Goal: Task Accomplishment & Management: Use online tool/utility

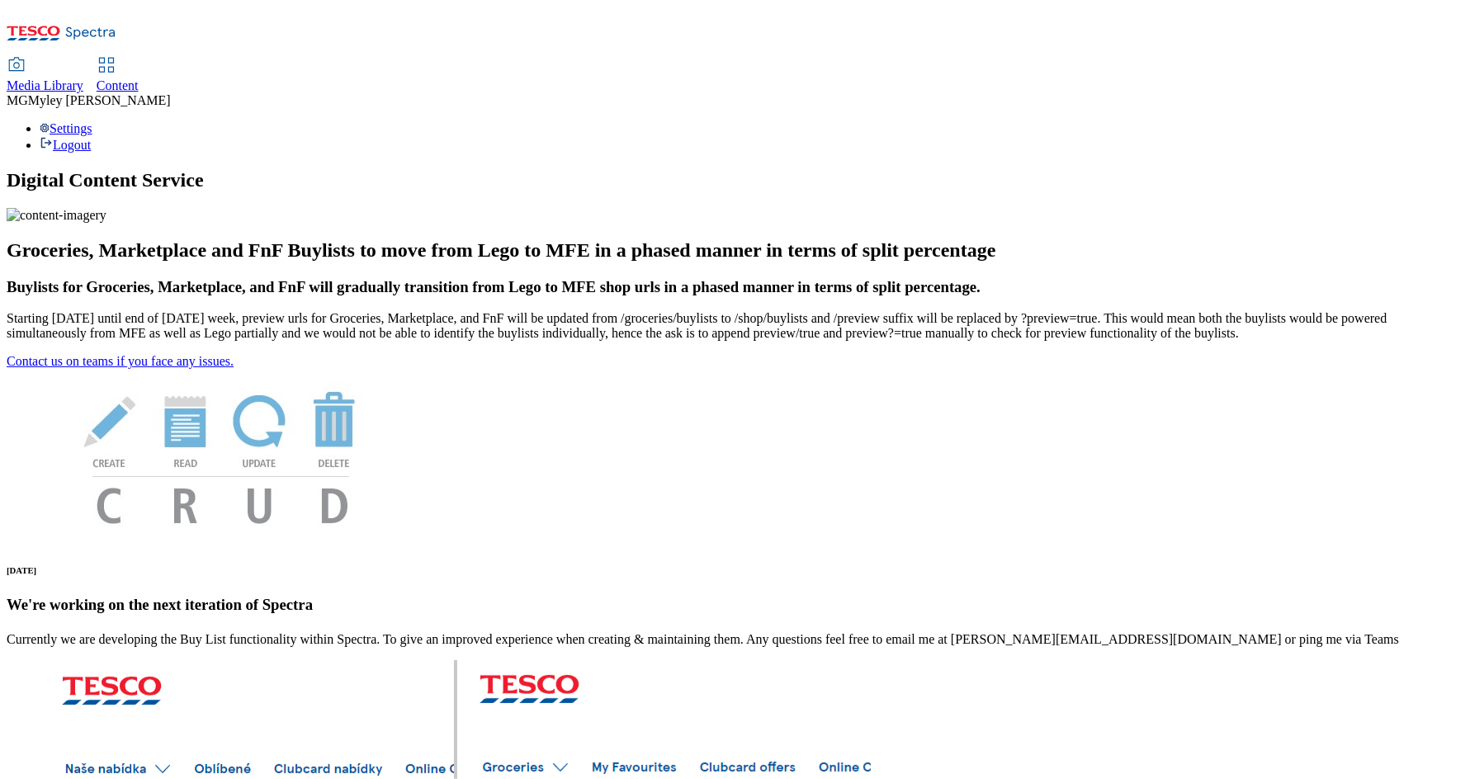
click at [139, 78] on span "Content" at bounding box center [118, 85] width 42 height 14
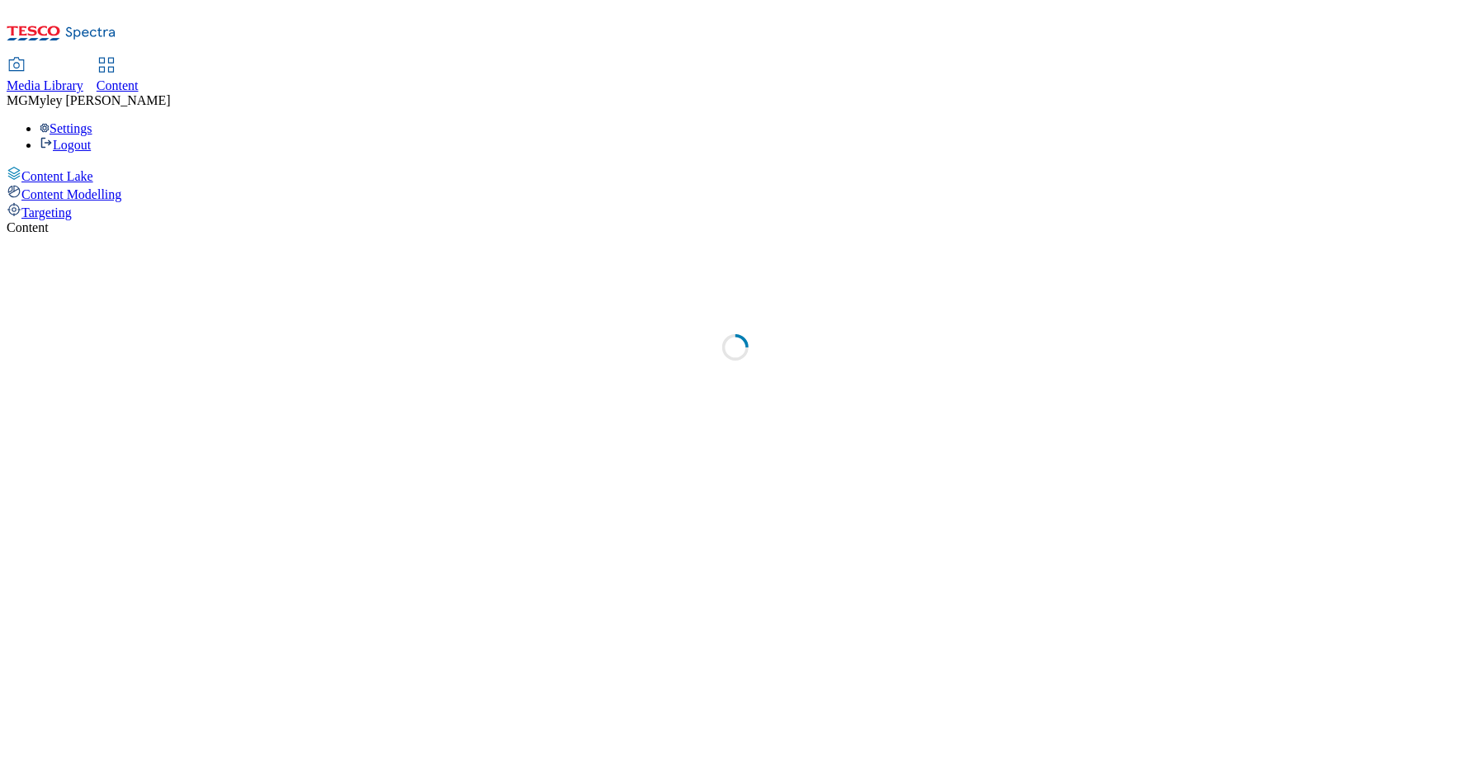
select select "ghs-[GEOGRAPHIC_DATA]"
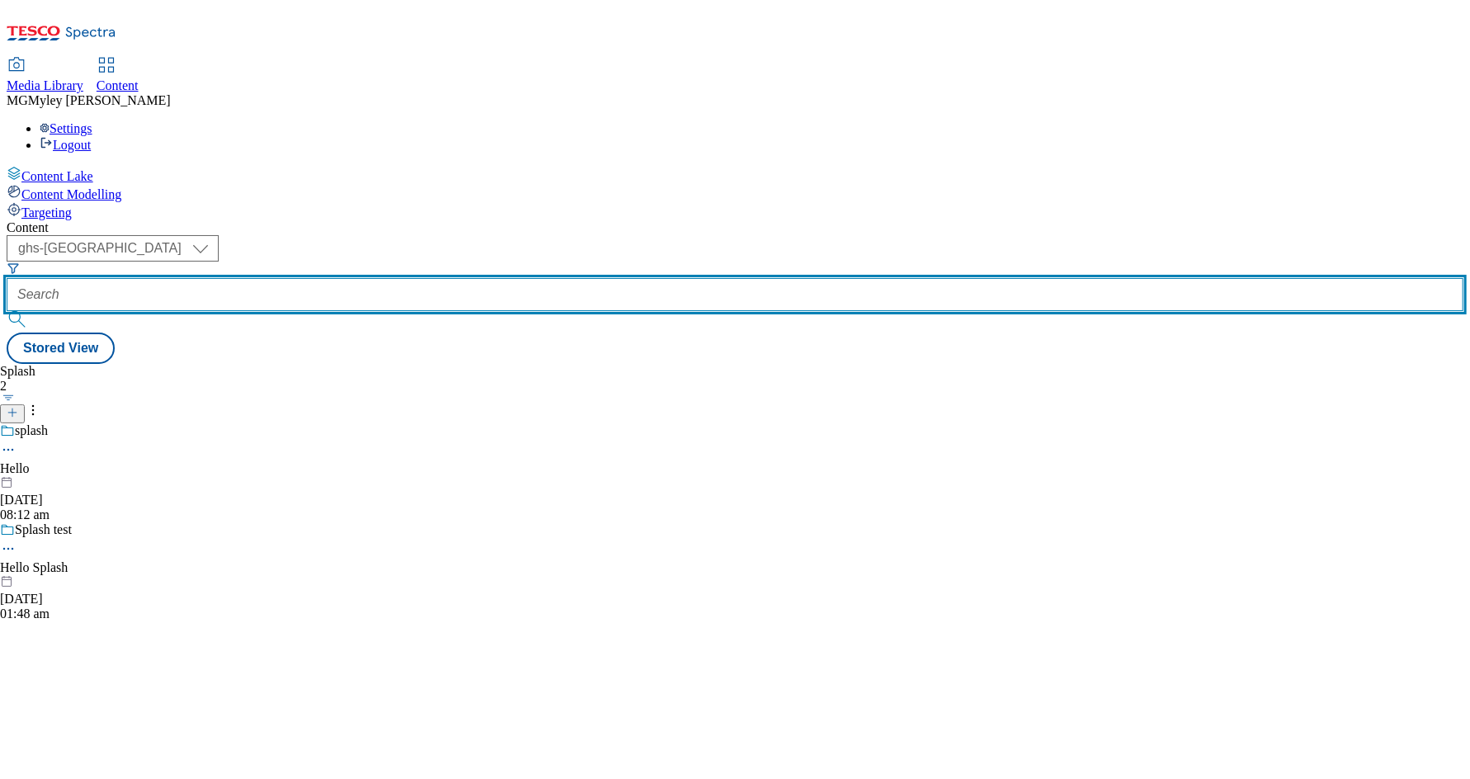
click at [392, 278] on input "text" at bounding box center [735, 294] width 1456 height 33
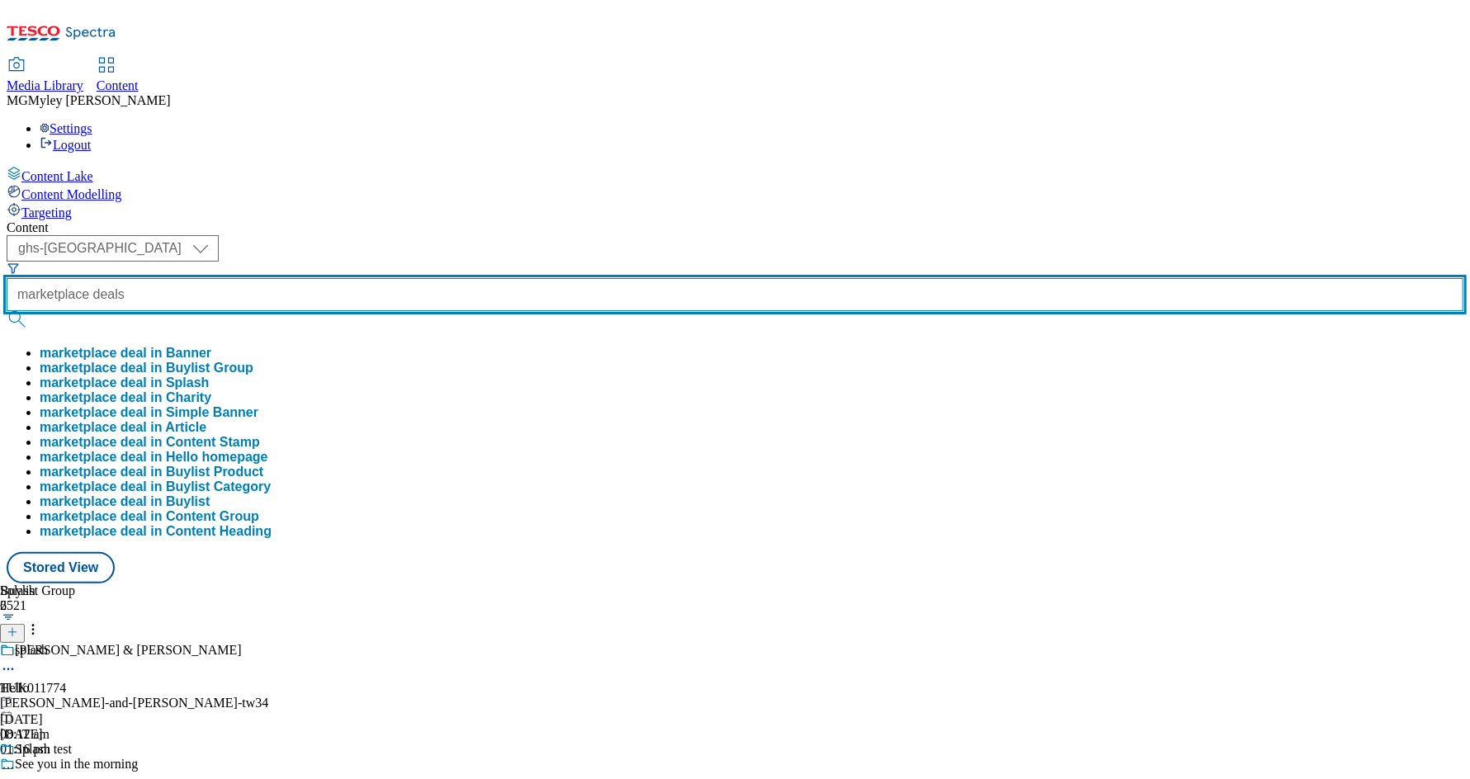
type input "marketplace deals"
click at [7, 311] on button "submit" at bounding box center [18, 319] width 23 height 17
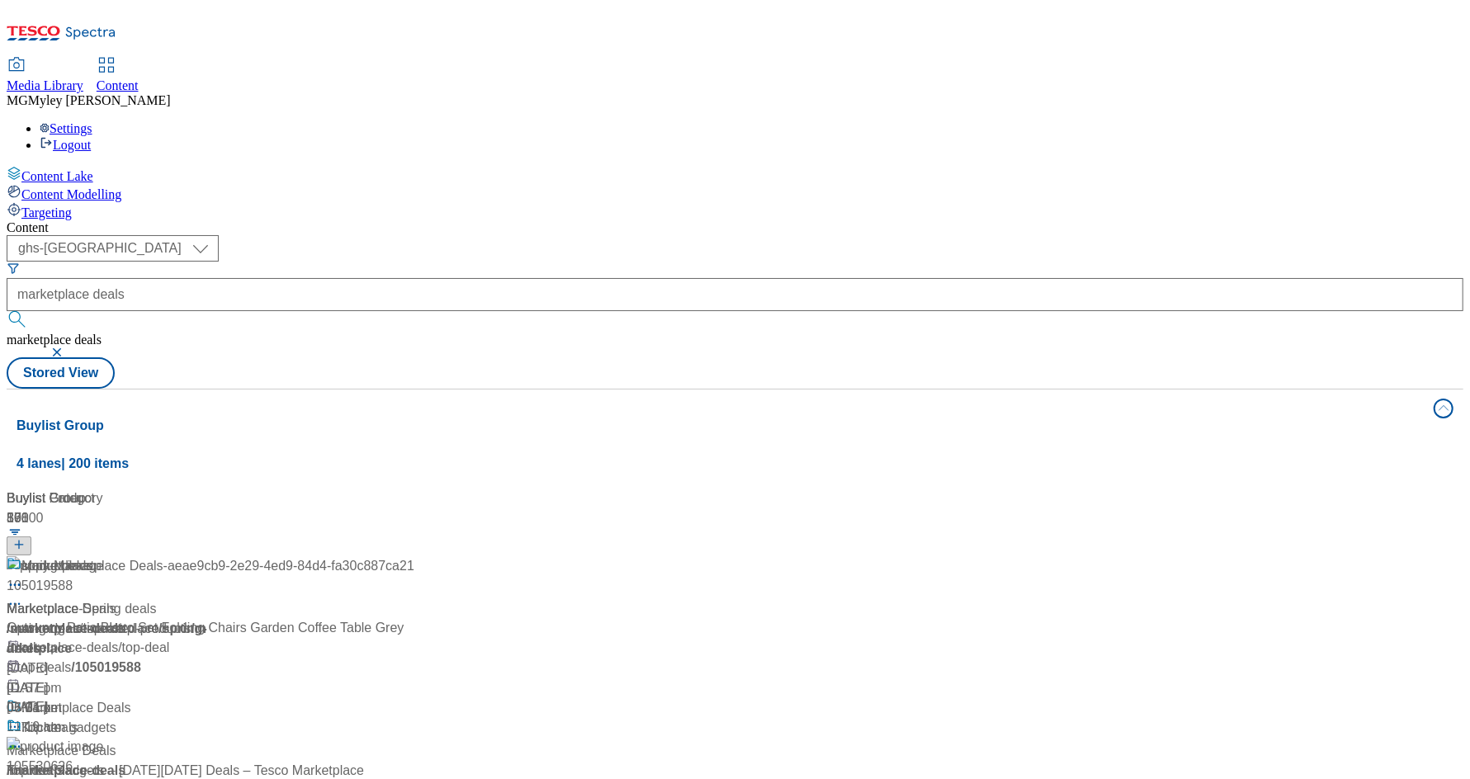
click at [553, 59] on div "Media Library Content MG Myley Grainge Lovick Settings Logout" at bounding box center [735, 106] width 1456 height 94
click at [131, 698] on div "Marketplace Deals" at bounding box center [76, 708] width 110 height 20
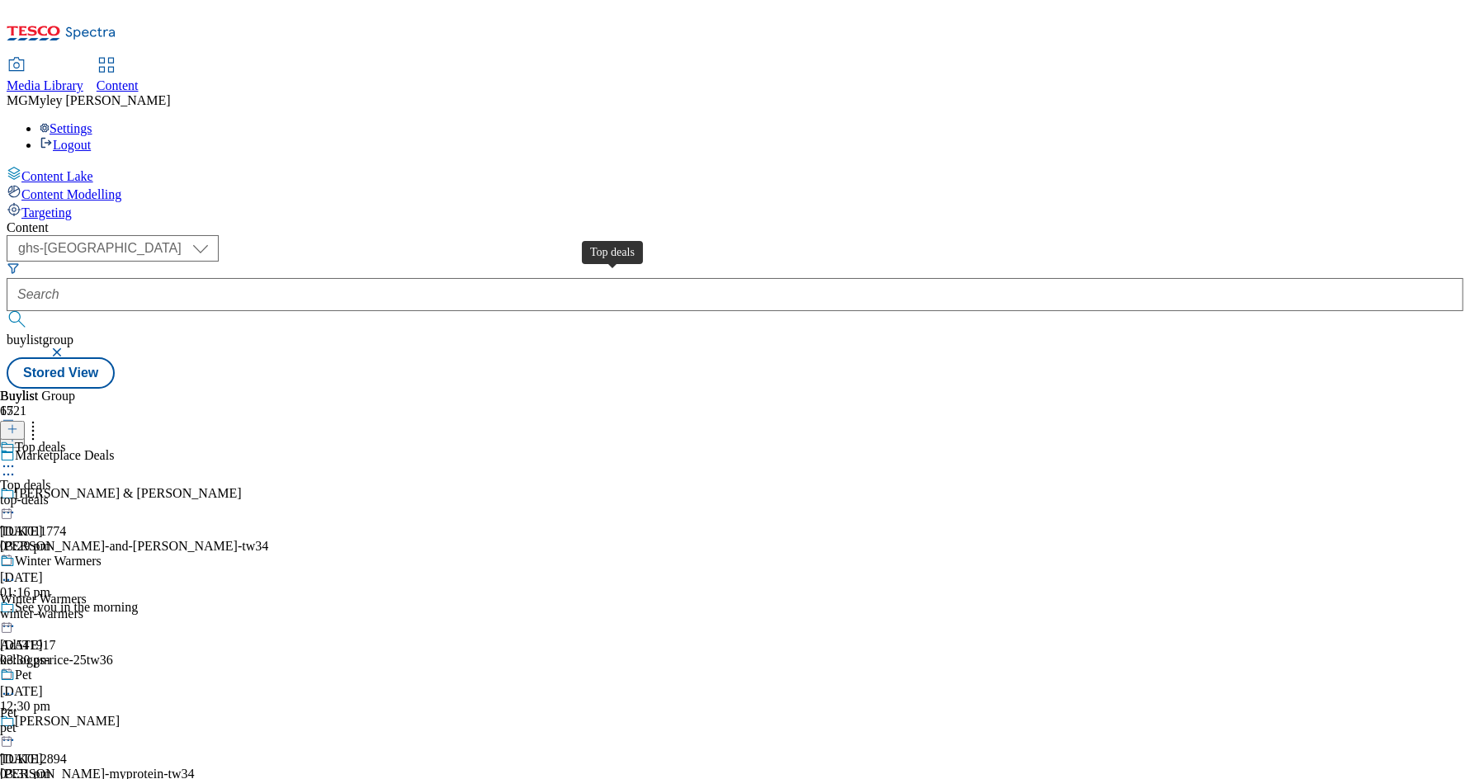
click at [51, 478] on div "Top deals" at bounding box center [25, 485] width 51 height 15
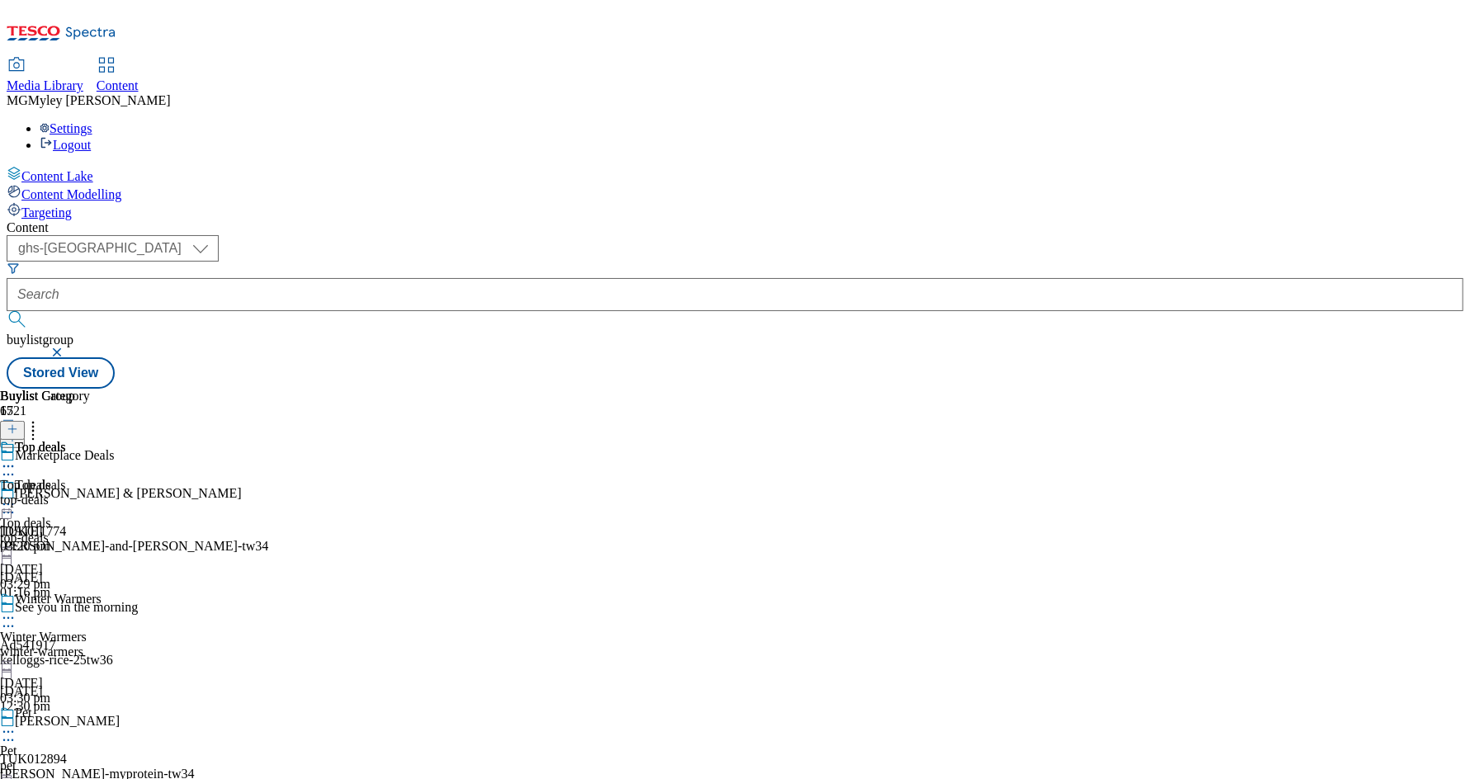
click at [10, 503] on circle at bounding box center [8, 504] width 2 height 2
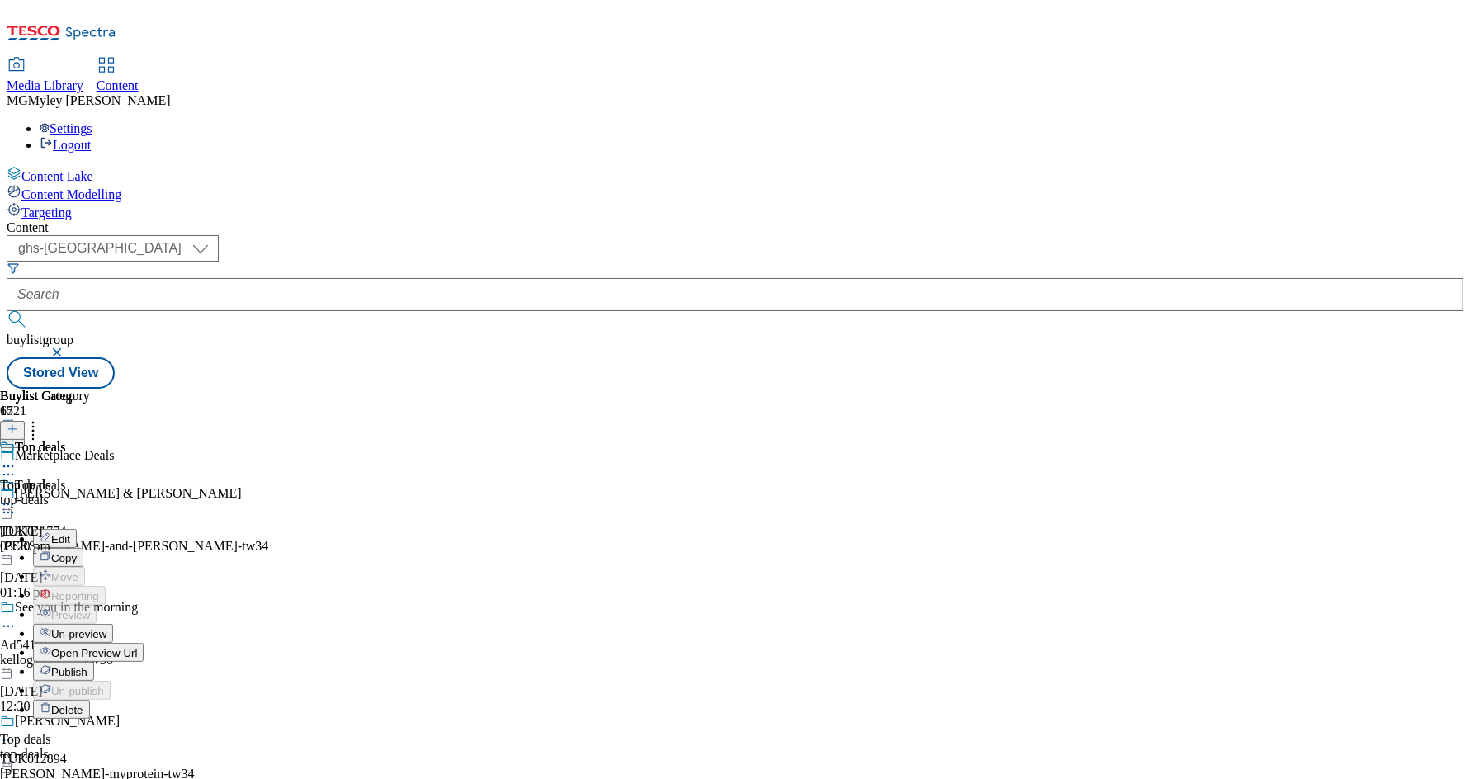
click at [137, 647] on span "Open Preview Url" at bounding box center [94, 653] width 86 height 12
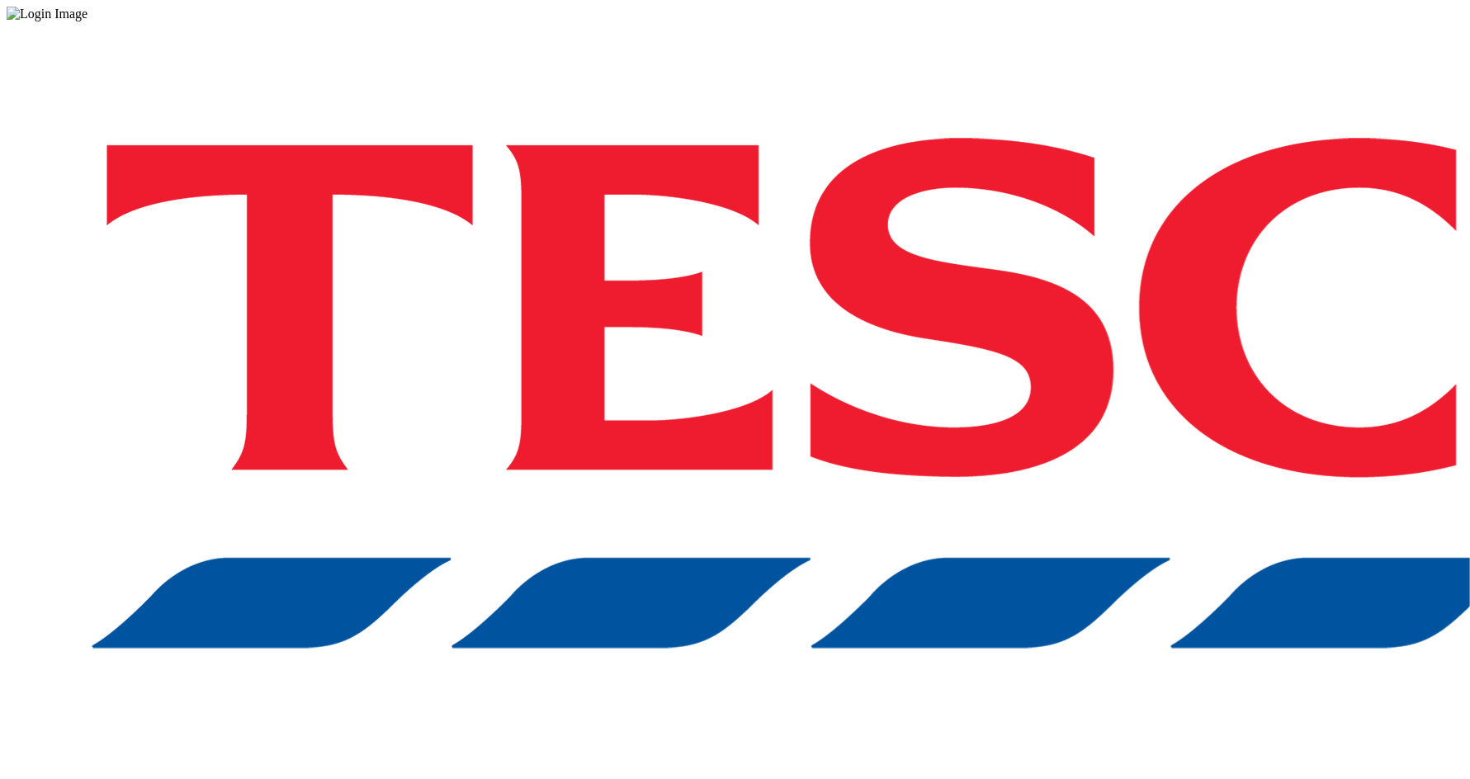
click at [1036, 470] on div "Log in to the Spectra’s dashboard using Tesco’s credentials. If you don’t have …" at bounding box center [735, 431] width 1456 height 820
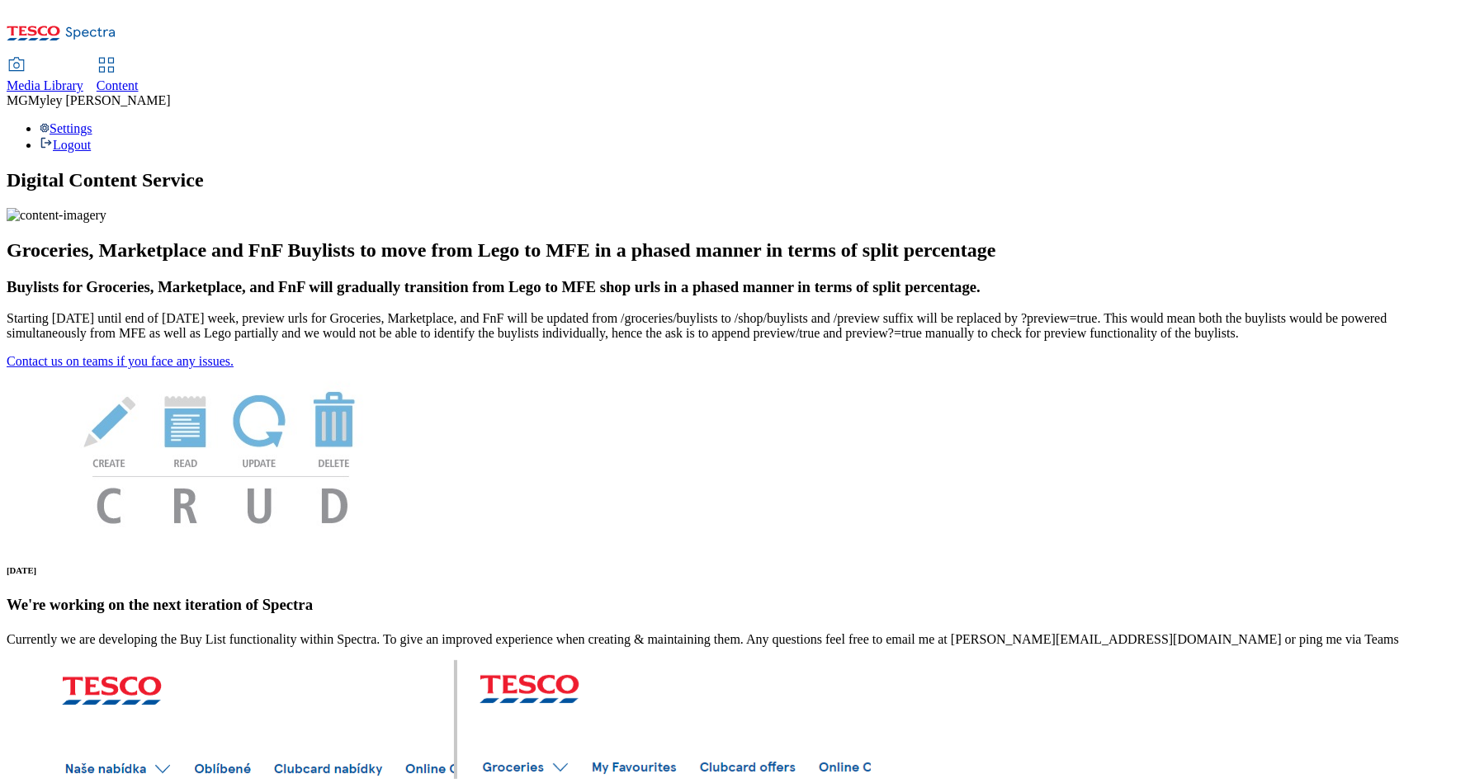
click at [139, 78] on span "Content" at bounding box center [118, 85] width 42 height 14
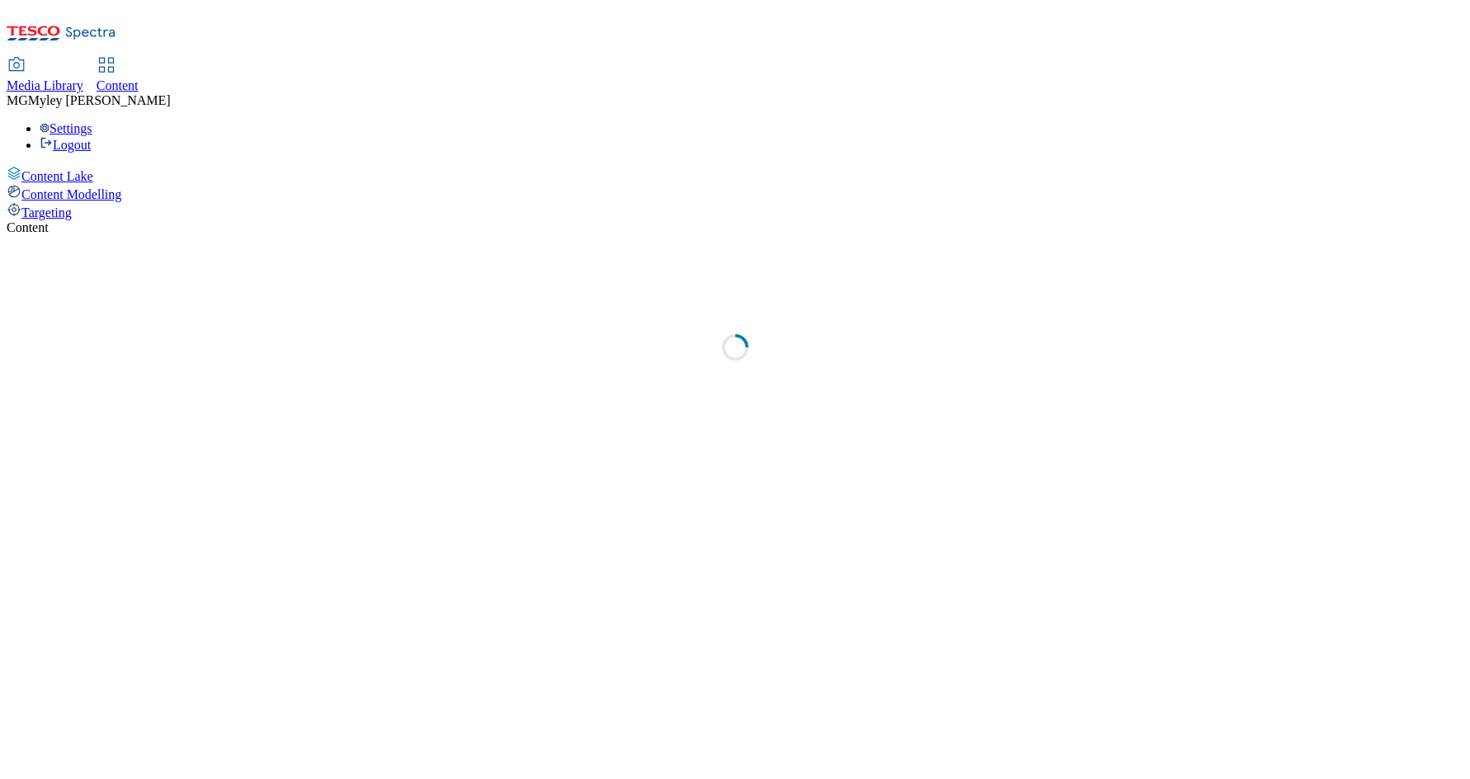
select select "ghs-uk"
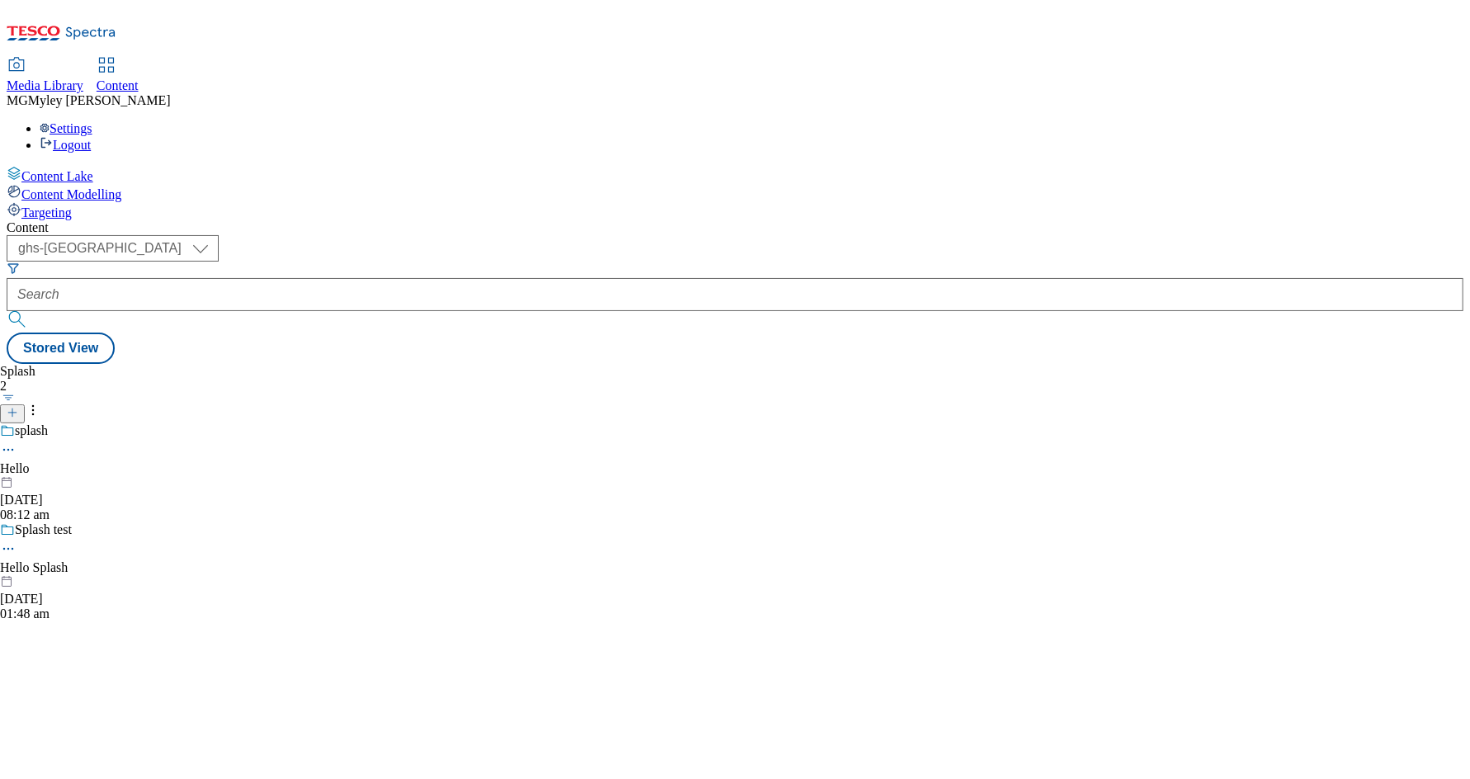
click at [83, 78] on span "Media Library" at bounding box center [45, 85] width 77 height 14
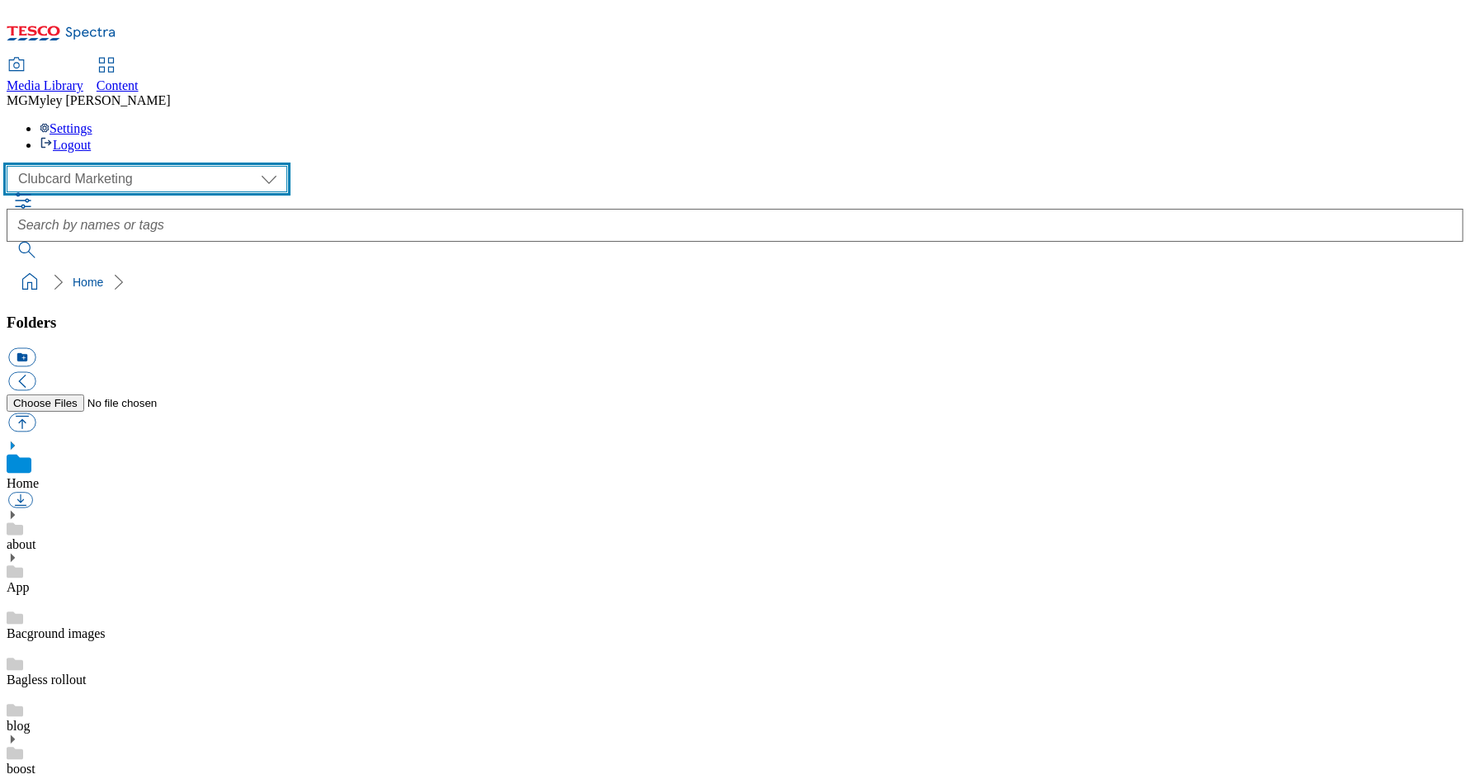
click at [153, 166] on select "Clubcard Marketing Dotcom UK GHS Marketing UK GHS ROI iGHS Marketing CE MCA CZ …" at bounding box center [147, 179] width 281 height 26
select select "flare-ghs-mktg"
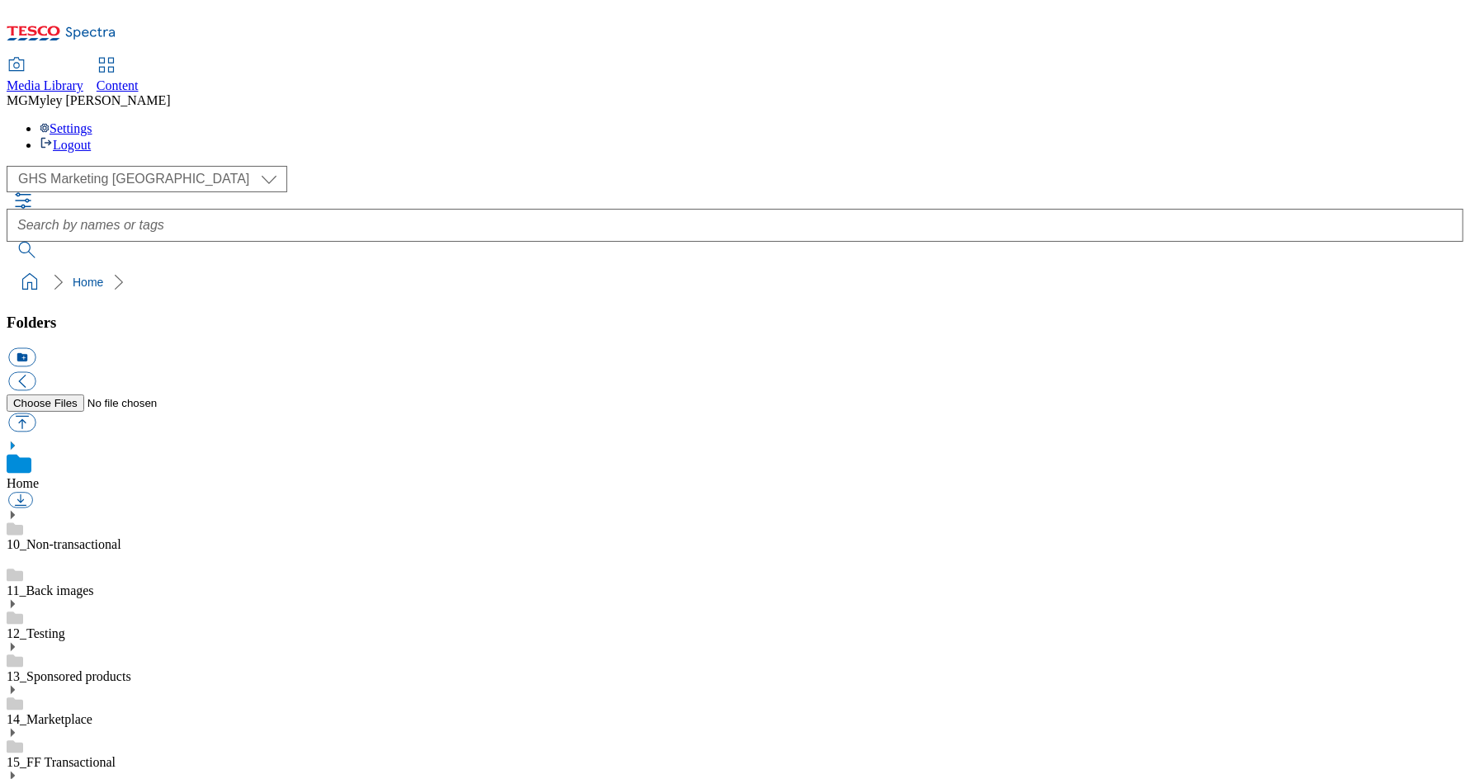
click at [92, 712] on link "14_Marketplace" at bounding box center [50, 719] width 86 height 14
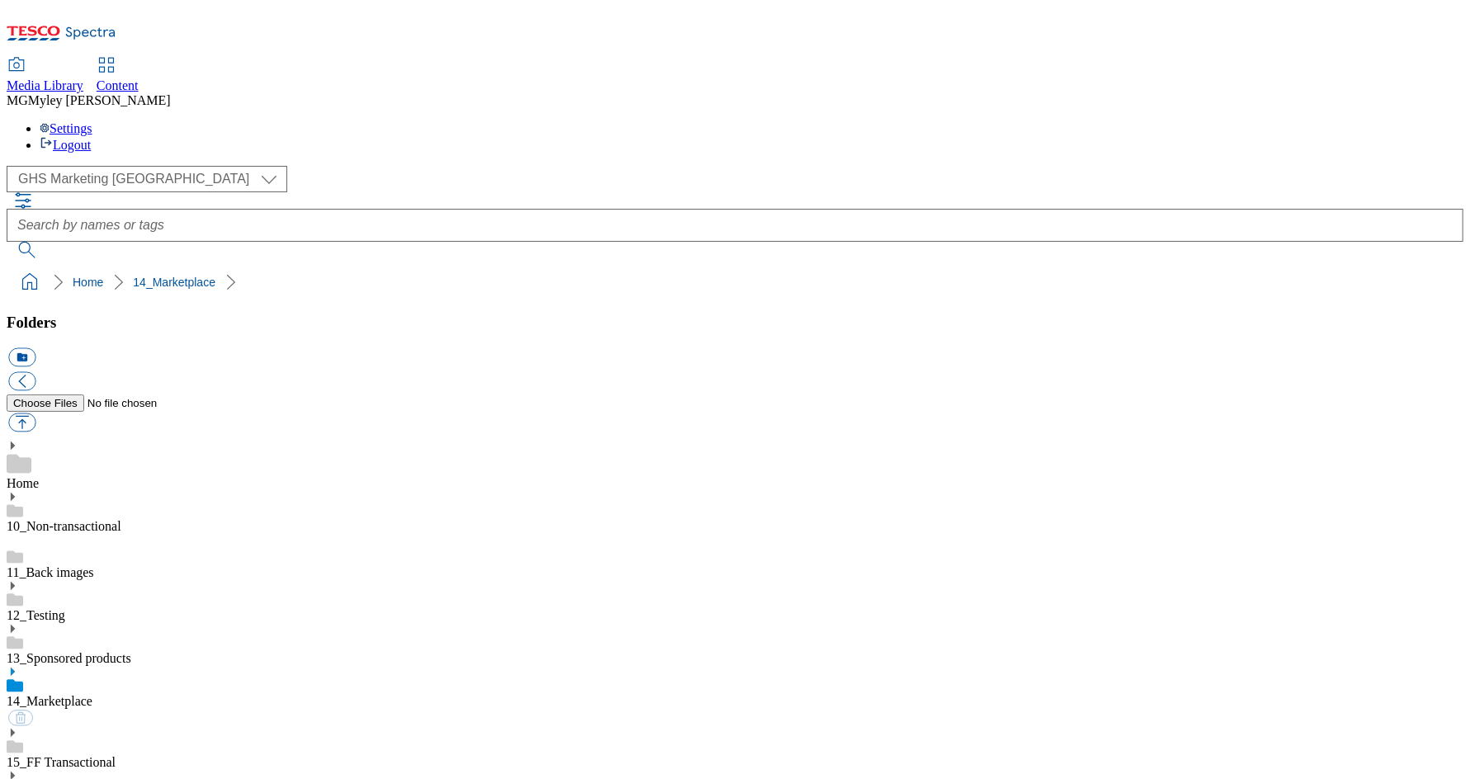
scroll to position [233, 0]
click at [139, 78] on span "Content" at bounding box center [118, 85] width 42 height 14
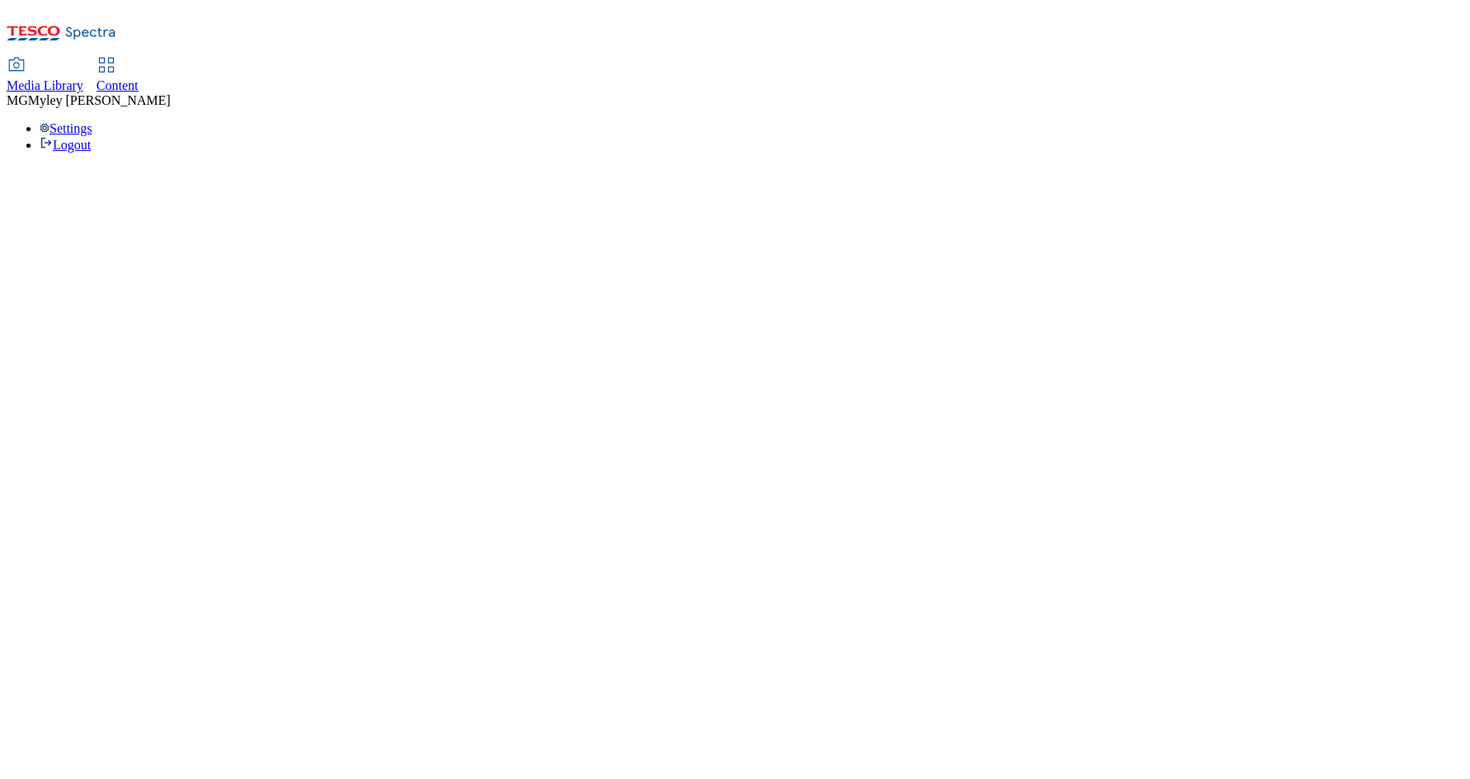
select select "ghs-uk"
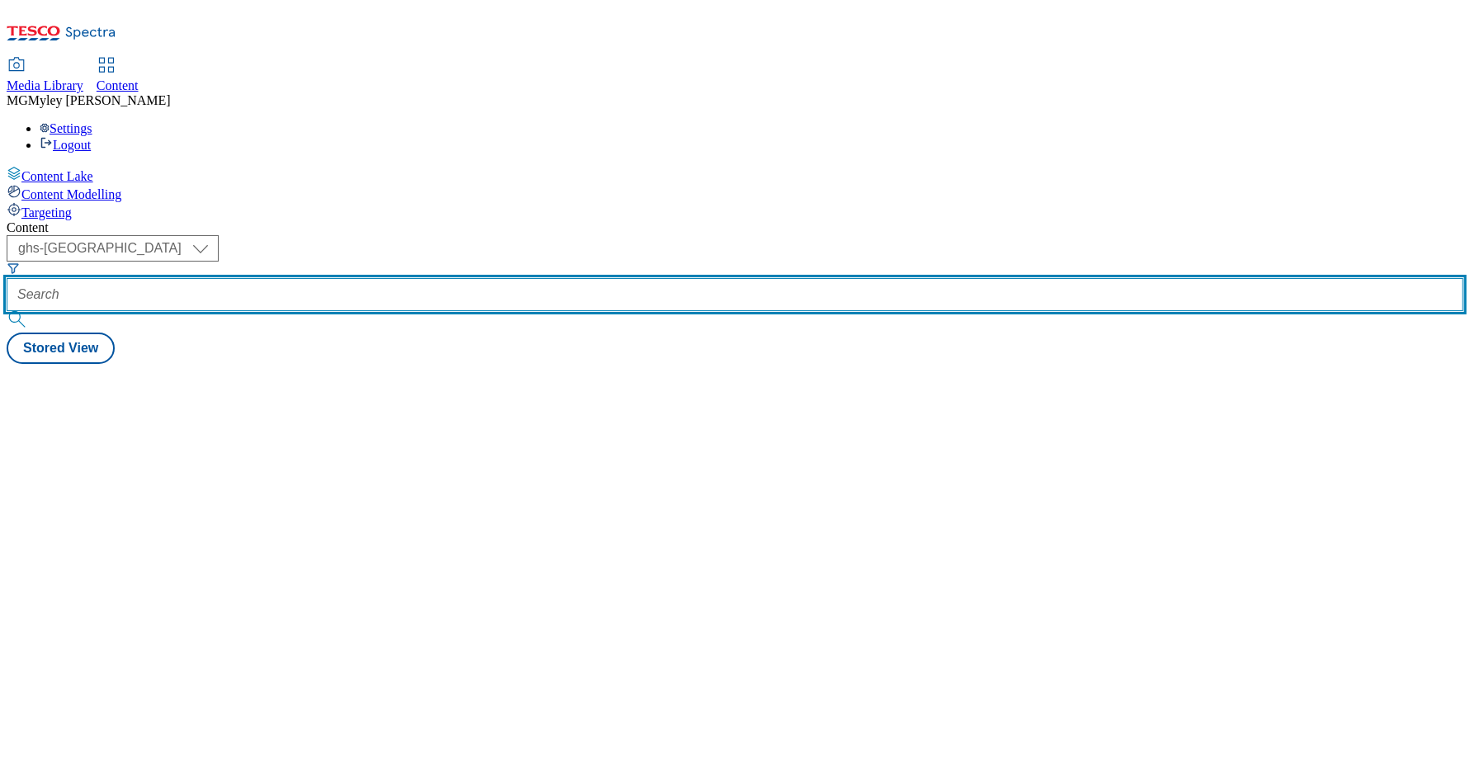
click at [372, 278] on input "text" at bounding box center [735, 294] width 1456 height 33
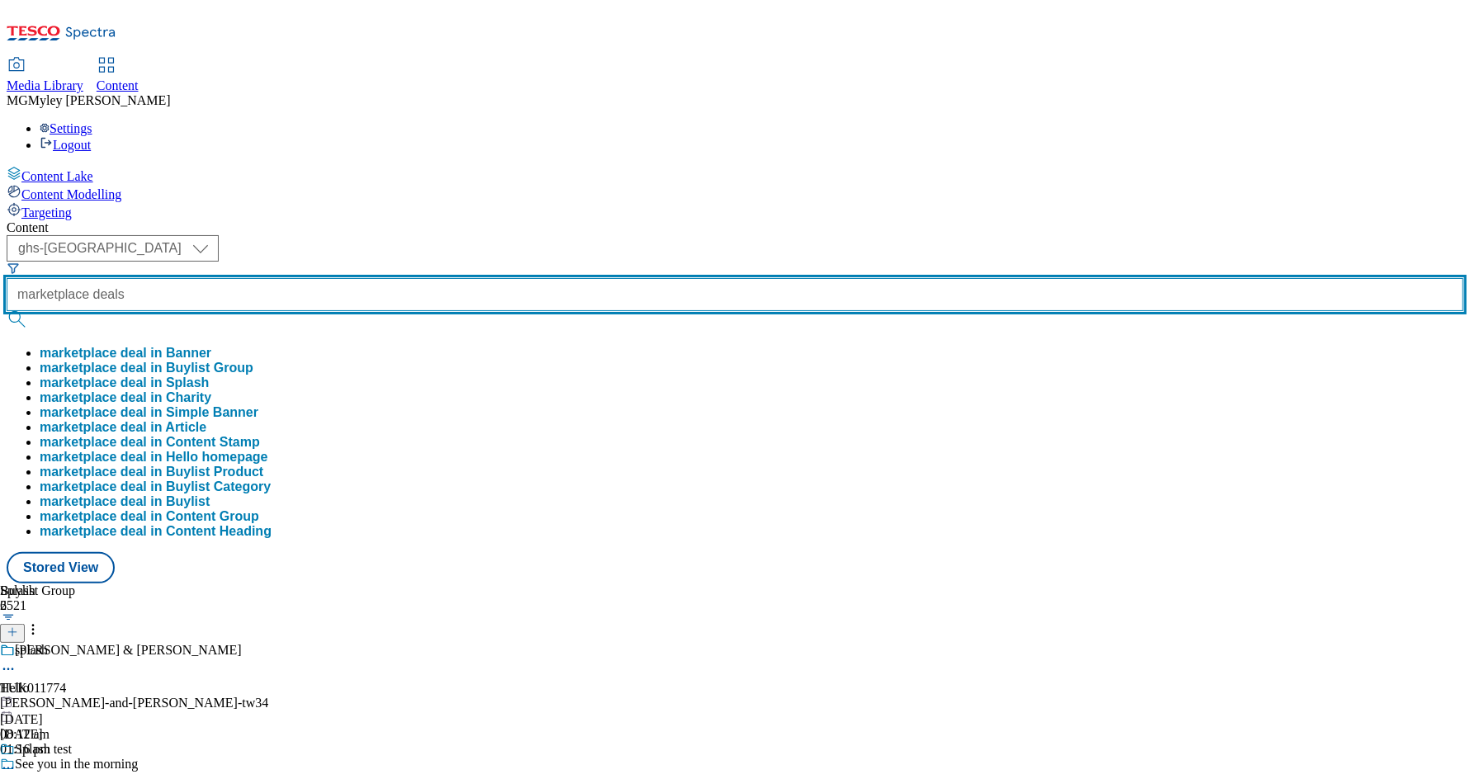
type input "marketplace deals"
click at [7, 311] on button "submit" at bounding box center [18, 319] width 23 height 17
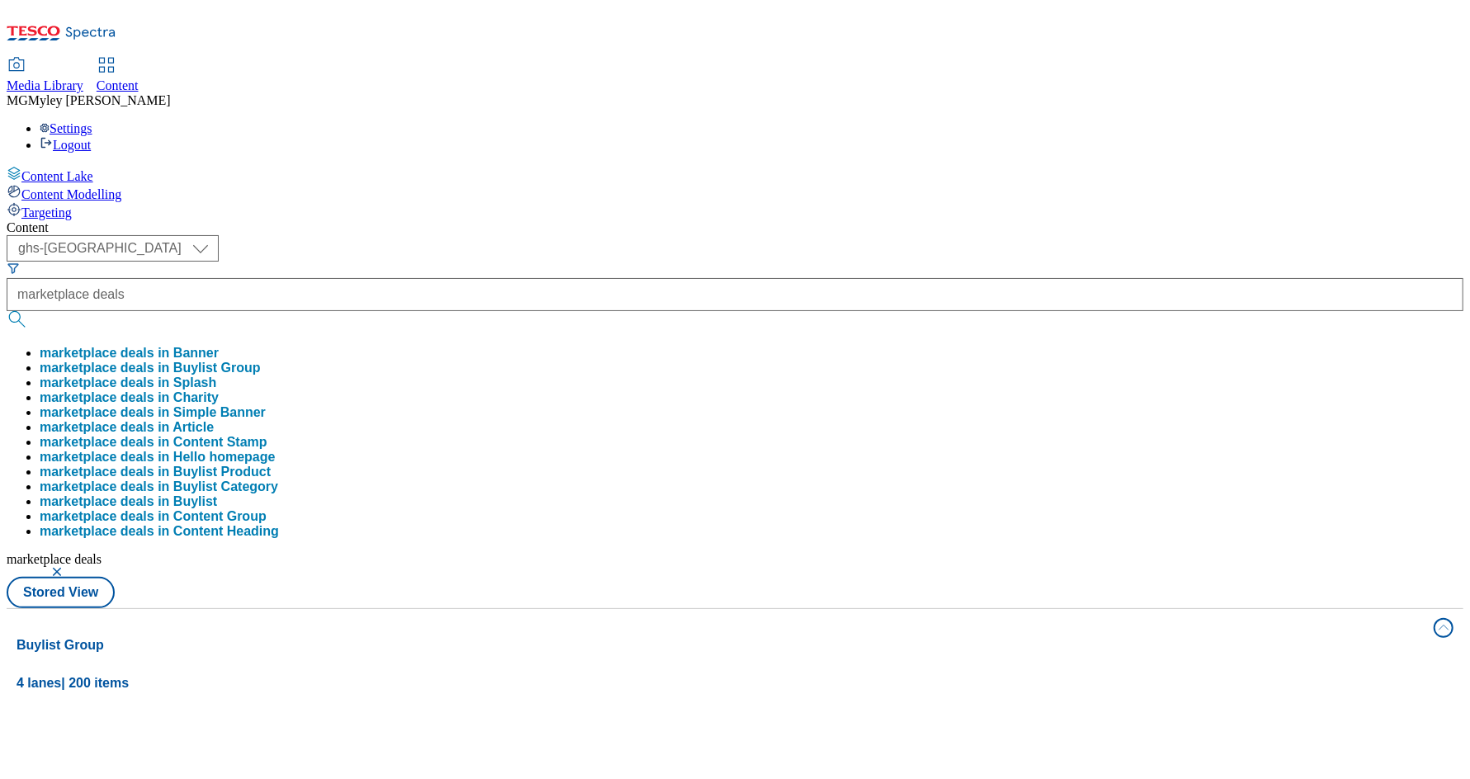
click at [518, 220] on div "Content ( optional ) ghs-roi ghs-uk ghs-uk marketplace deals marketplace deals …" at bounding box center [735, 782] width 1456 height 1125
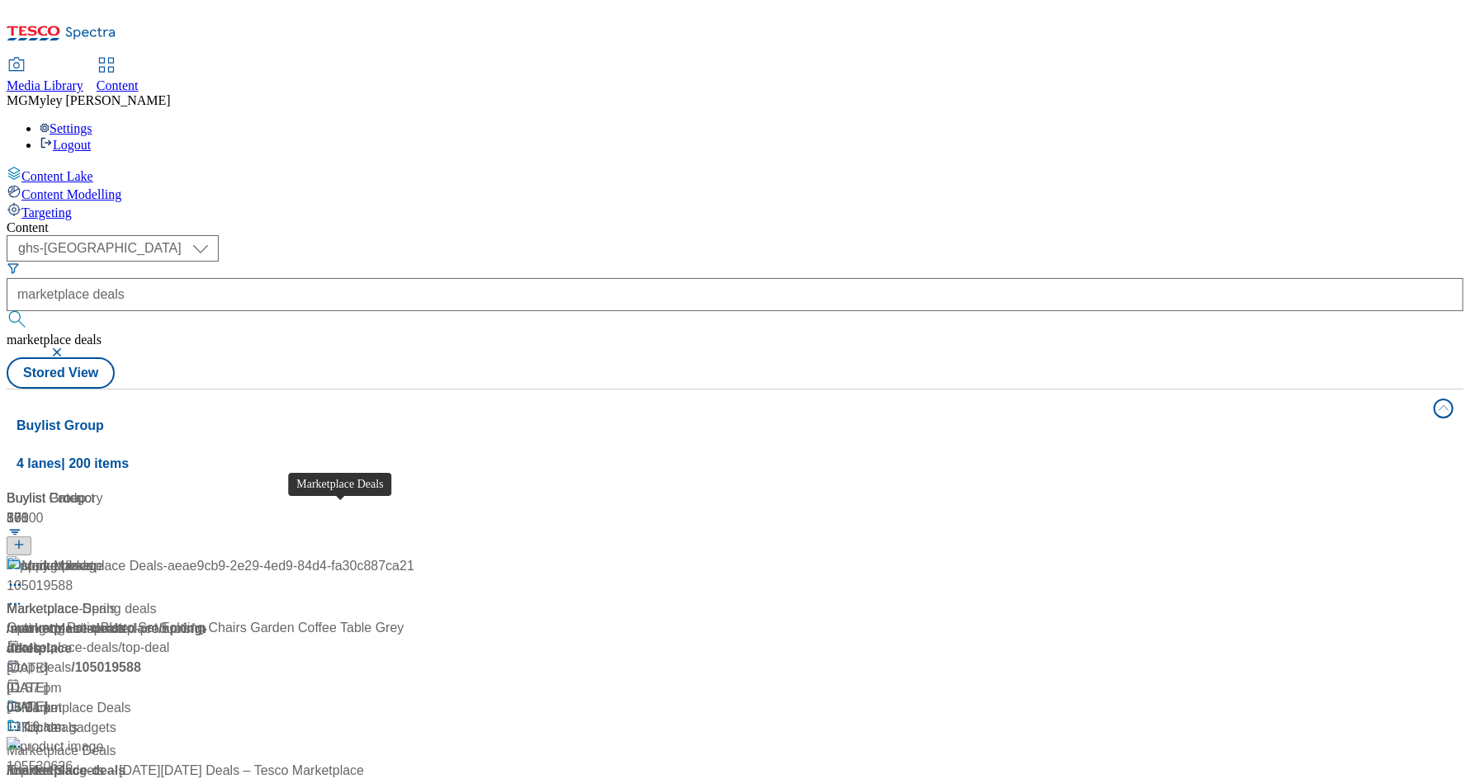
click at [131, 698] on div "Marketplace Deals" at bounding box center [76, 708] width 110 height 20
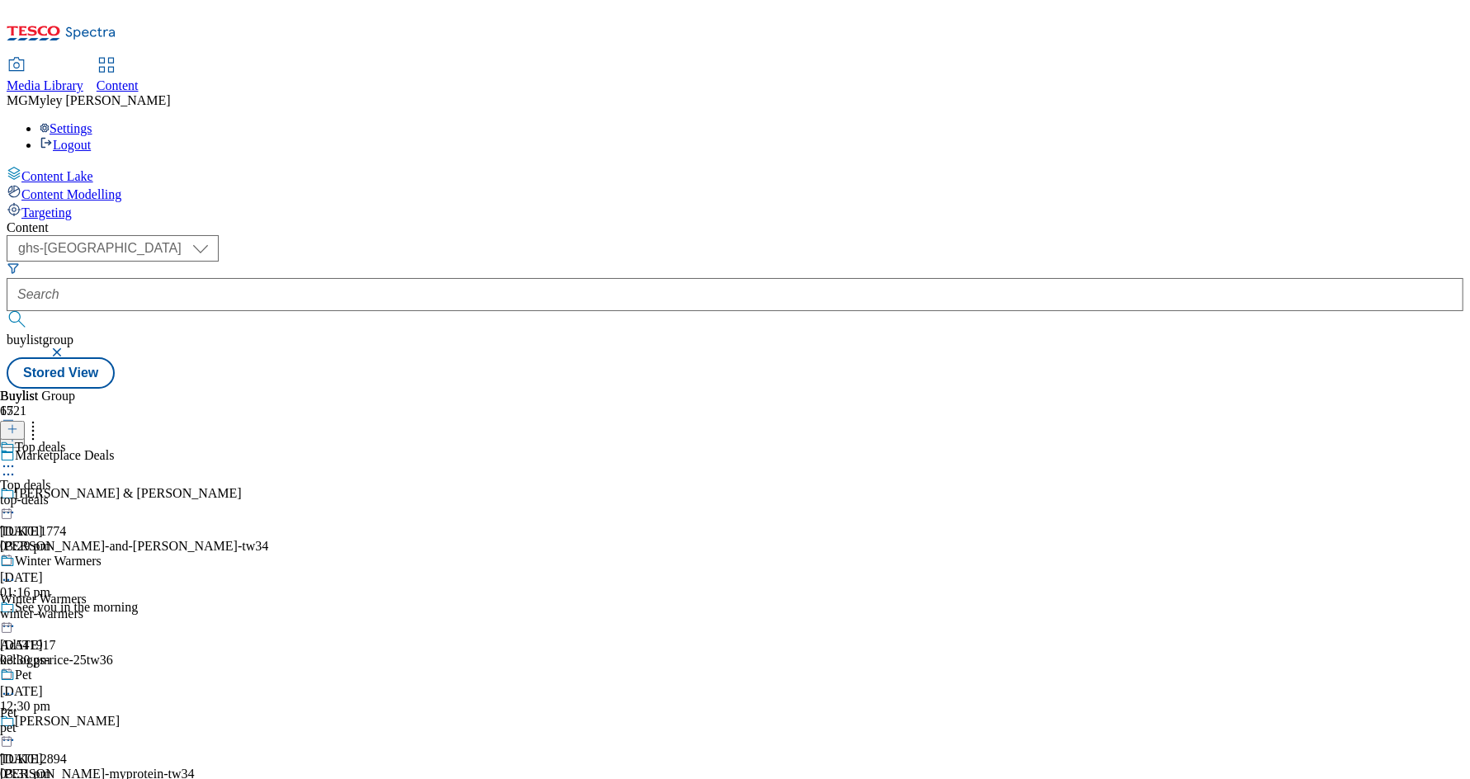
click at [130, 493] on div "top-deals" at bounding box center [65, 500] width 130 height 15
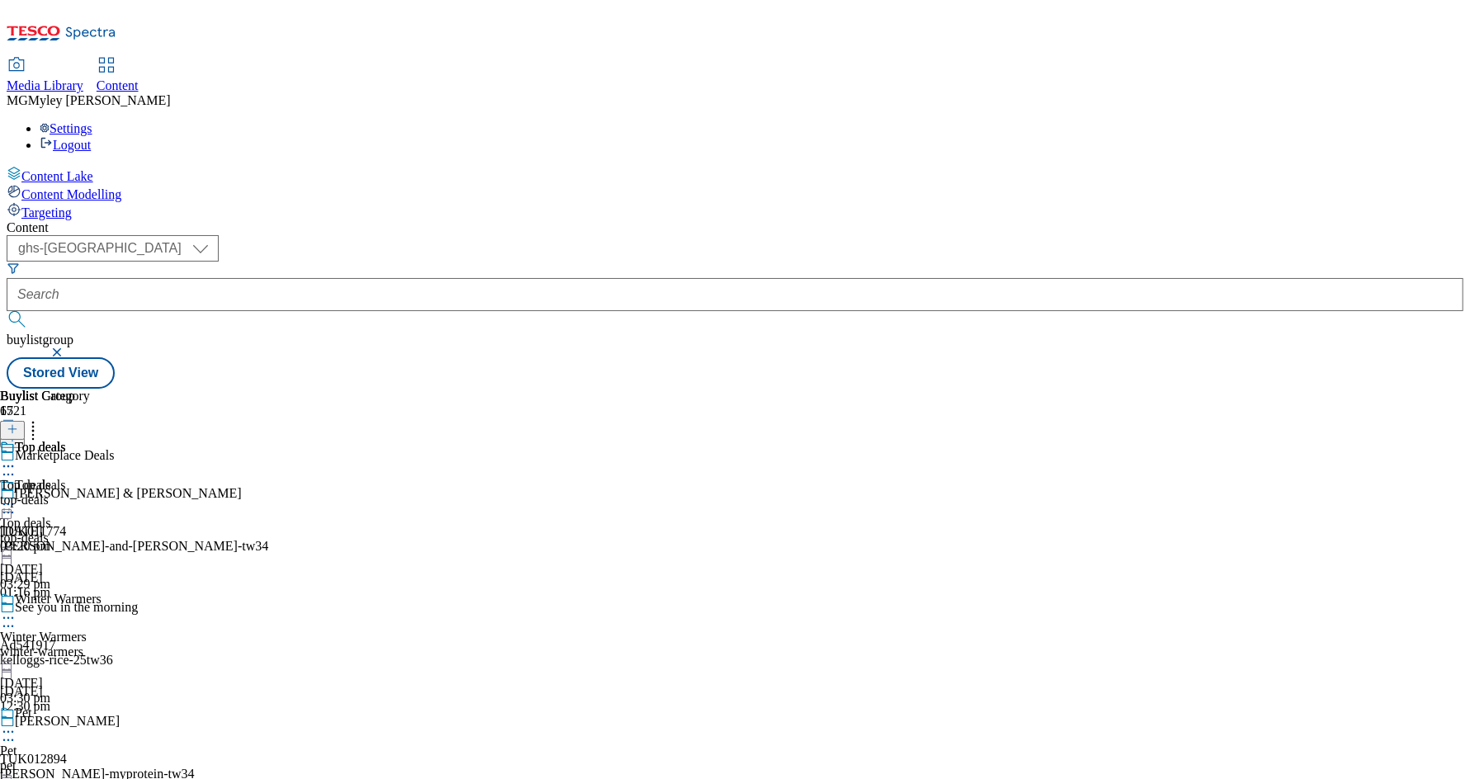
click at [17, 496] on icon at bounding box center [8, 504] width 17 height 17
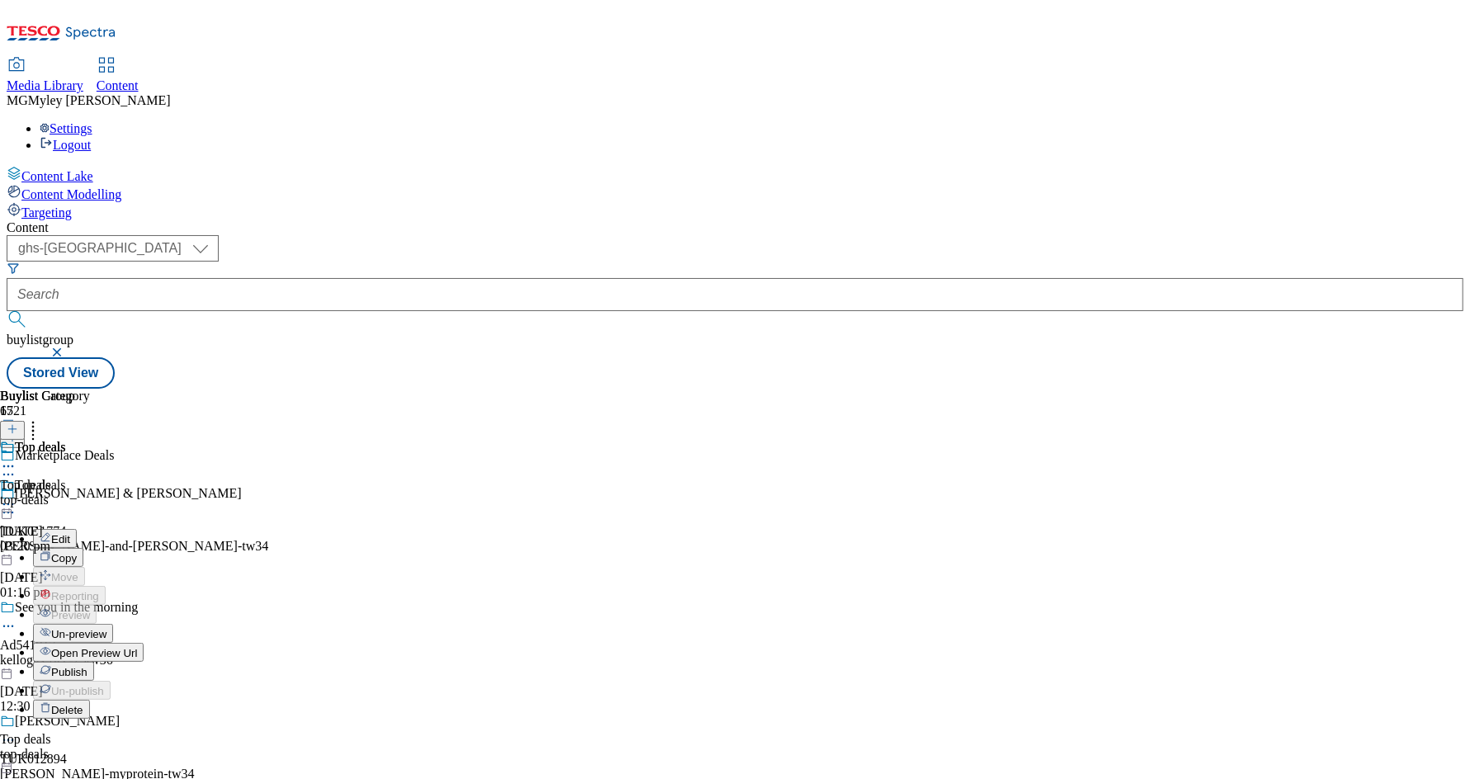
click at [77, 529] on button "Edit" at bounding box center [55, 538] width 44 height 19
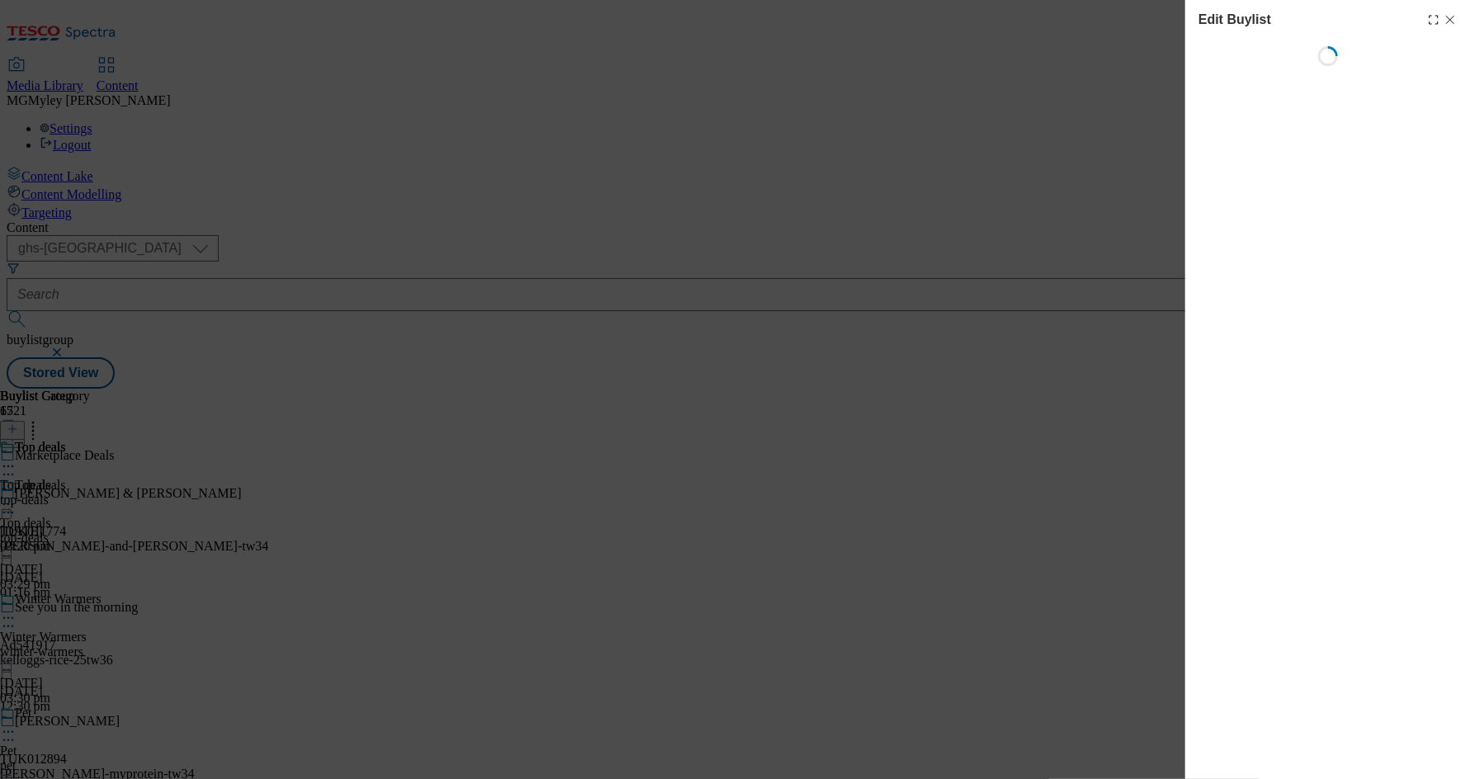
select select "evergreen"
select select "Banner"
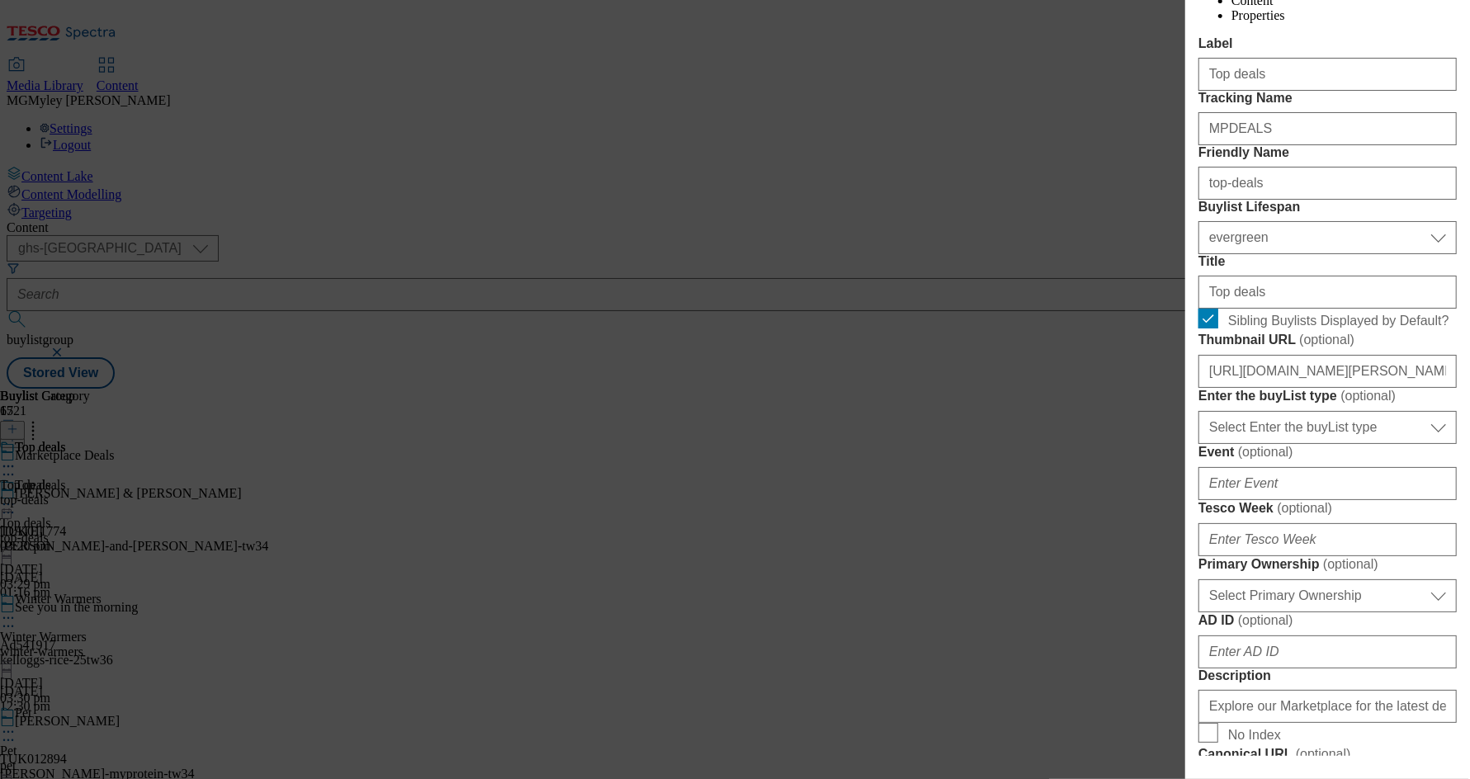
scroll to position [229, 0]
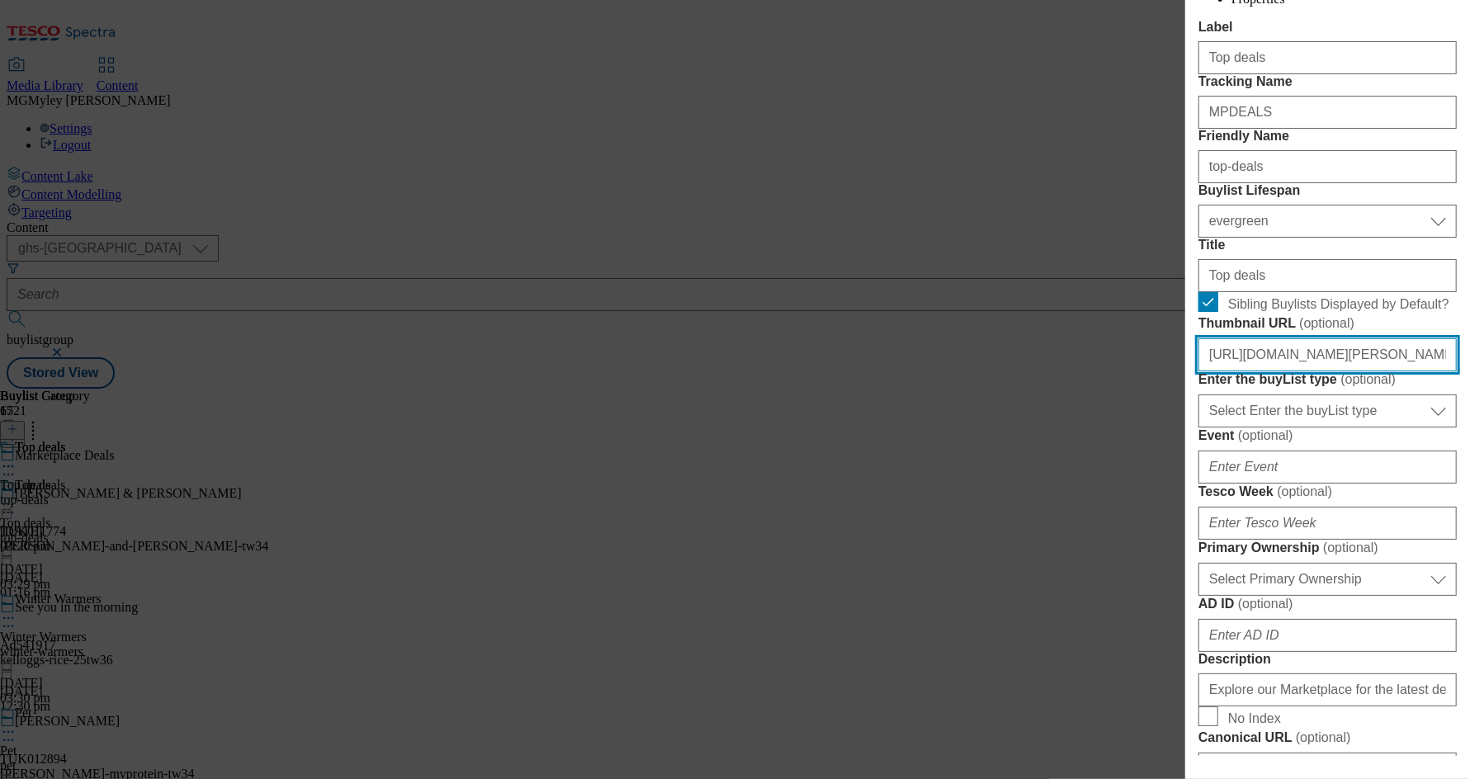
click at [1314, 371] on input "https://digitalcontent.api.tesco.com/v2/media/ghs-mktg/0dbb986a-e983-4d64-a065-…" at bounding box center [1327, 354] width 258 height 33
paste input "b7296b19-21ee-4bba-b922-3f7a69d08d83"
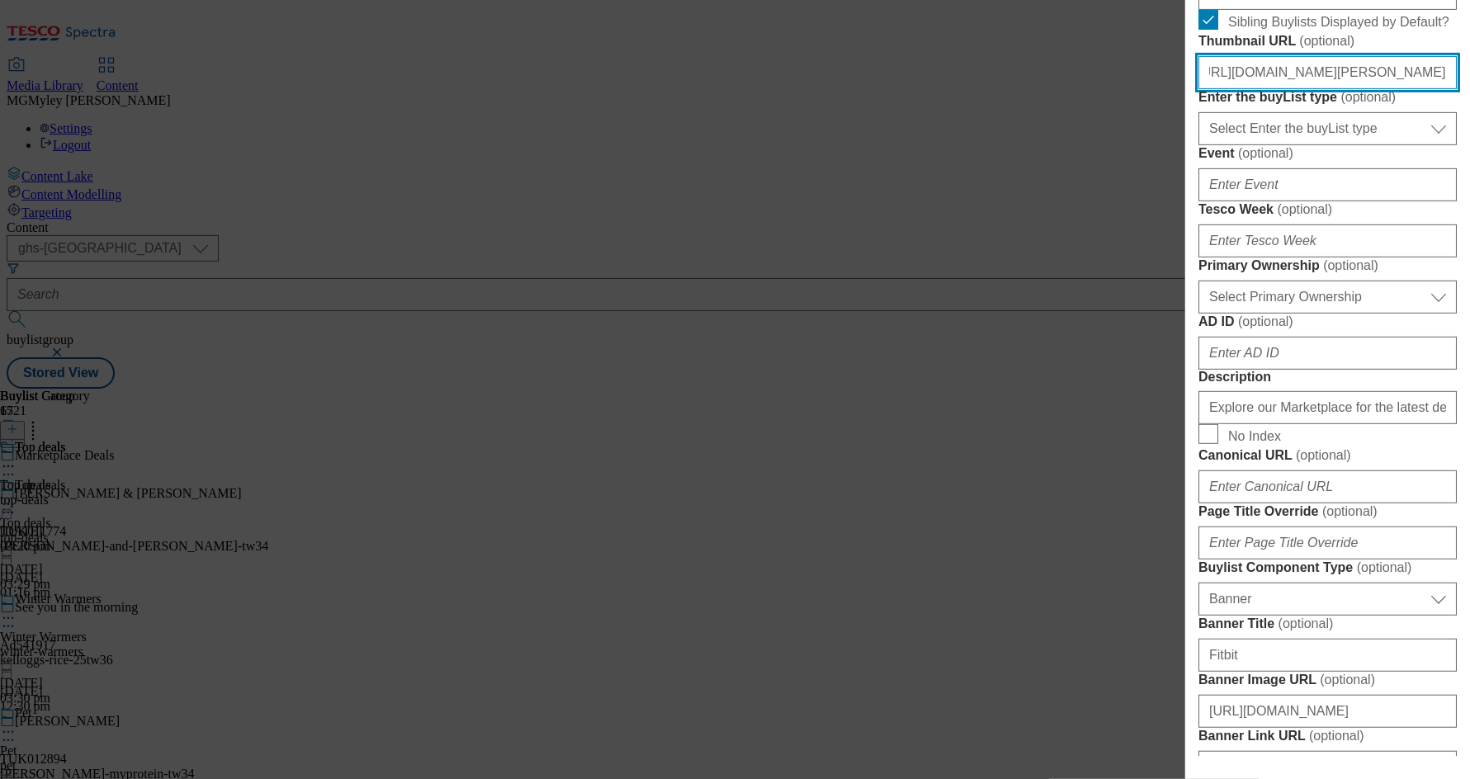
scroll to position [1608, 0]
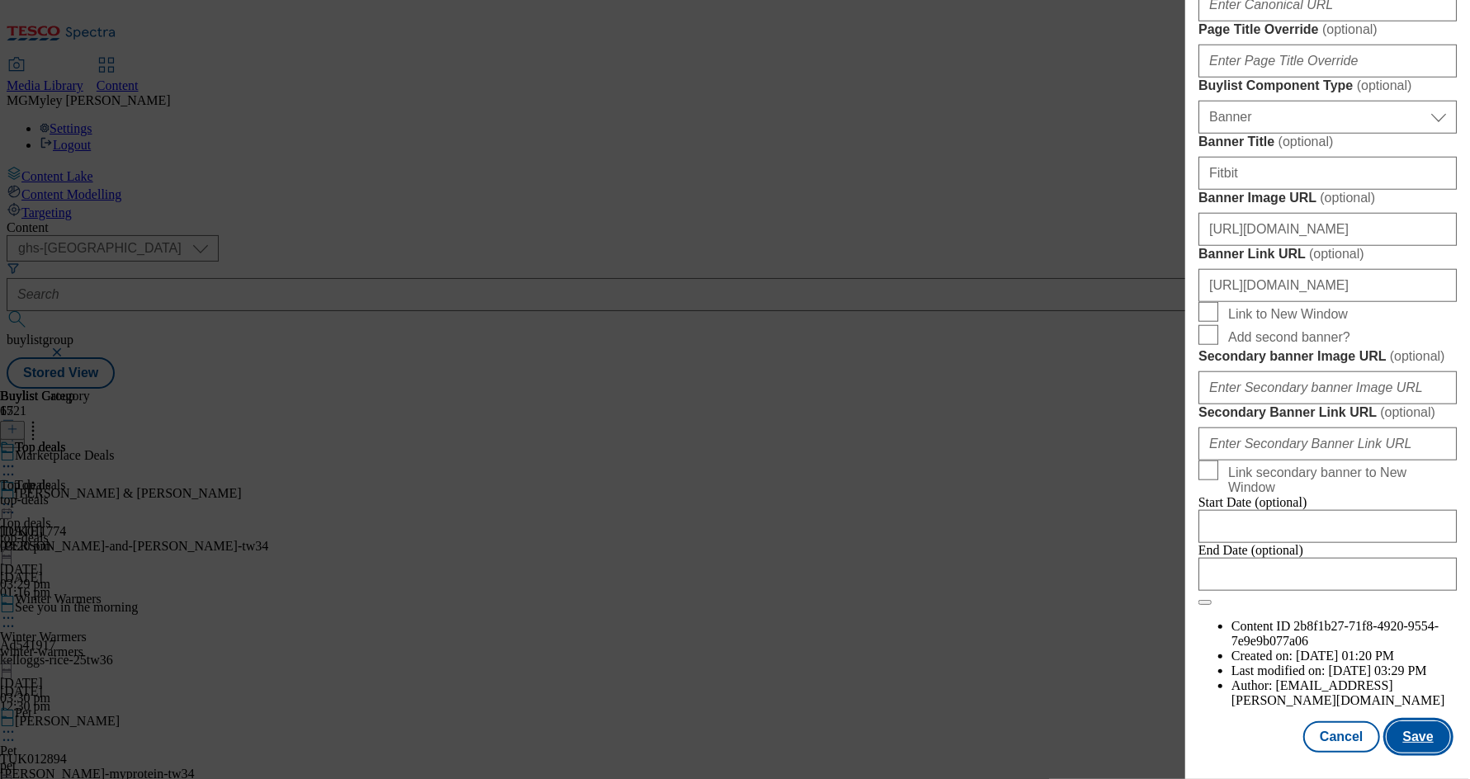
type input "https://digitalcontent.api.tesco.com/v2/media/ghs-mktg/b7296b19-21ee-4bba-b922-…"
click at [1418, 741] on button "Save" at bounding box center [1418, 736] width 64 height 31
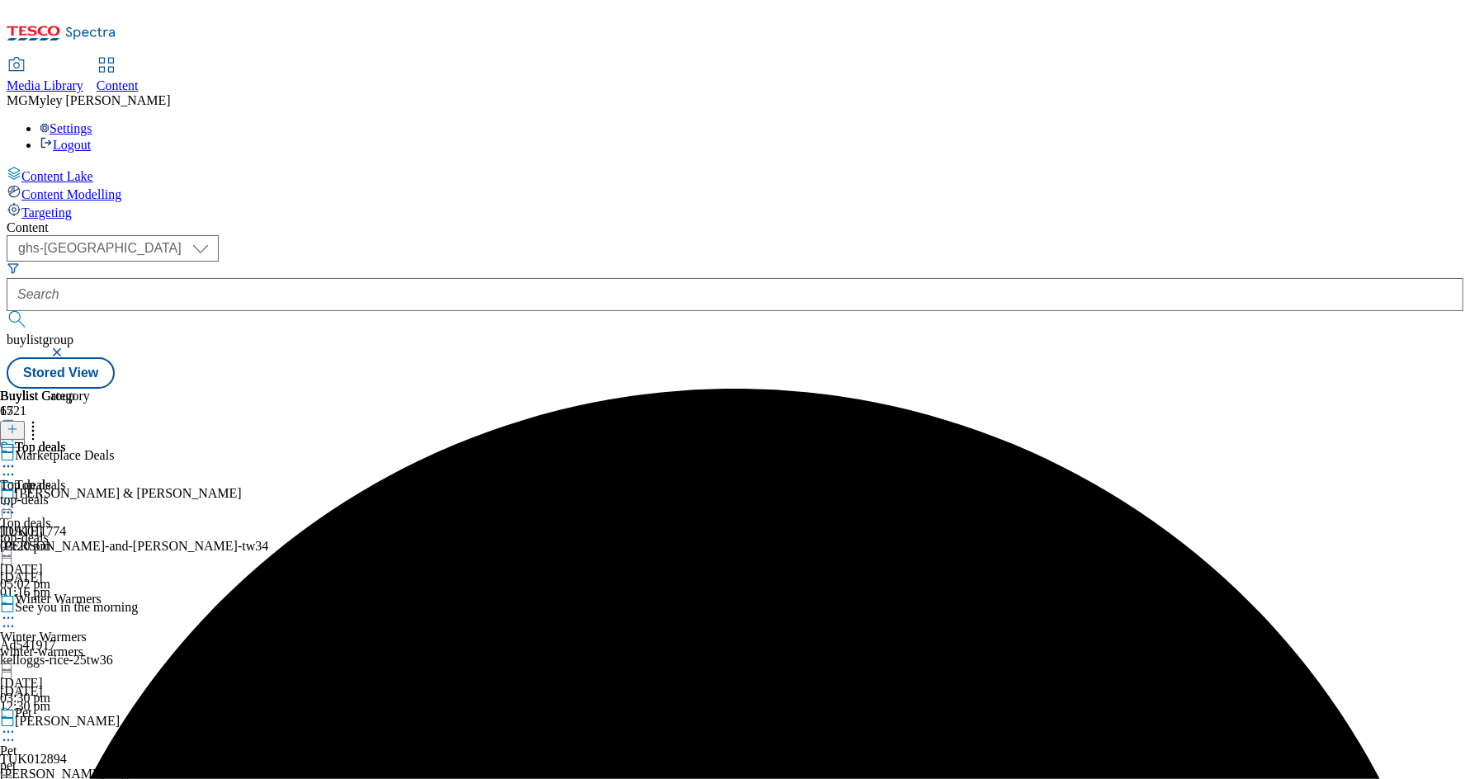
click at [17, 496] on icon at bounding box center [8, 504] width 17 height 17
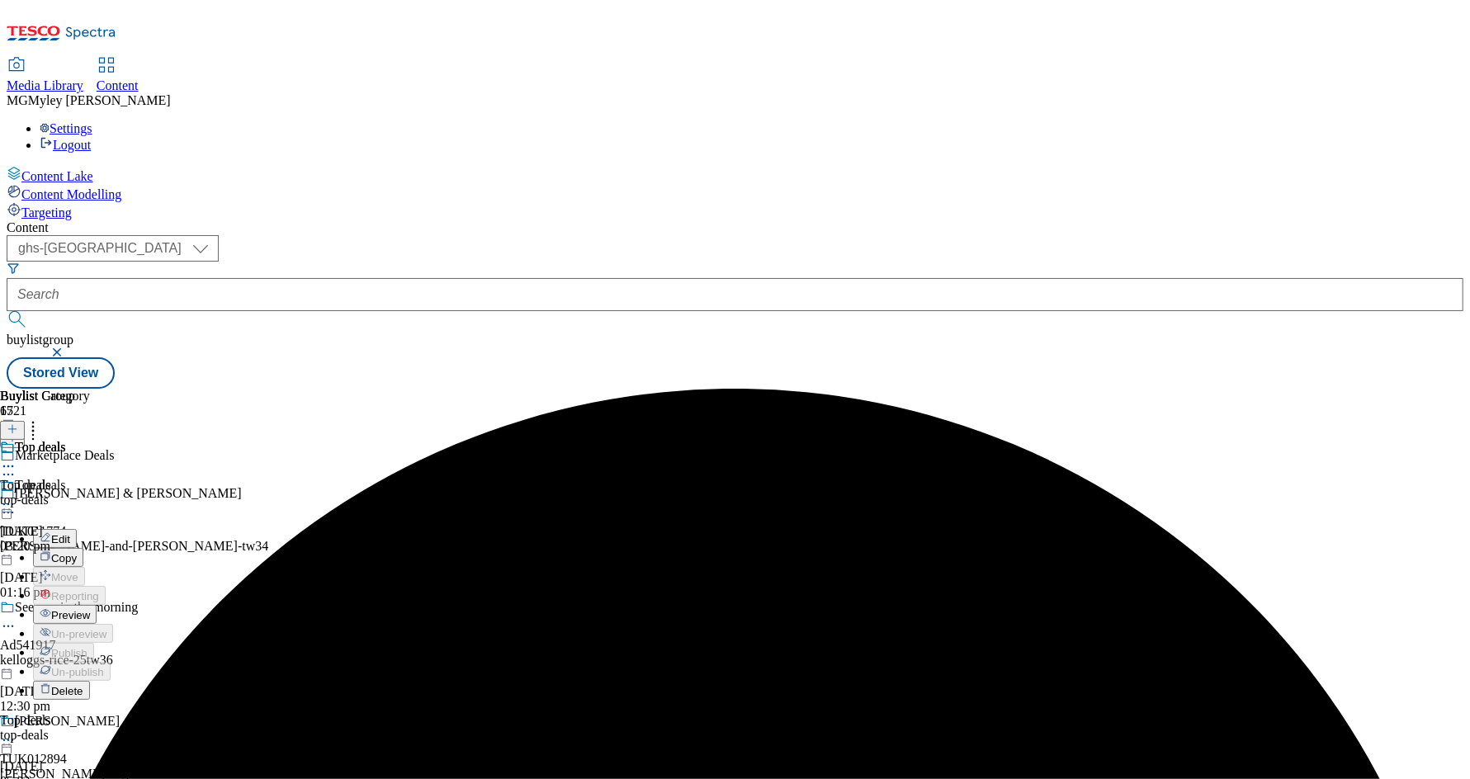
click at [97, 605] on button "Preview" at bounding box center [65, 614] width 64 height 19
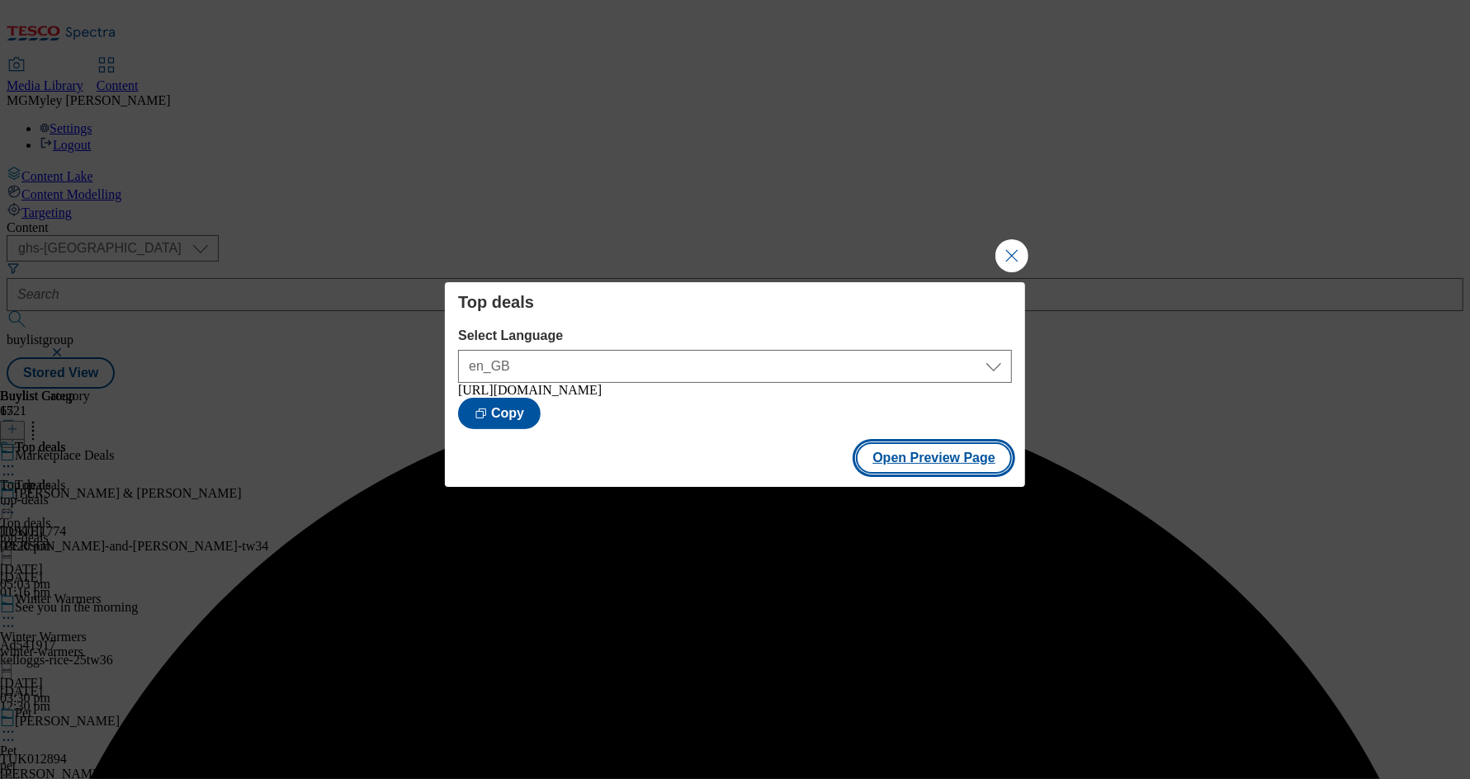
click at [944, 445] on button "Open Preview Page" at bounding box center [934, 457] width 156 height 31
click at [1022, 245] on button "Close Modal" at bounding box center [1011, 255] width 33 height 33
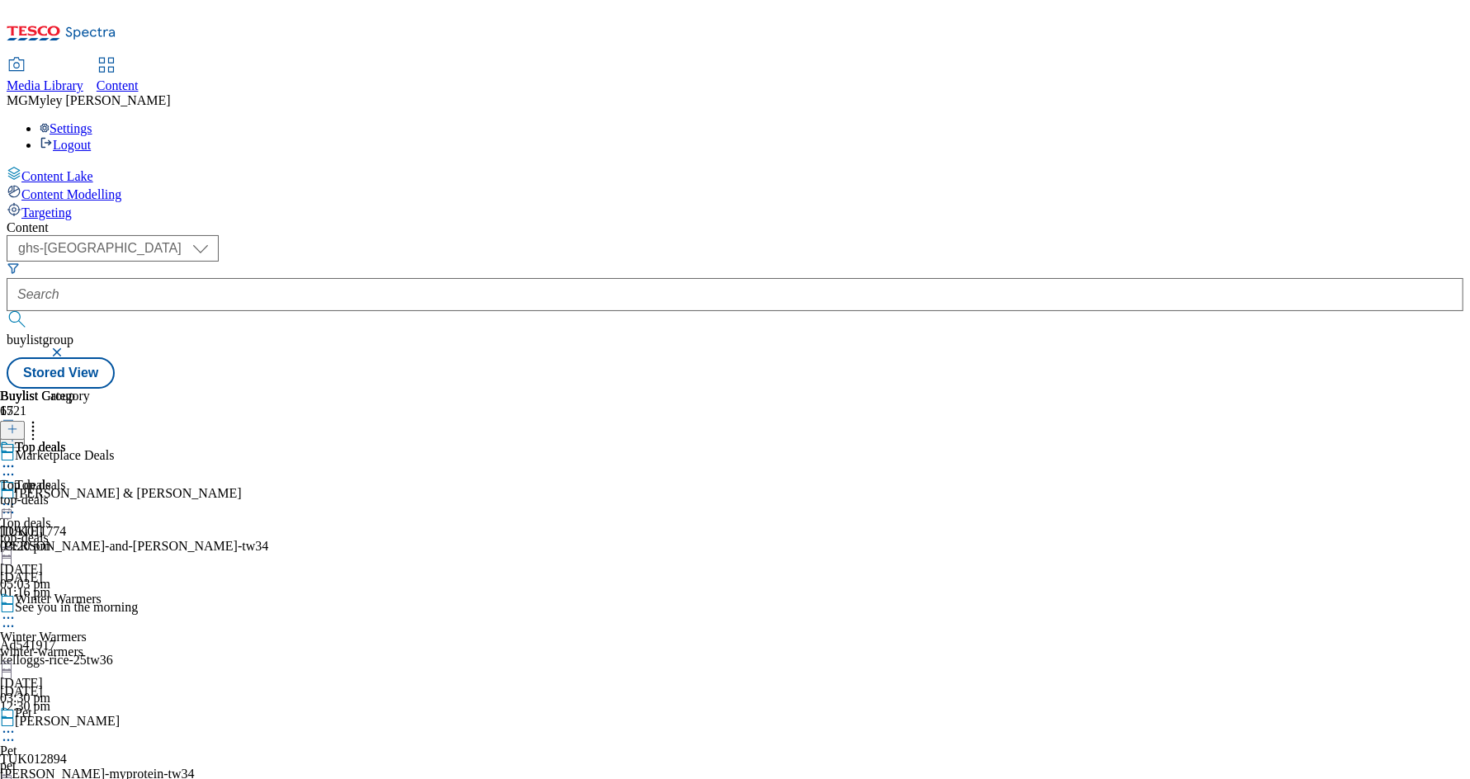
click at [83, 78] on span "Media Library" at bounding box center [45, 85] width 77 height 14
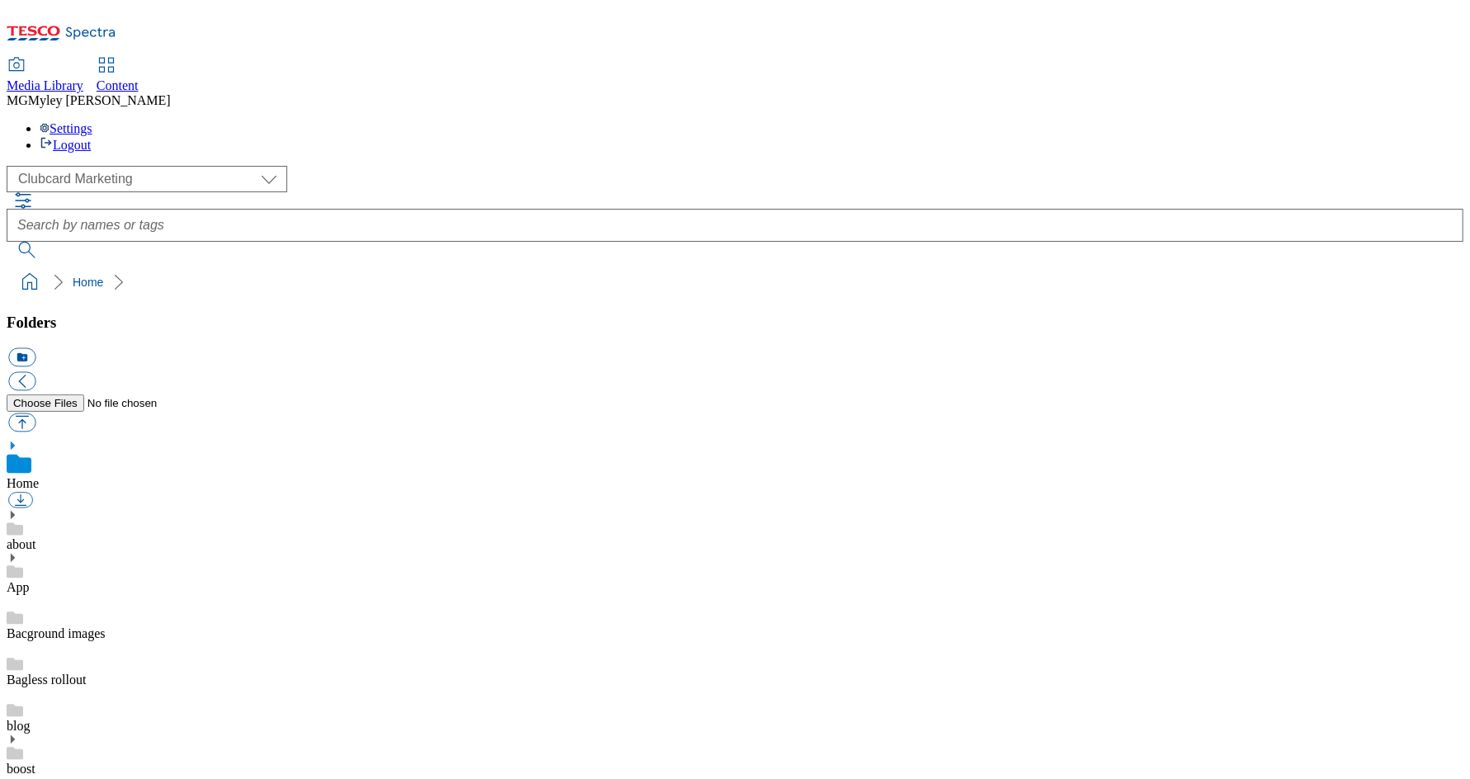
scroll to position [817, 0]
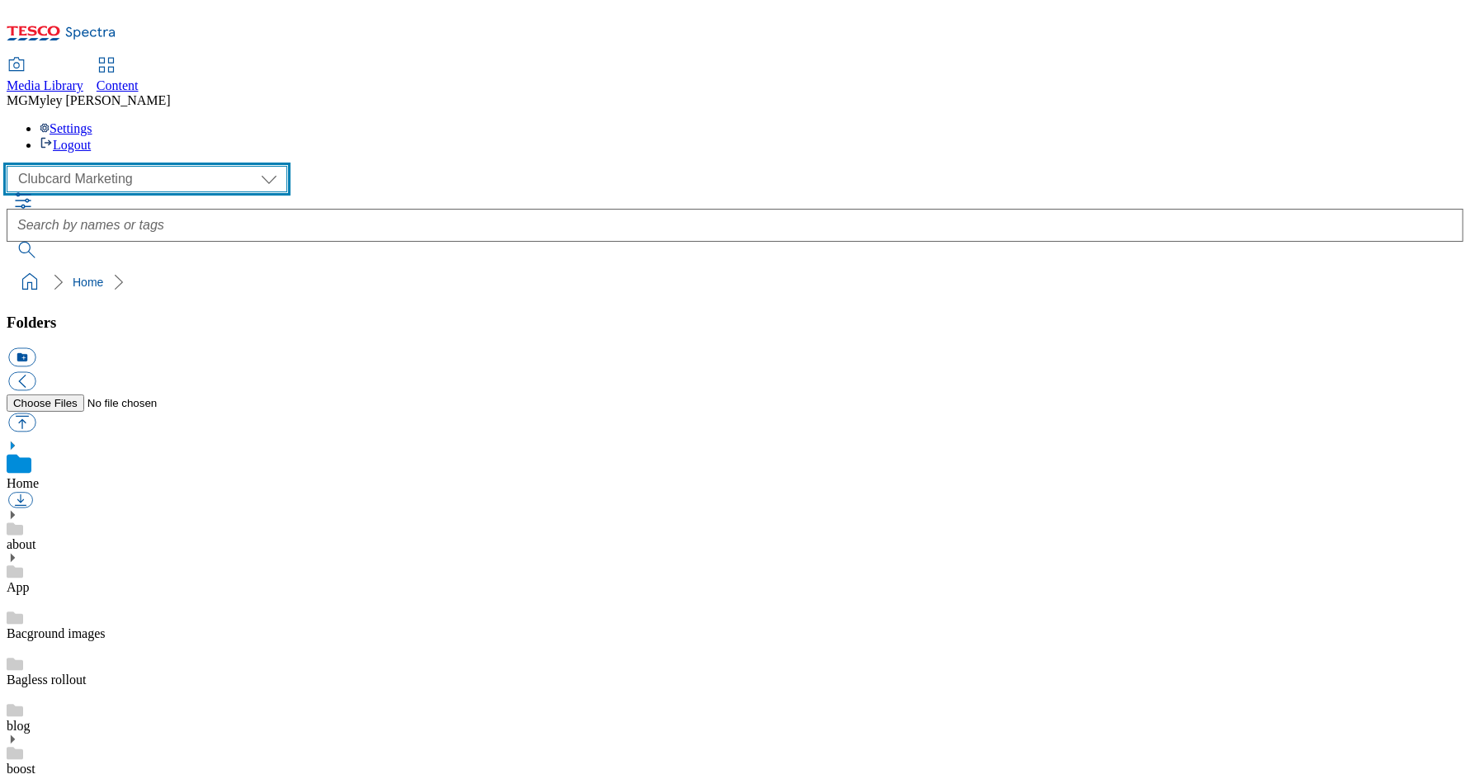
click at [150, 166] on select "Clubcard Marketing Dotcom UK GHS Marketing UK GHS ROI iGHS Marketing CE MCA CZ …" at bounding box center [147, 179] width 281 height 26
select select "flare-ghs-mktg"
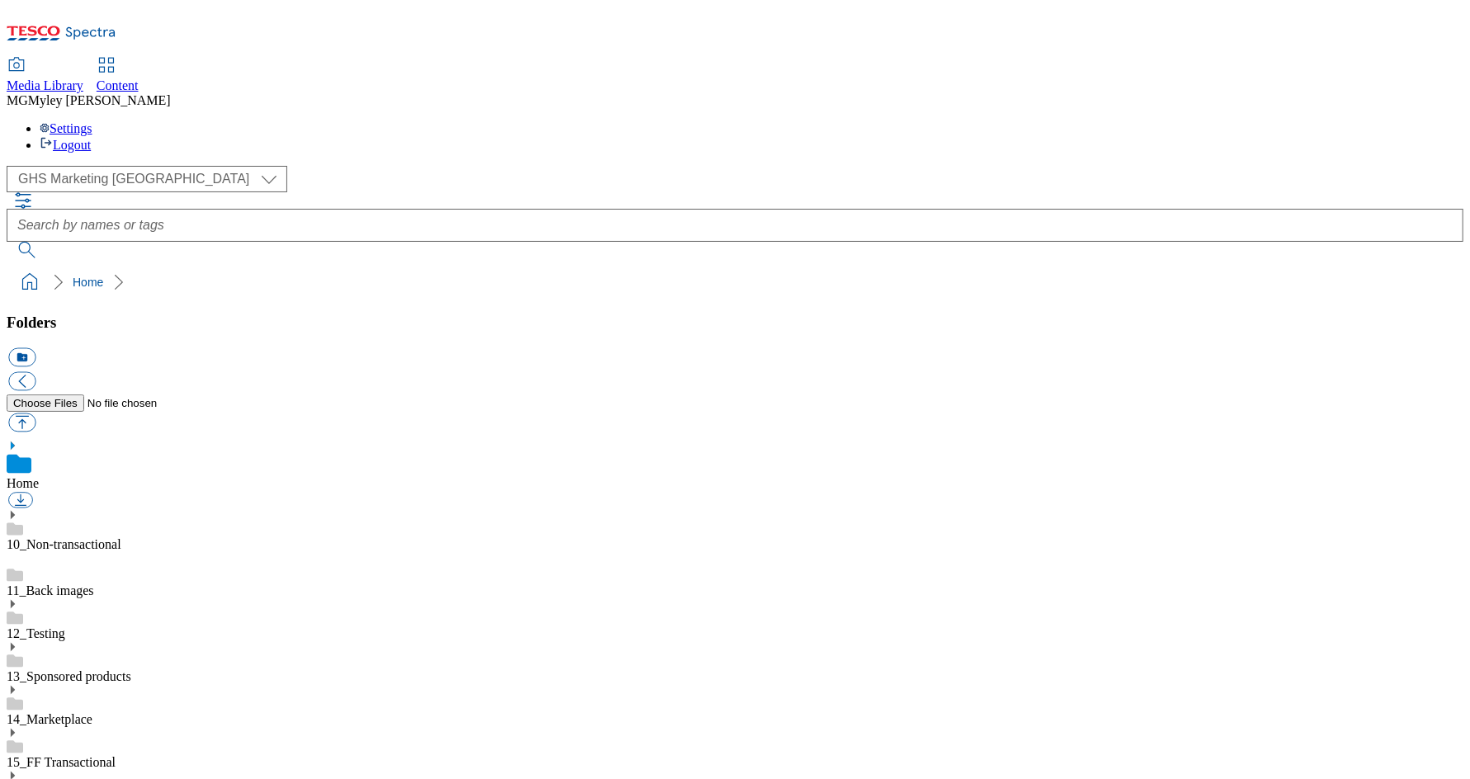
click at [92, 712] on link "14_Marketplace" at bounding box center [50, 719] width 86 height 14
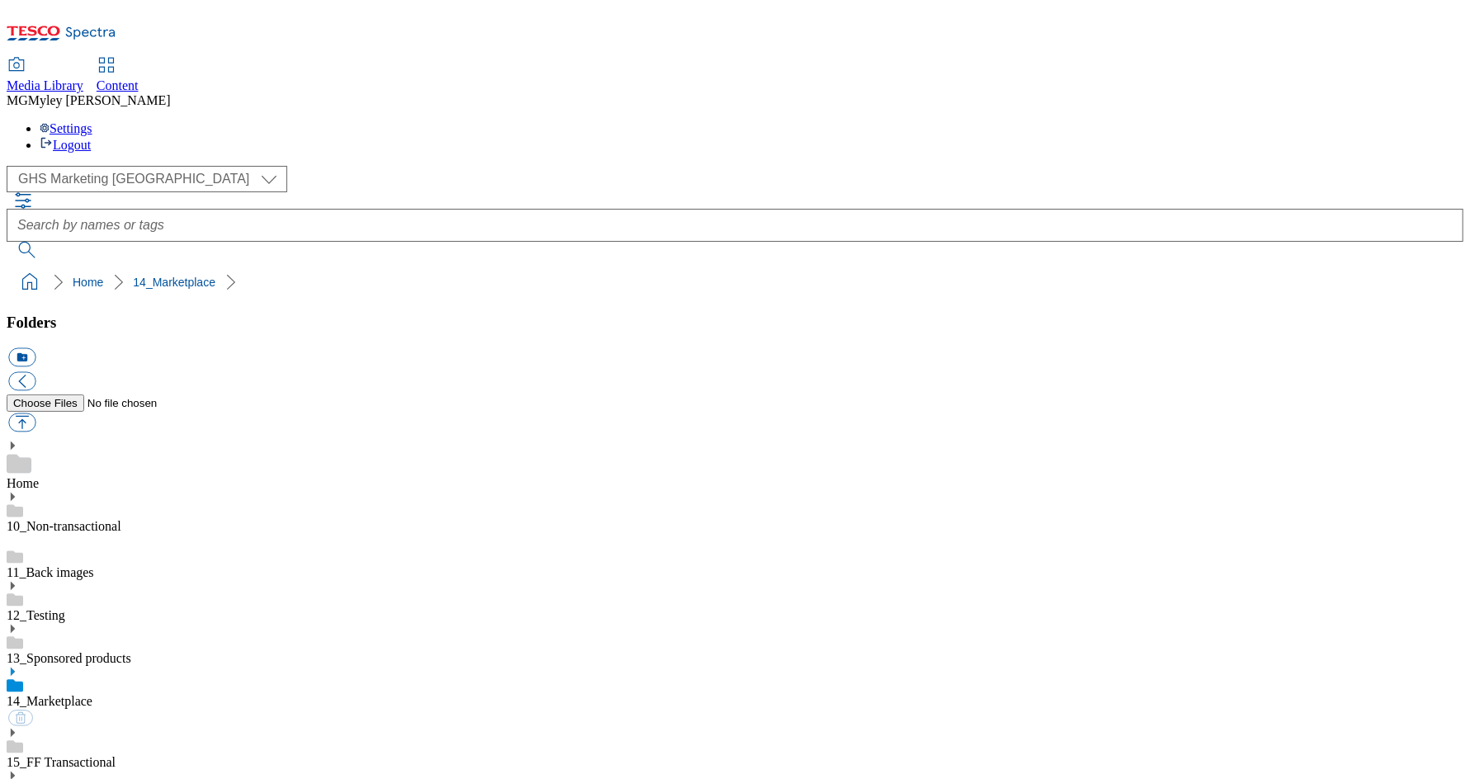
scroll to position [817, 0]
click at [139, 78] on div "Content" at bounding box center [118, 85] width 42 height 15
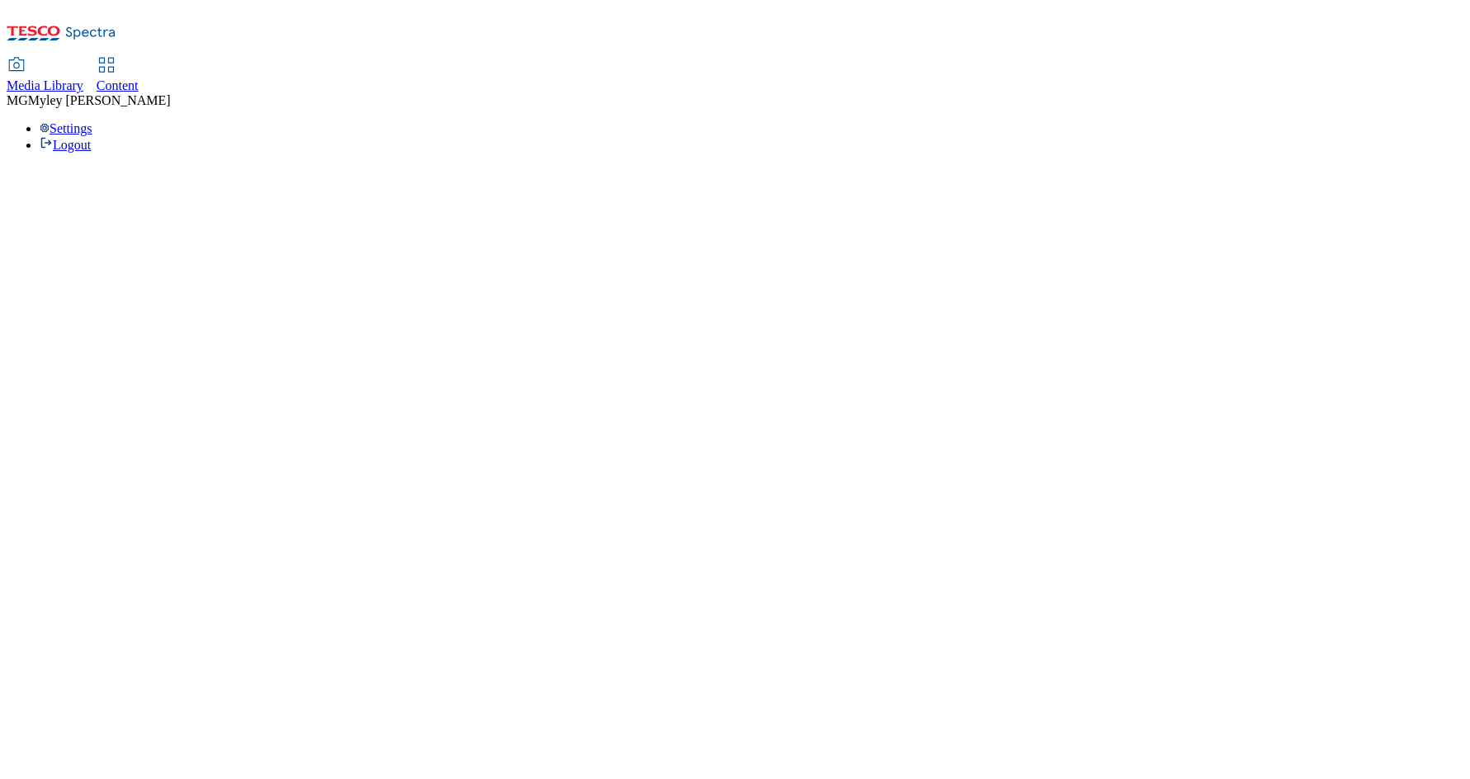
select select "ghs-uk"
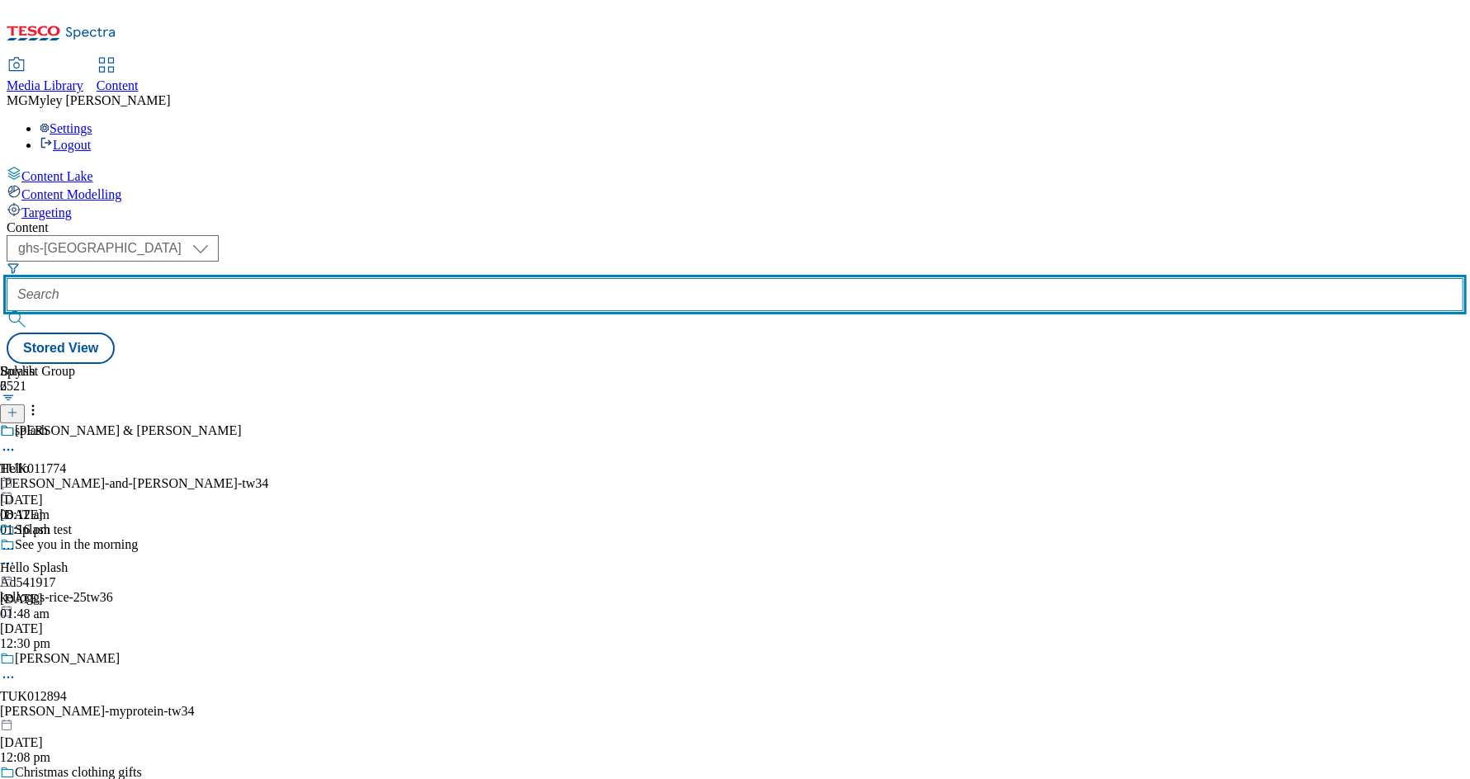
click at [399, 278] on input "text" at bounding box center [735, 294] width 1456 height 33
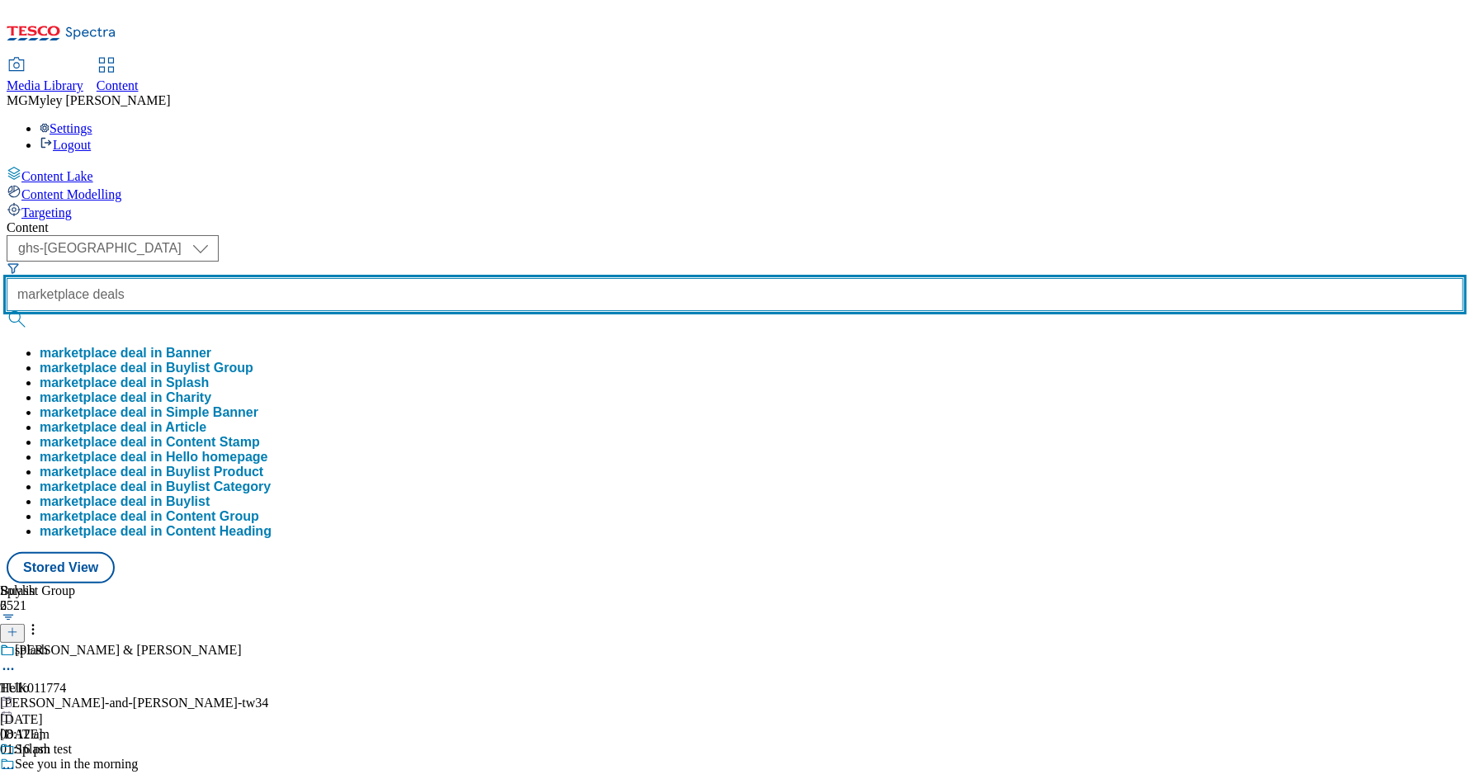
type input "marketplace deals"
click at [7, 311] on button "submit" at bounding box center [18, 319] width 23 height 17
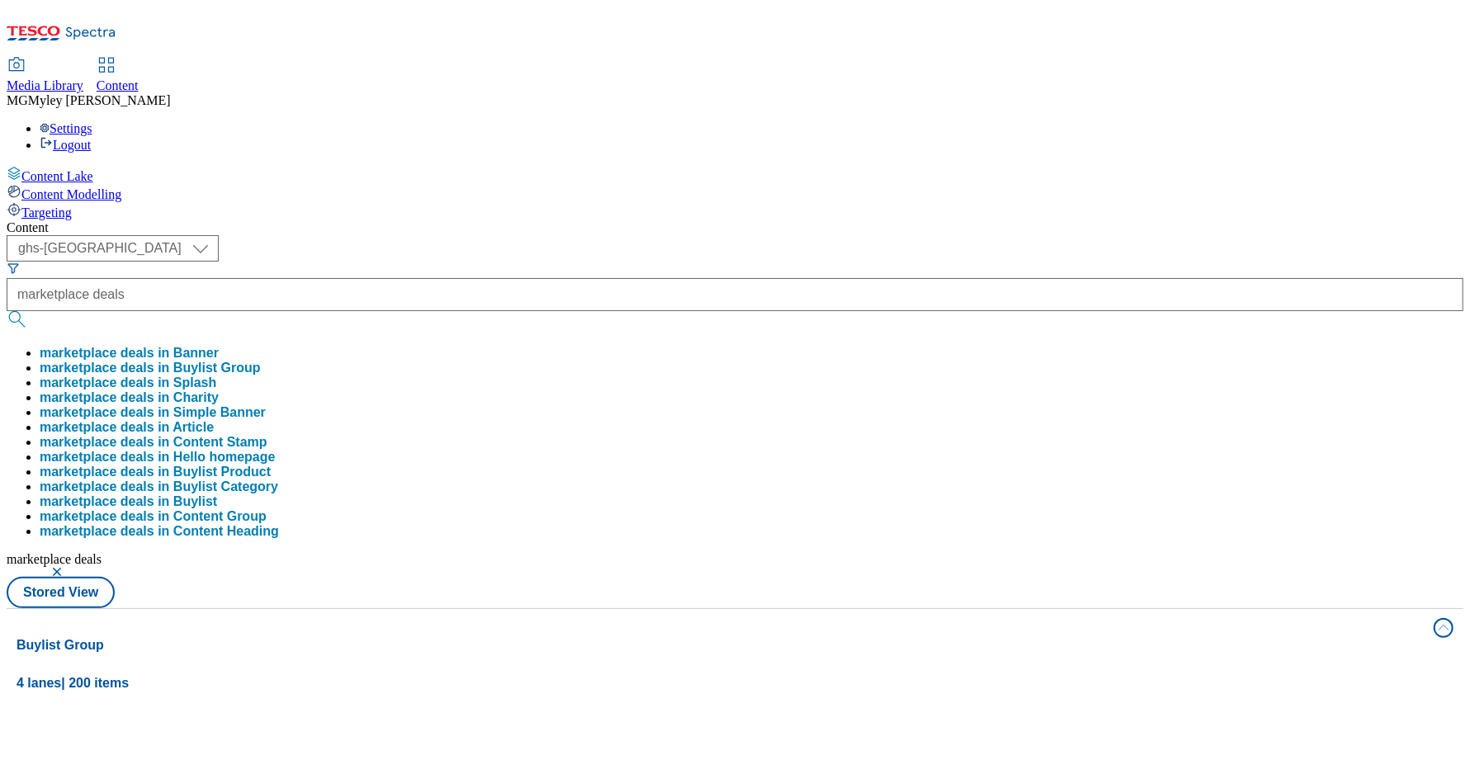
click at [528, 220] on div "Content" at bounding box center [735, 227] width 1456 height 15
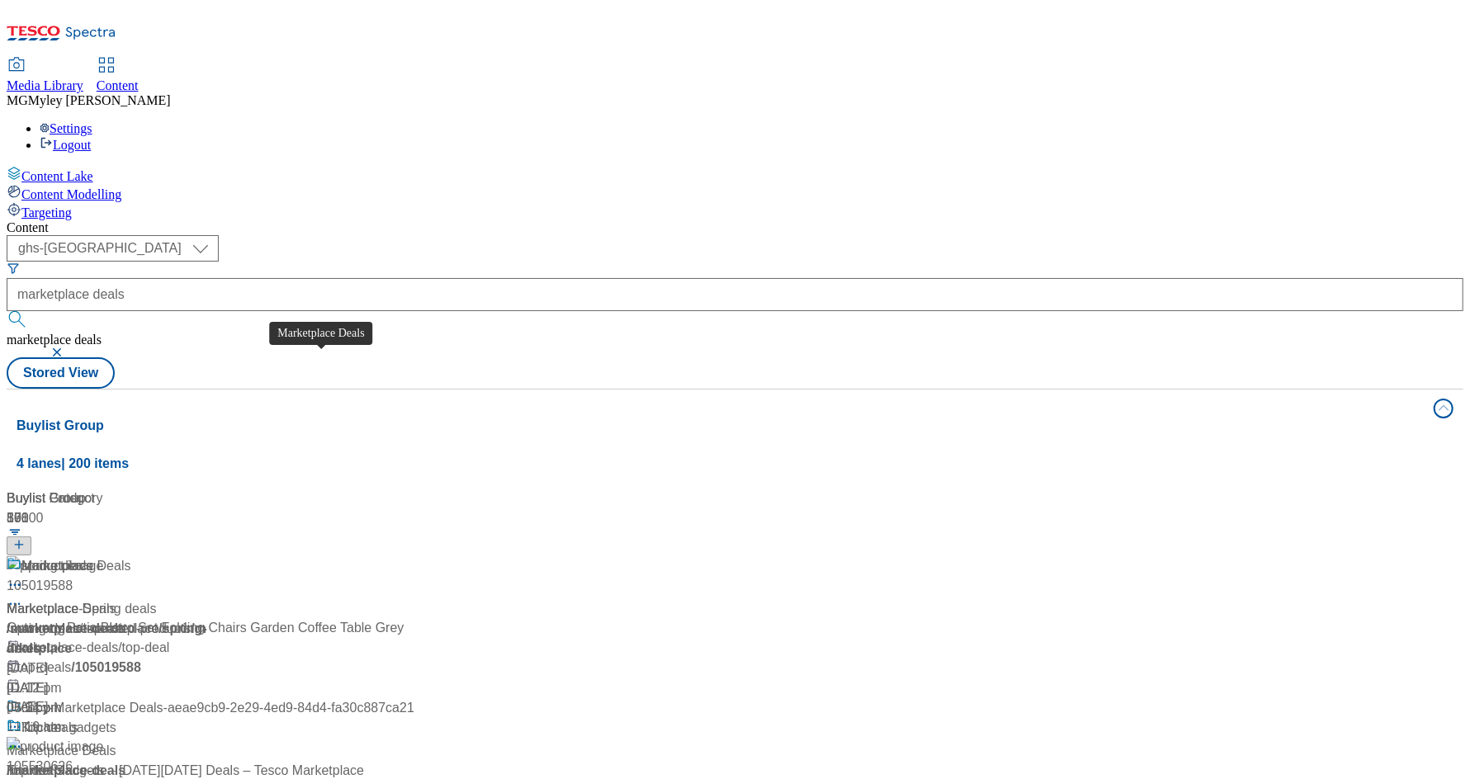
click at [116, 599] on div "Marketplace Deals" at bounding box center [62, 609] width 110 height 20
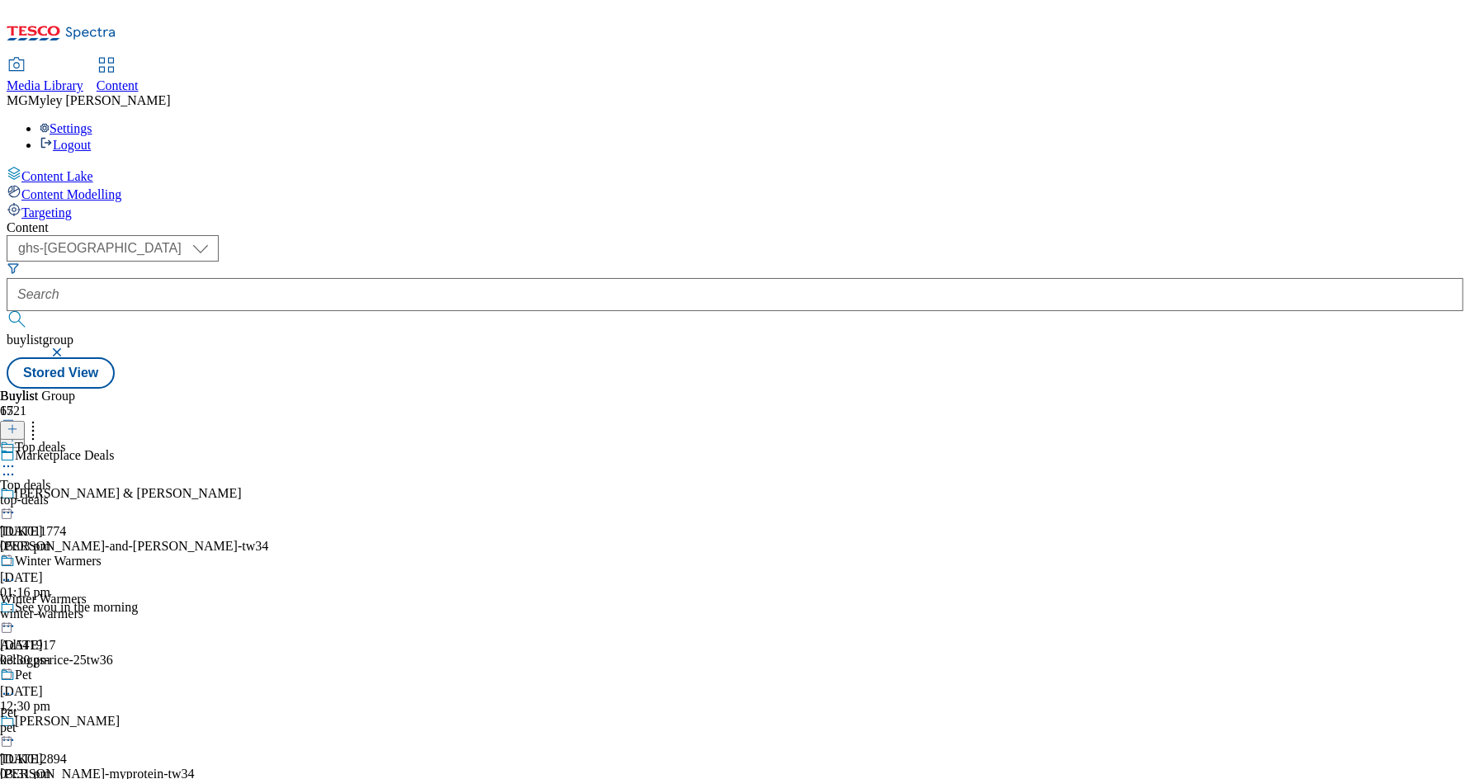
click at [130, 440] on div "Top deals Top deals top-deals 14 Oct 2025 05:03 pm" at bounding box center [65, 497] width 130 height 114
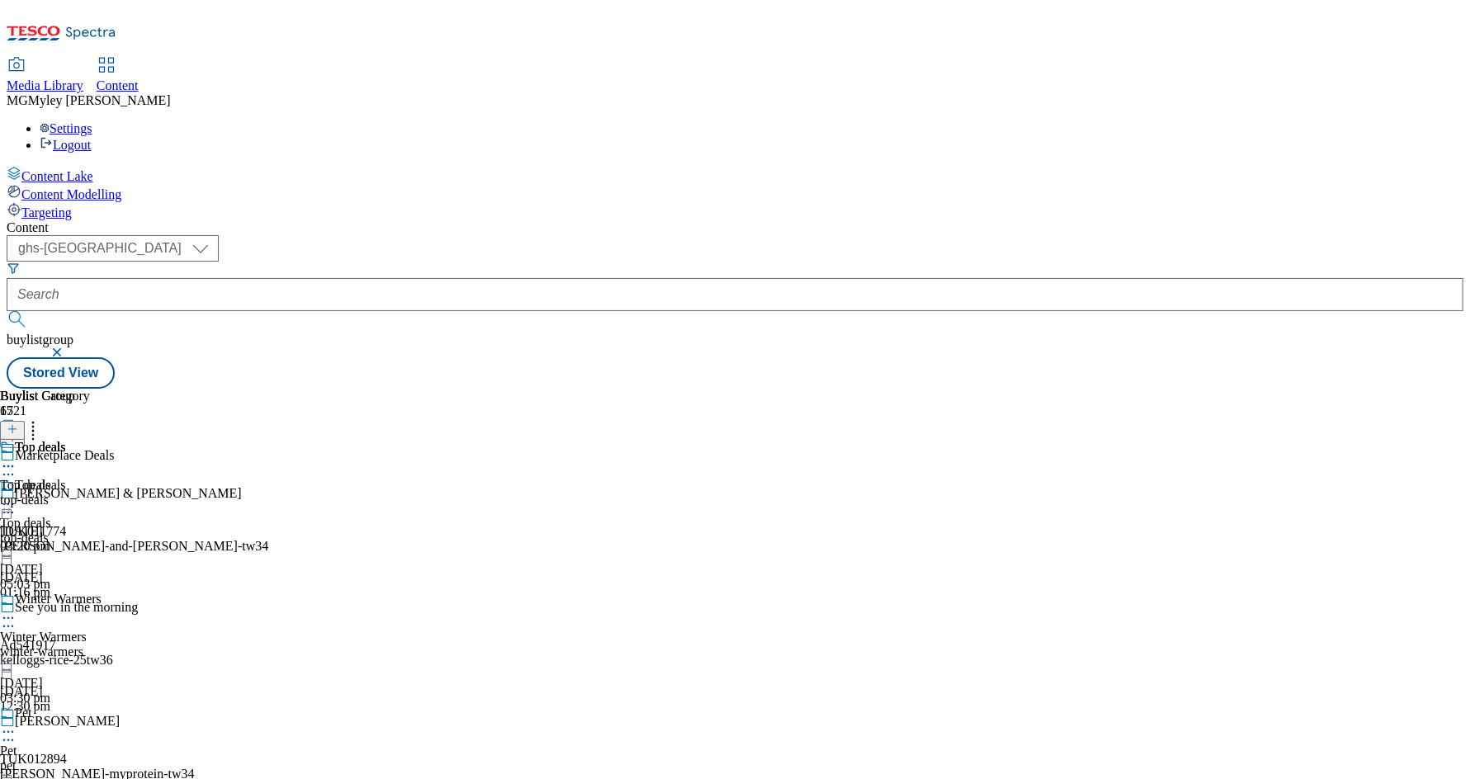
click at [10, 503] on circle at bounding box center [8, 504] width 2 height 2
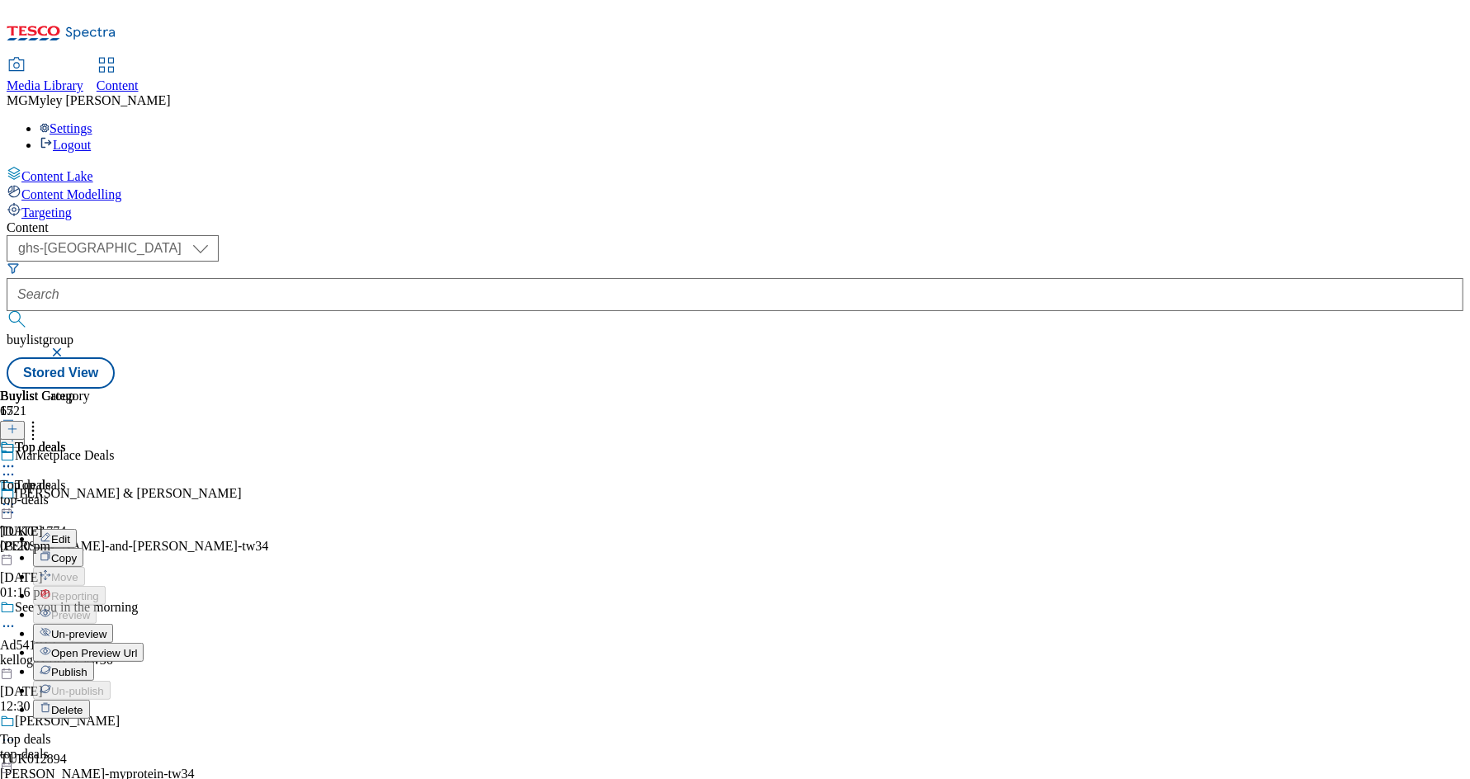
click at [70, 533] on span "Edit" at bounding box center [60, 539] width 19 height 12
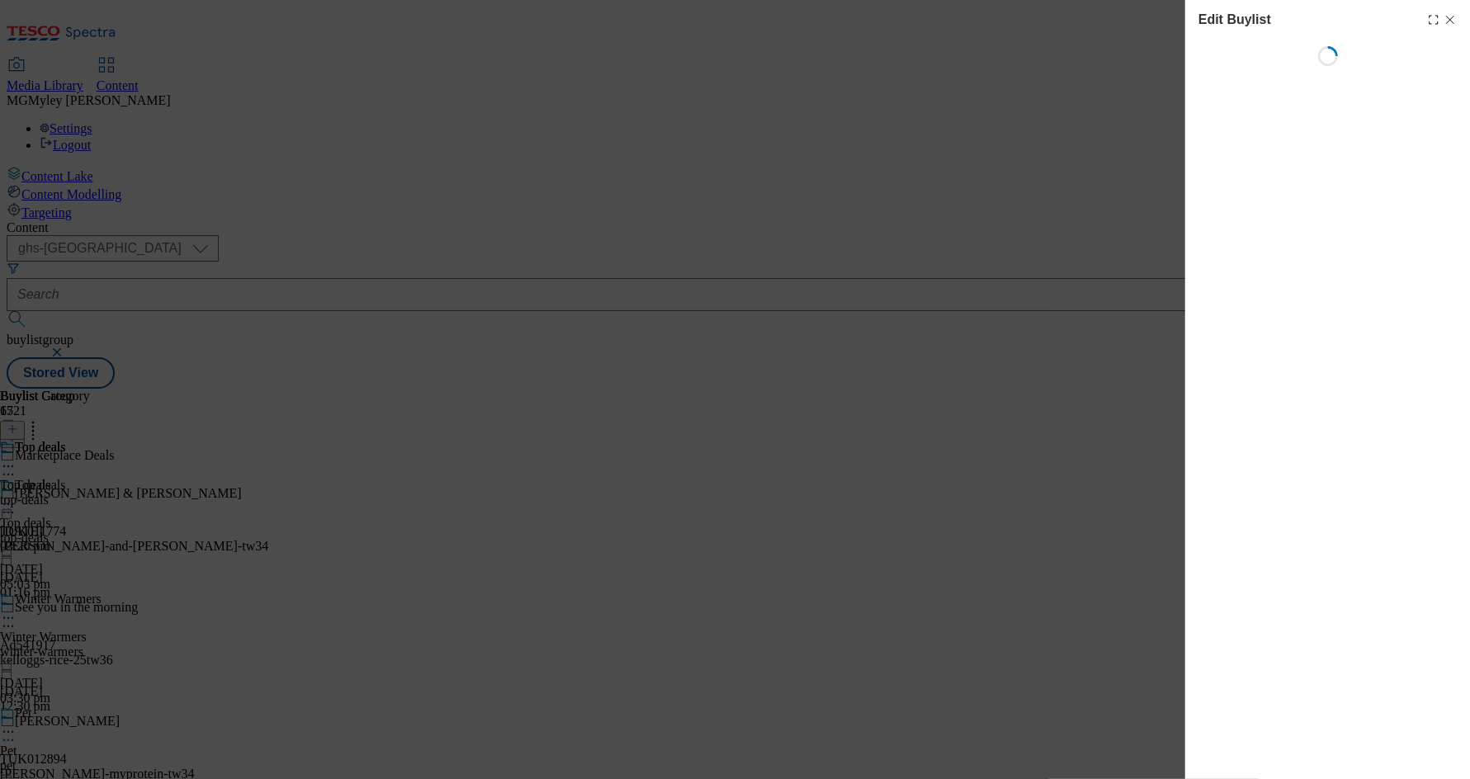
select select "evergreen"
select select "Banner"
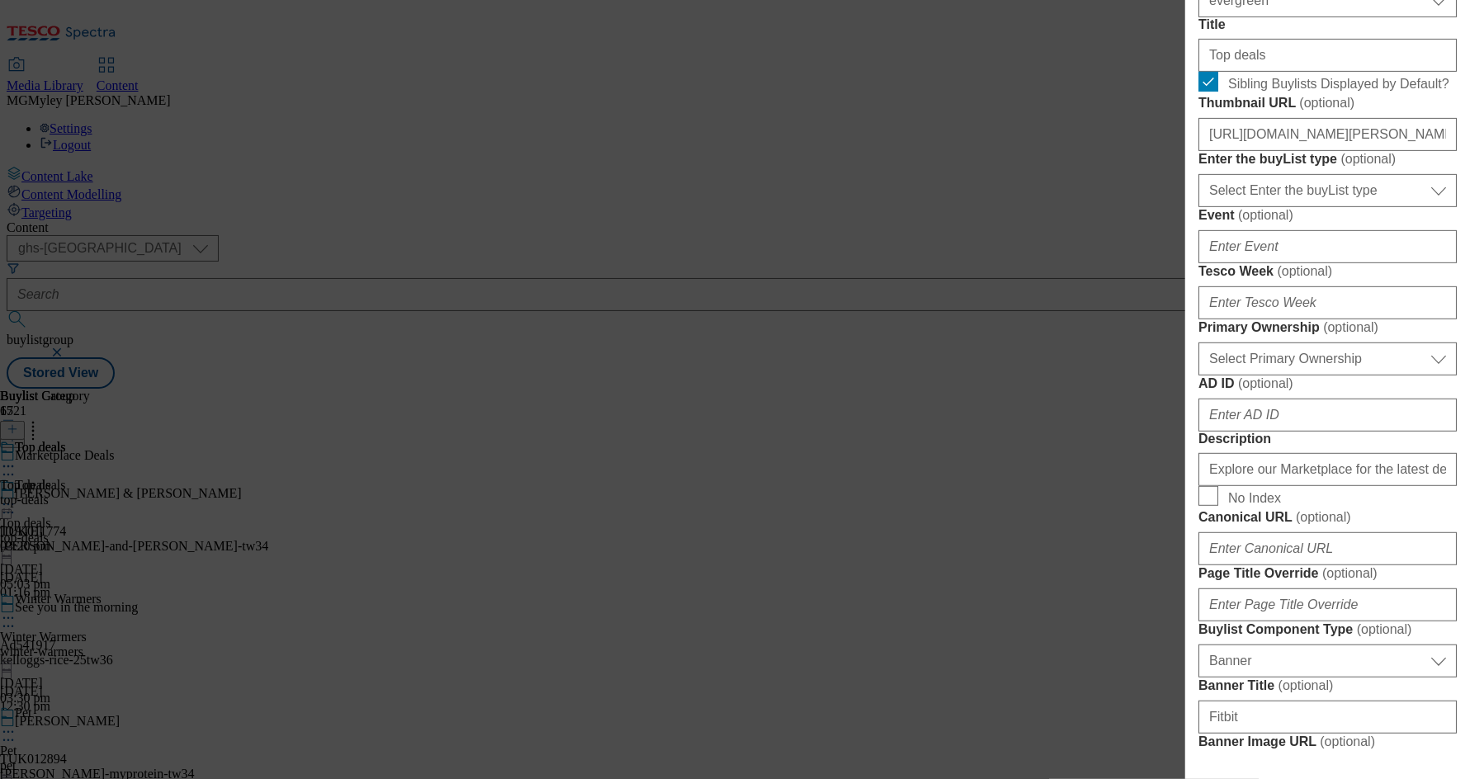
scroll to position [1608, 0]
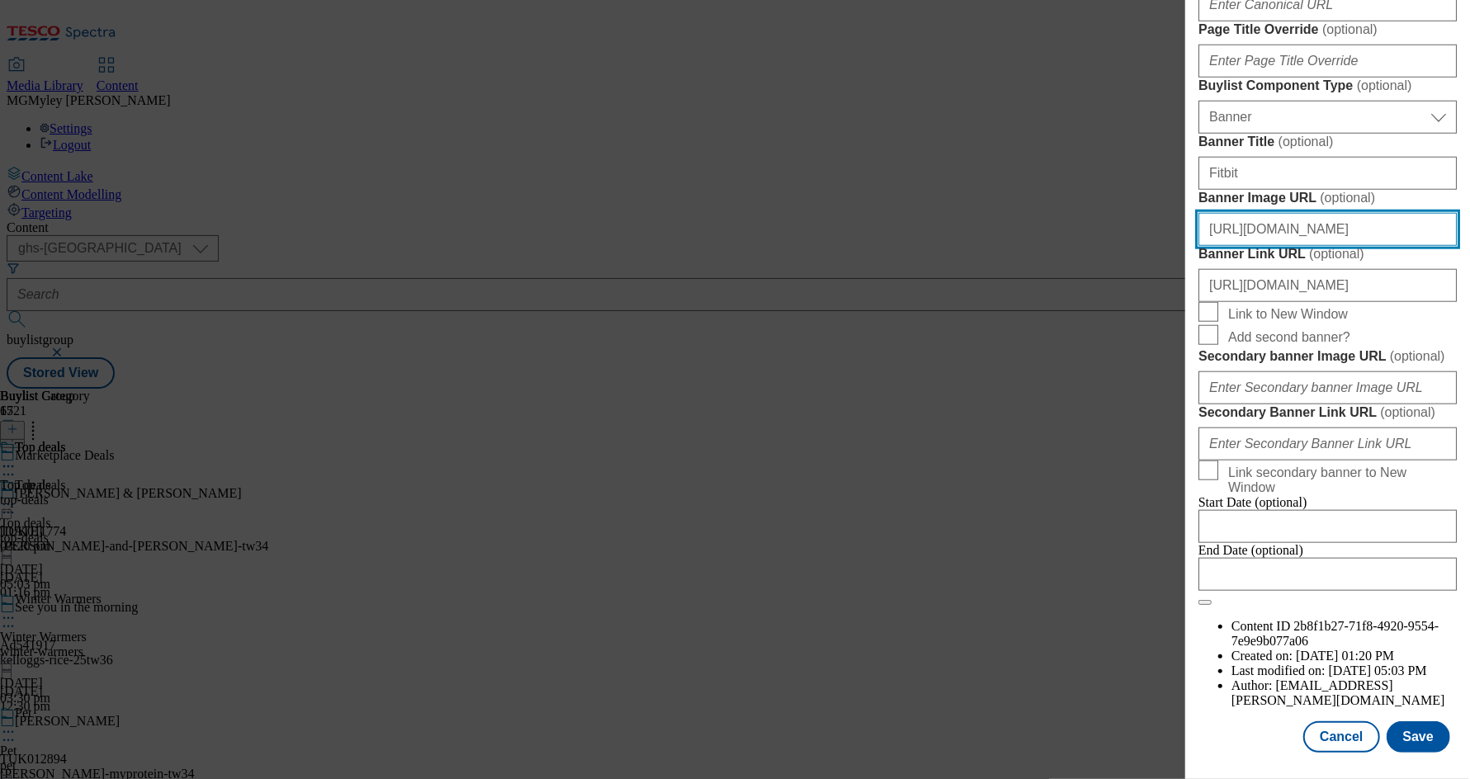
click at [1333, 213] on input "https://digitalcontent.api.tesco.com/v2/media/ghs-mktg/1ffcb514-4eb1-425b-aae6-…" at bounding box center [1327, 229] width 258 height 33
paste input "643ddb6c-433a-4173-8039-194a91fb27dd/2531-MP-Hubpage_-Header-1390x392_Autumn"
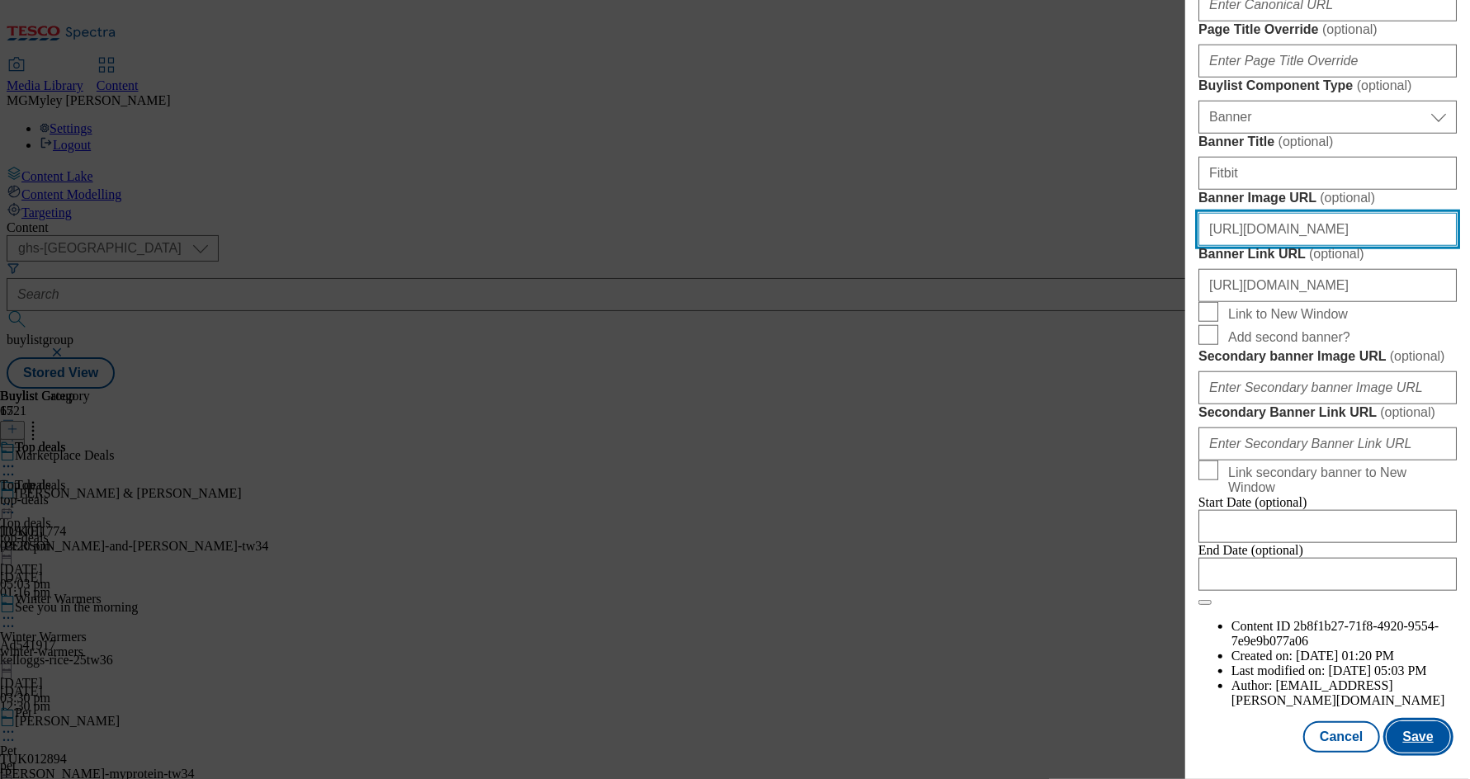
type input "https://digitalcontent.api.tesco.com/v2/media/ghs-mktg/643ddb6c-433a-4173-8039-…"
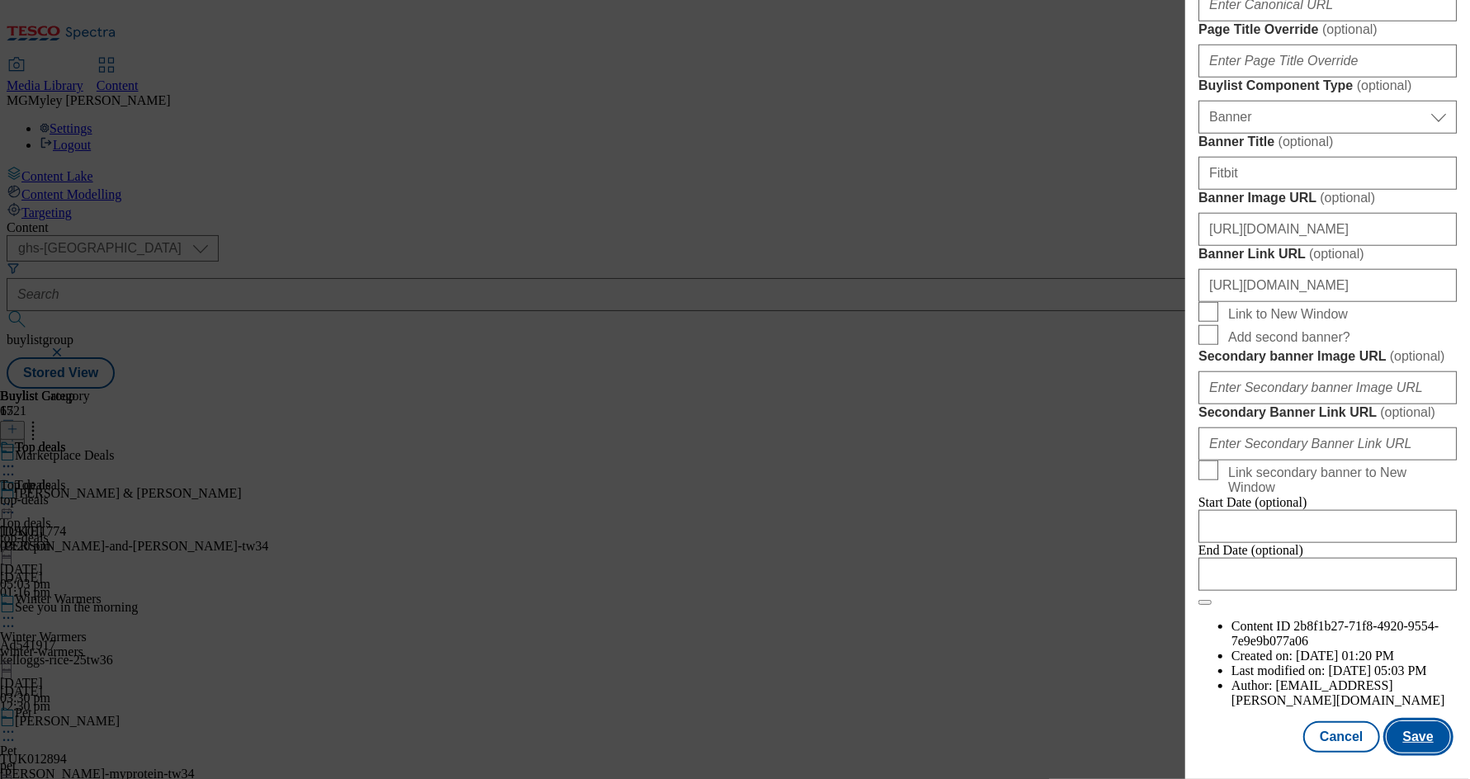
click at [1426, 735] on button "Save" at bounding box center [1418, 736] width 64 height 31
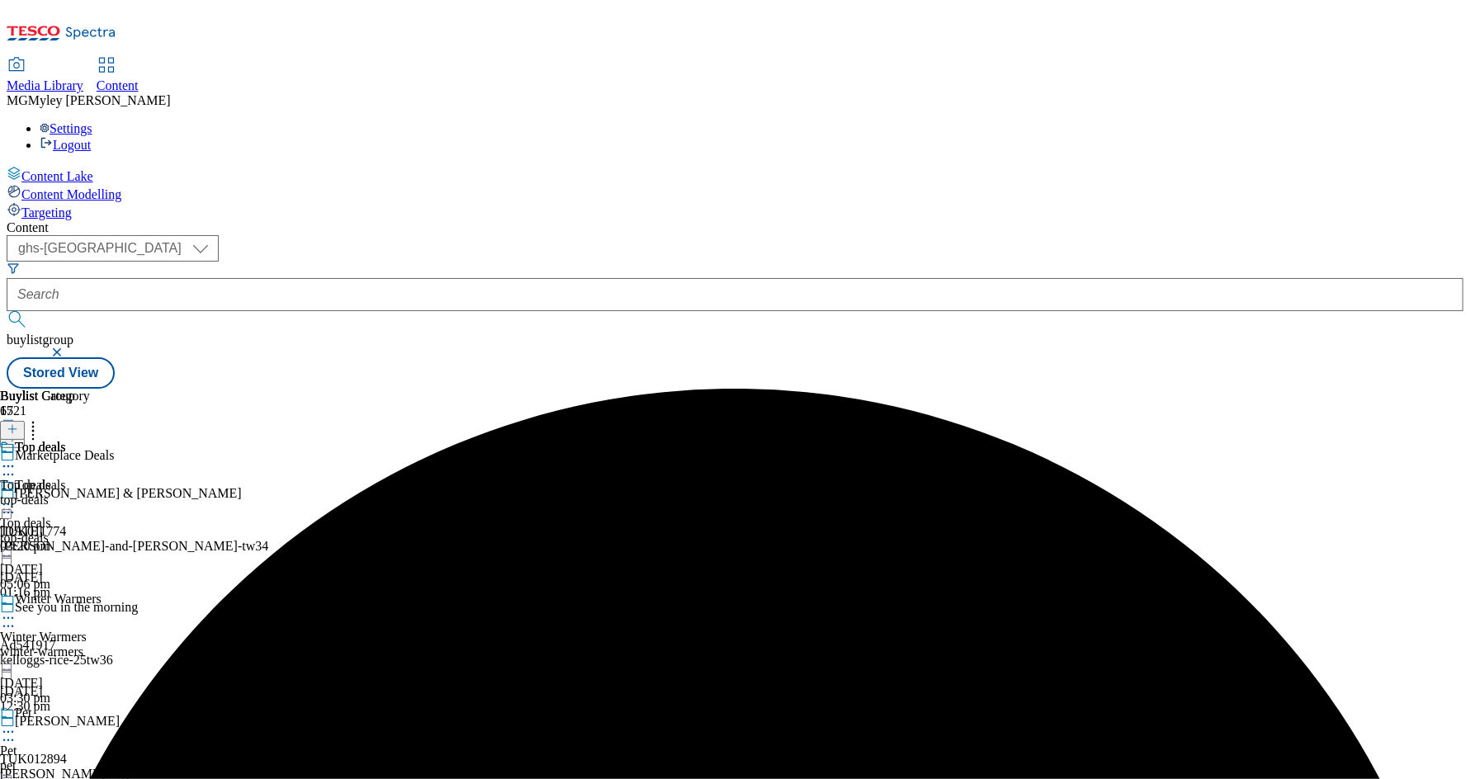
click at [130, 592] on div "Winter Warmers Winter Warmers winter-warmers 14 Oct 2025 03:30 pm" at bounding box center [65, 649] width 130 height 114
click at [17, 610] on icon at bounding box center [8, 618] width 17 height 17
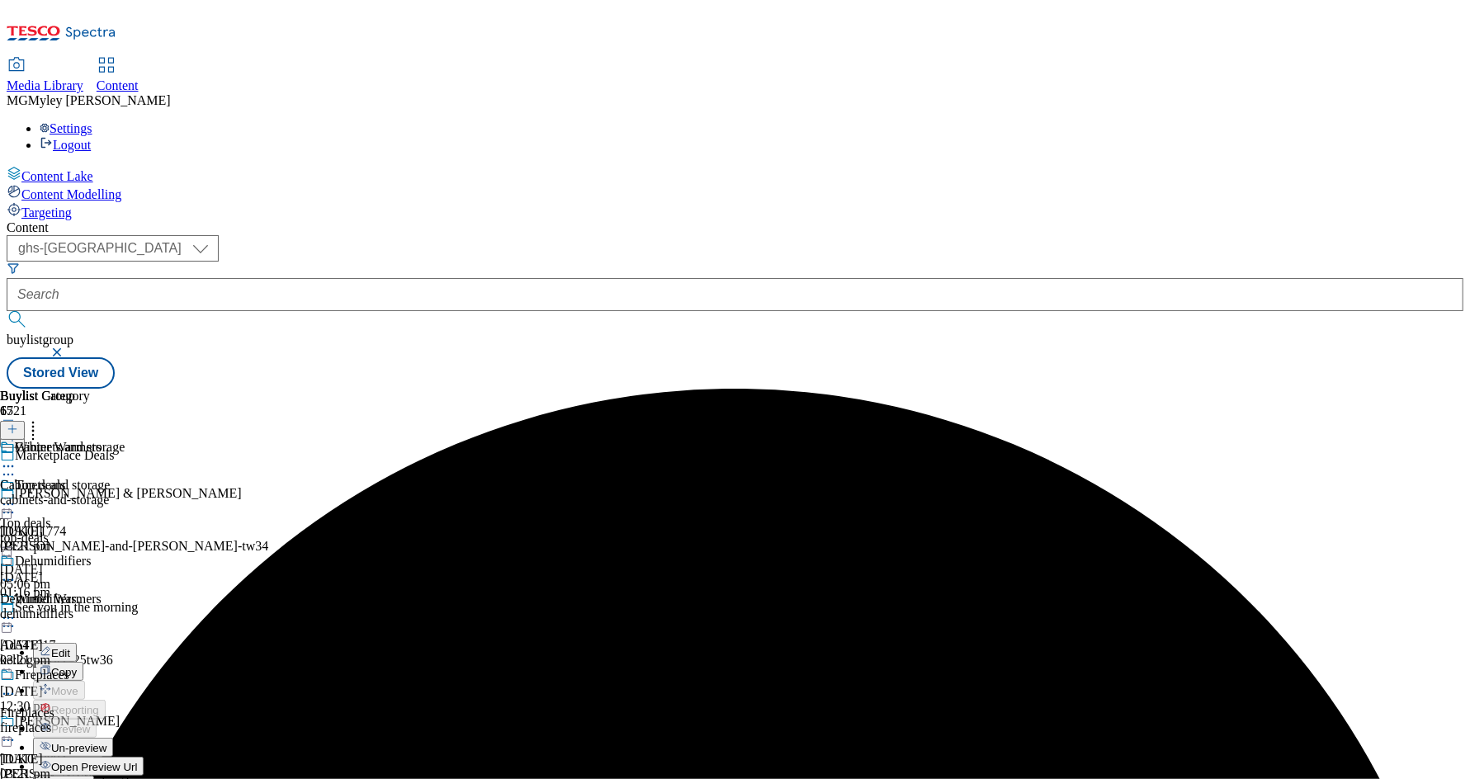
click at [70, 647] on span "Edit" at bounding box center [60, 653] width 19 height 12
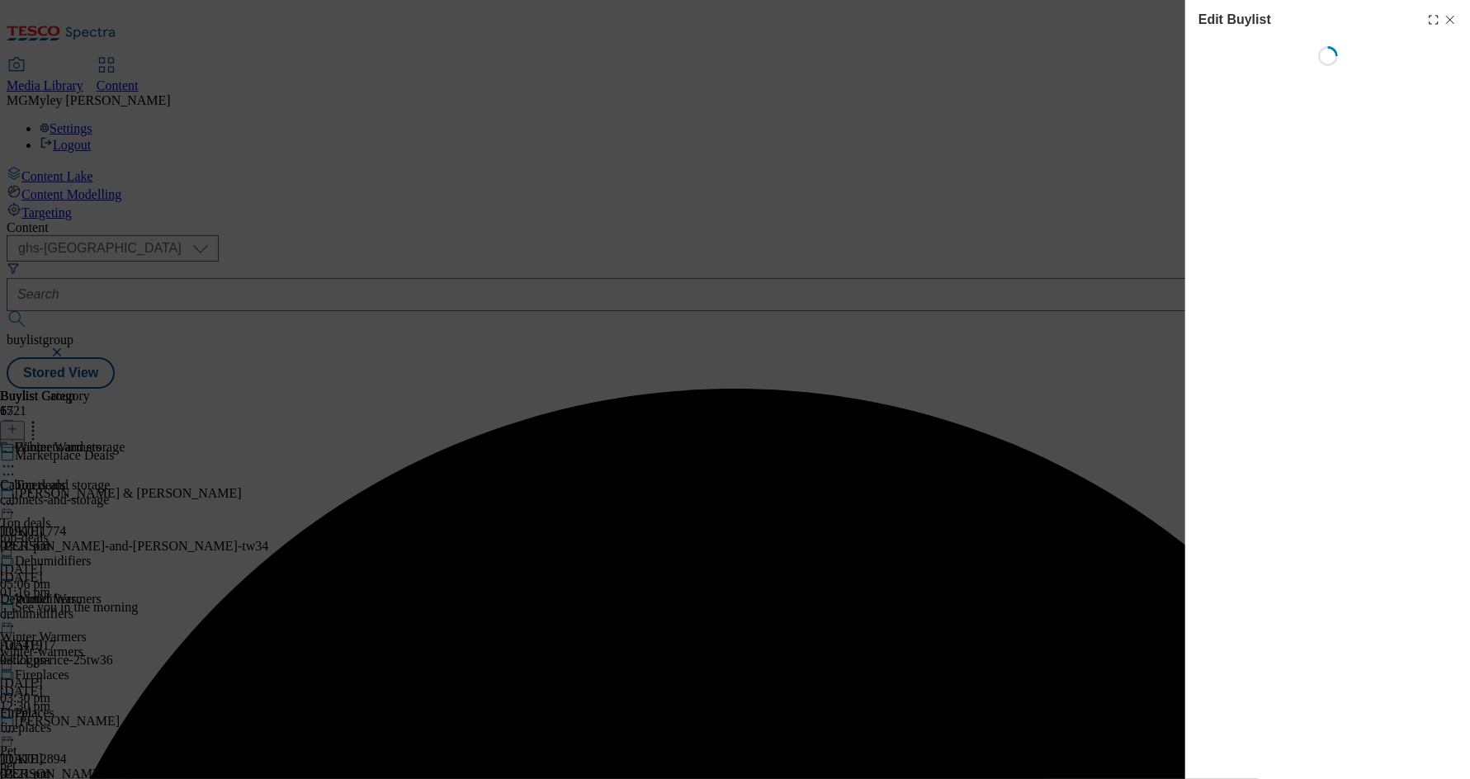
select select "evergreen"
select select "Banner"
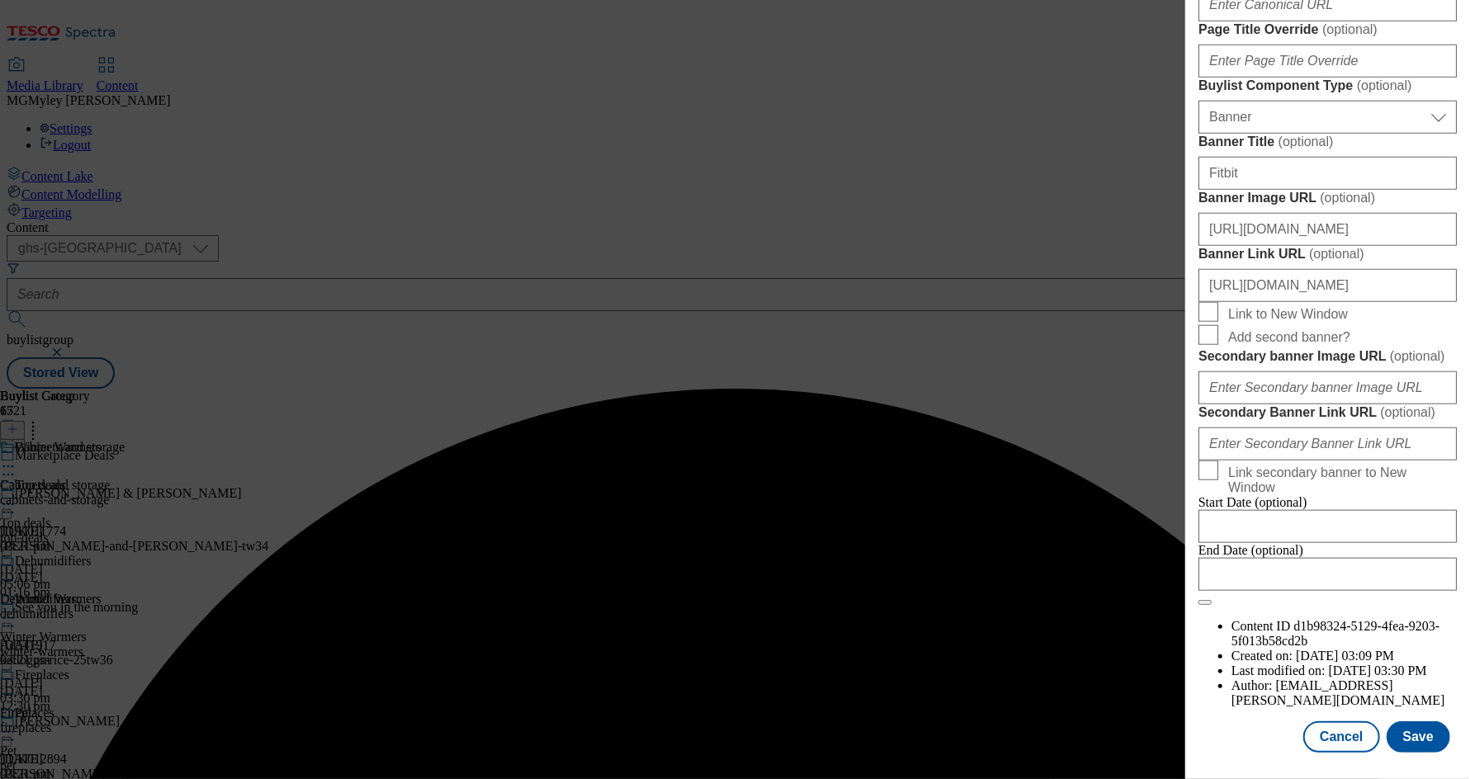
scroll to position [1608, 0]
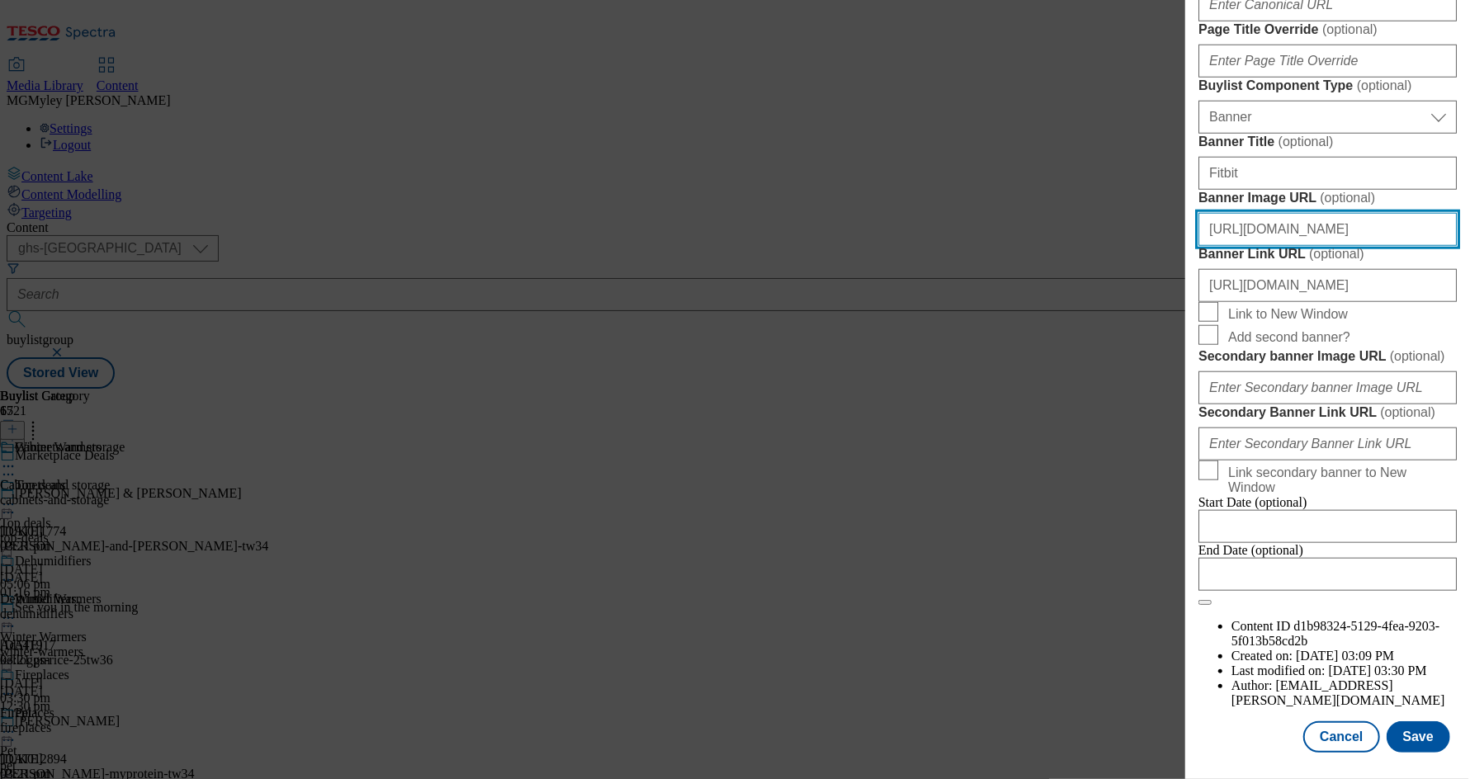
click at [1290, 213] on input "https://digitalcontent.api.tesco.com/v2/media/ghs-mktg/1ffcb514-4eb1-425b-aae6-…" at bounding box center [1327, 229] width 258 height 33
paste input "643ddb6c-433a-4173-8039-194a91fb27dd/2531-MP-Hubpage_-Header-1390x392_Autumn"
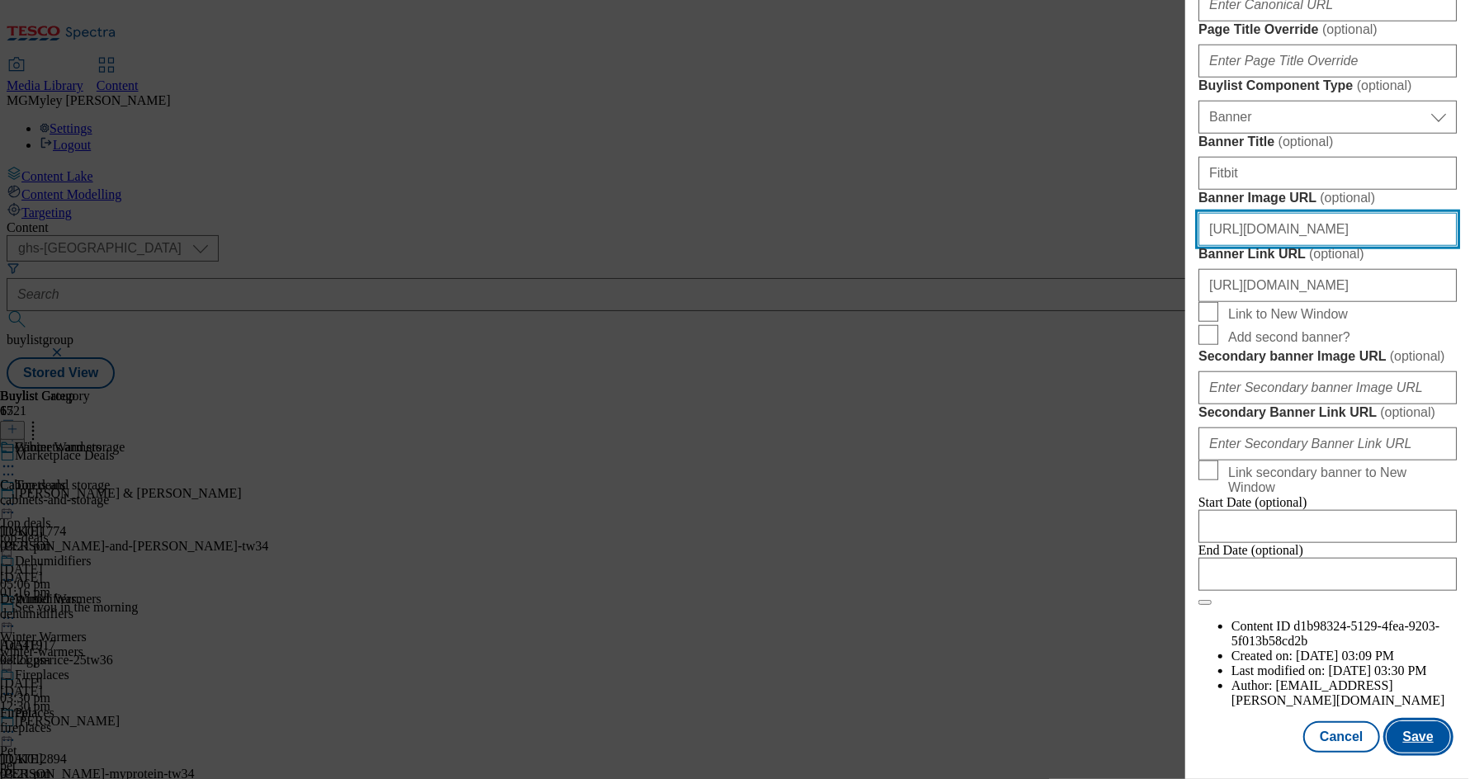
type input "https://digitalcontent.api.tesco.com/v2/media/ghs-mktg/643ddb6c-433a-4173-8039-…"
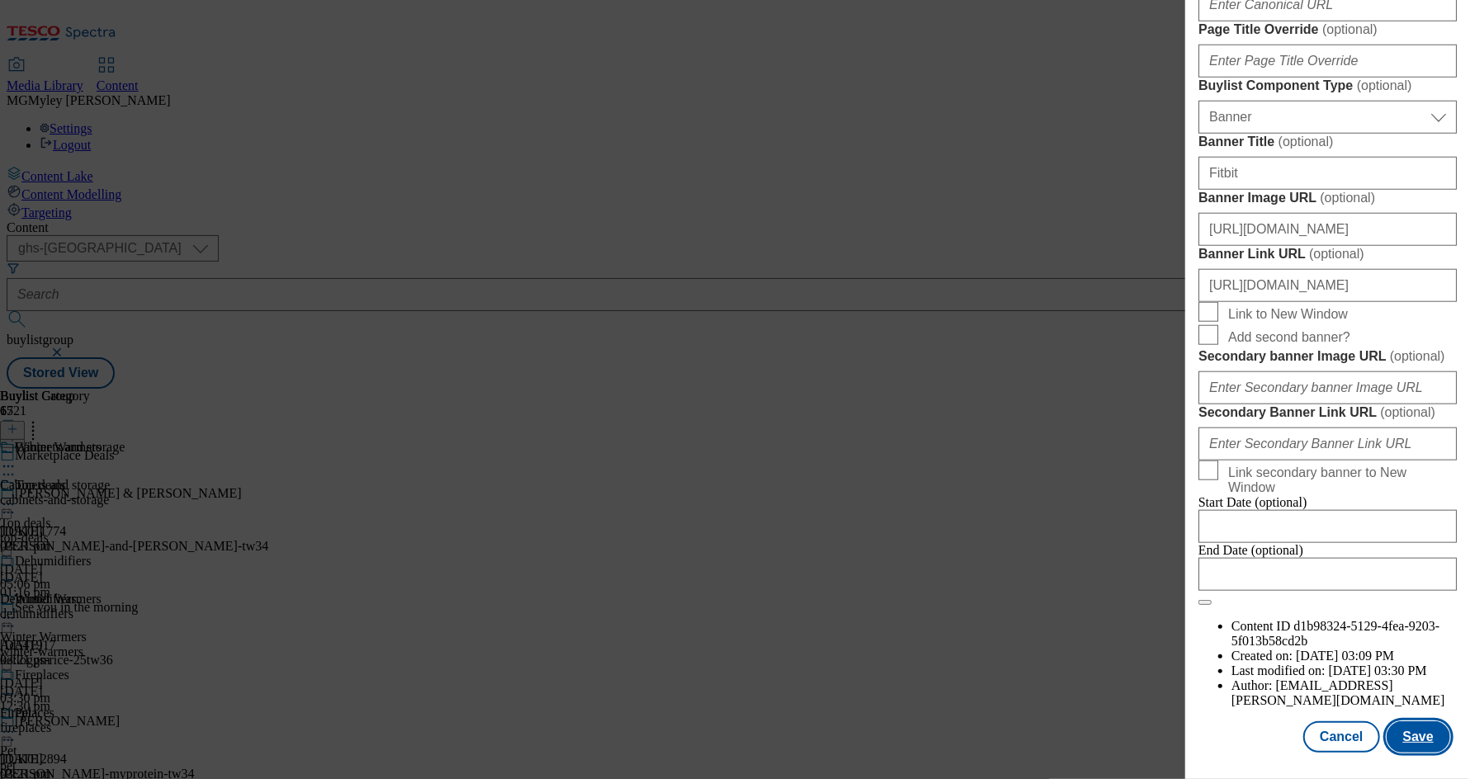
scroll to position [0, 0]
click at [1400, 748] on button "Save" at bounding box center [1418, 736] width 64 height 31
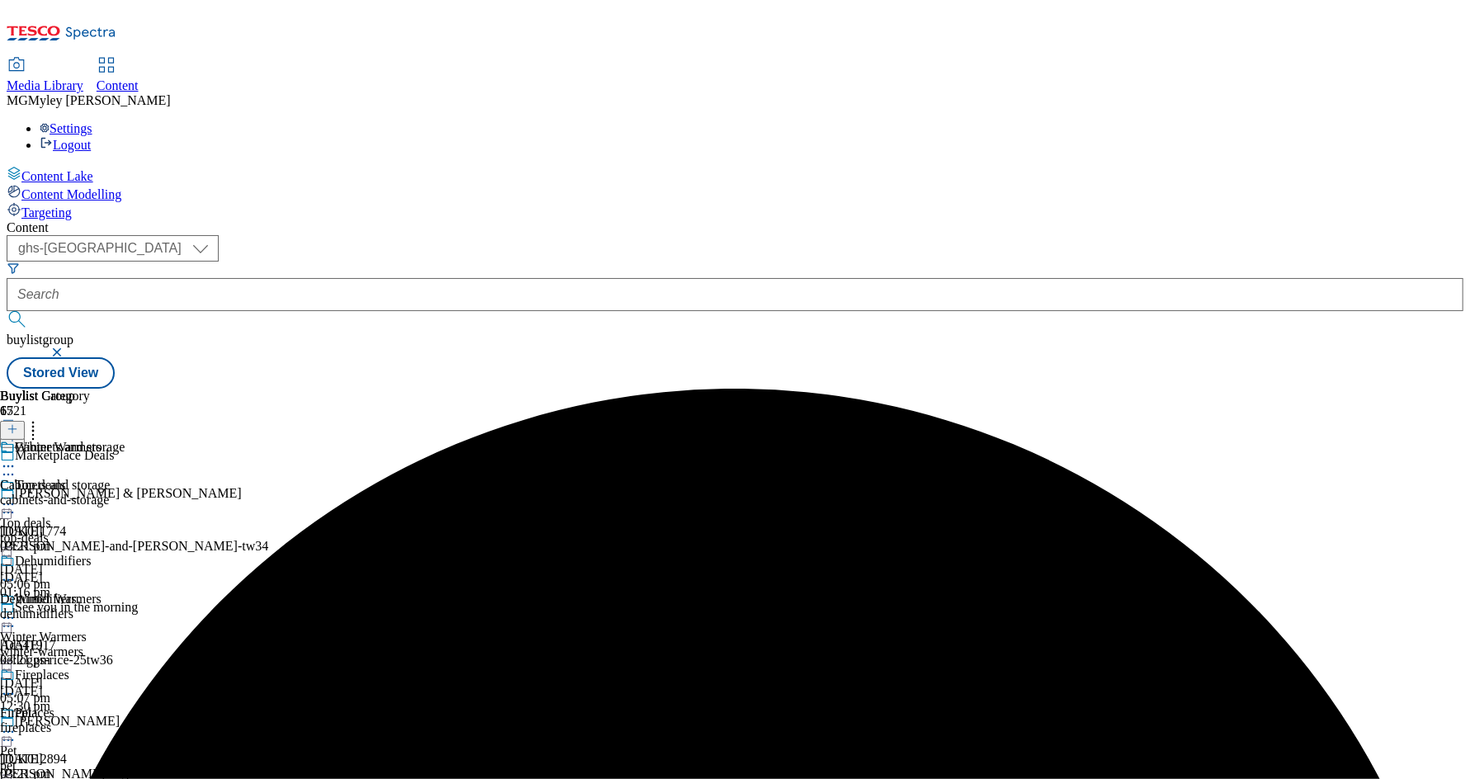
scroll to position [309, 0]
click at [130, 705] on div "Pet Pet pet 14 Oct 2025 03:31 pm" at bounding box center [65, 762] width 130 height 114
click at [17, 724] on icon at bounding box center [8, 732] width 17 height 17
click at [77, 757] on button "Edit" at bounding box center [55, 766] width 44 height 19
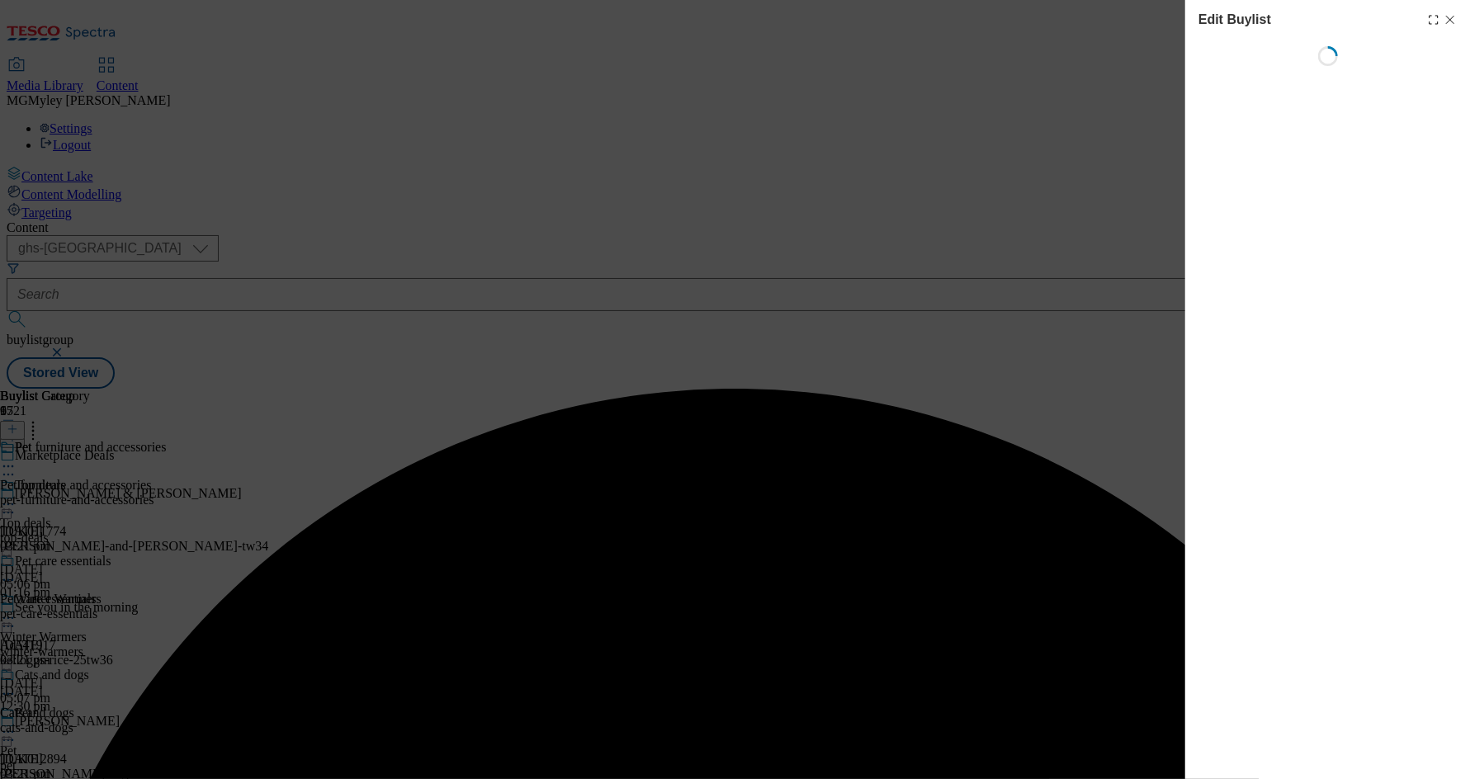
select select "evergreen"
select select "Banner"
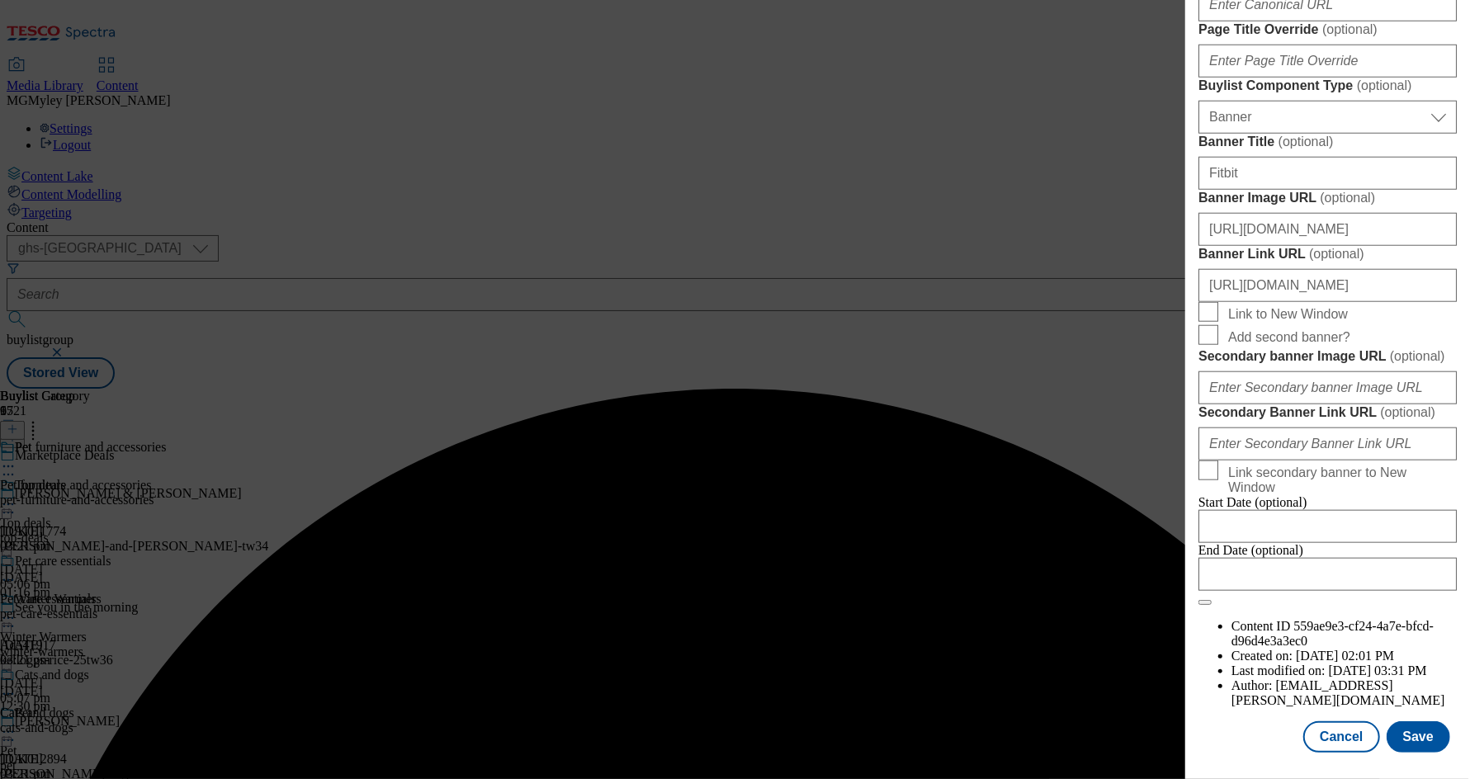
scroll to position [1608, 0]
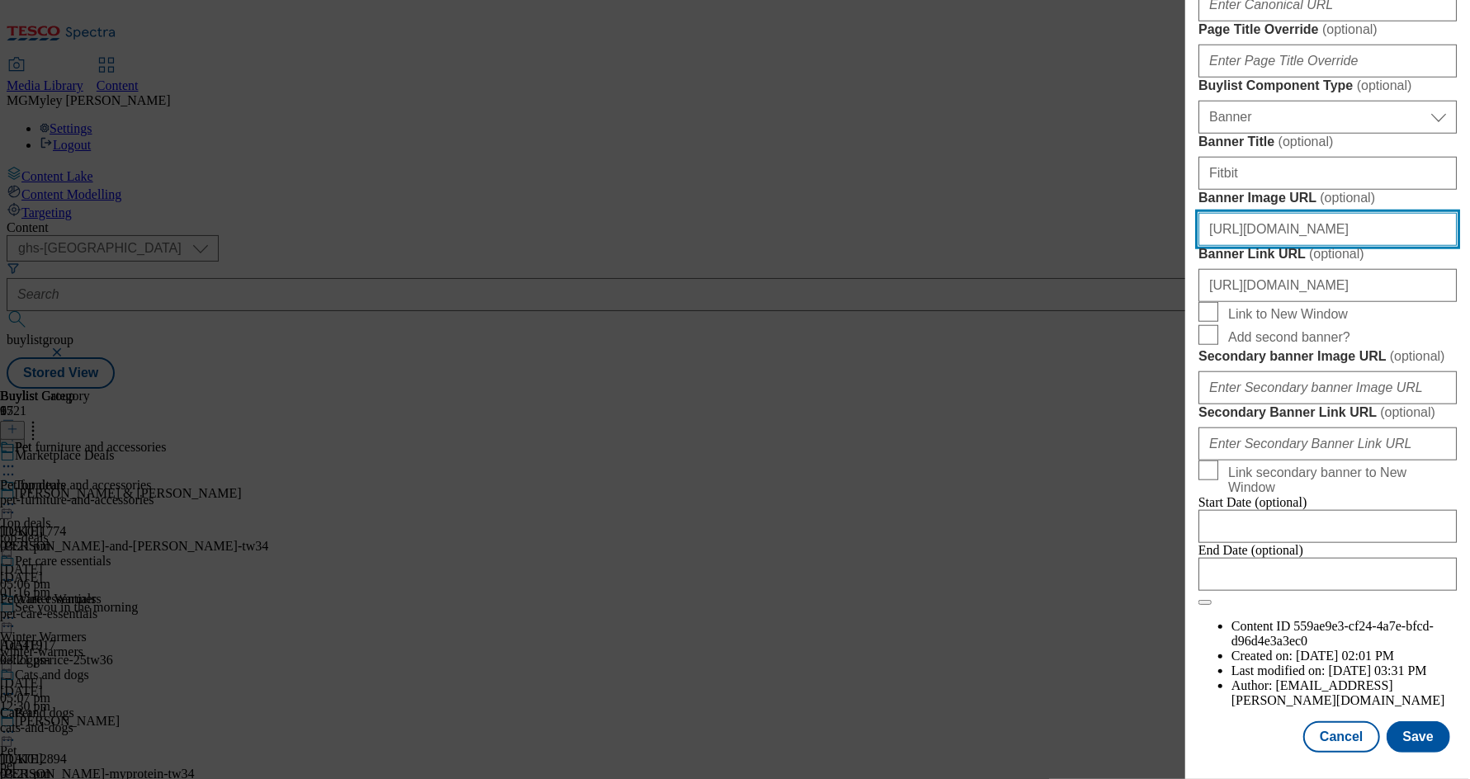
click at [1348, 213] on input "https://digitalcontent.api.tesco.com/v2/media/ghs-mktg/1ffcb514-4eb1-425b-aae6-…" at bounding box center [1327, 229] width 258 height 33
paste input "643ddb6c-433a-4173-8039-194a91fb27dd/2531-MP-Hubpage_-Header-1390x392_Autumn"
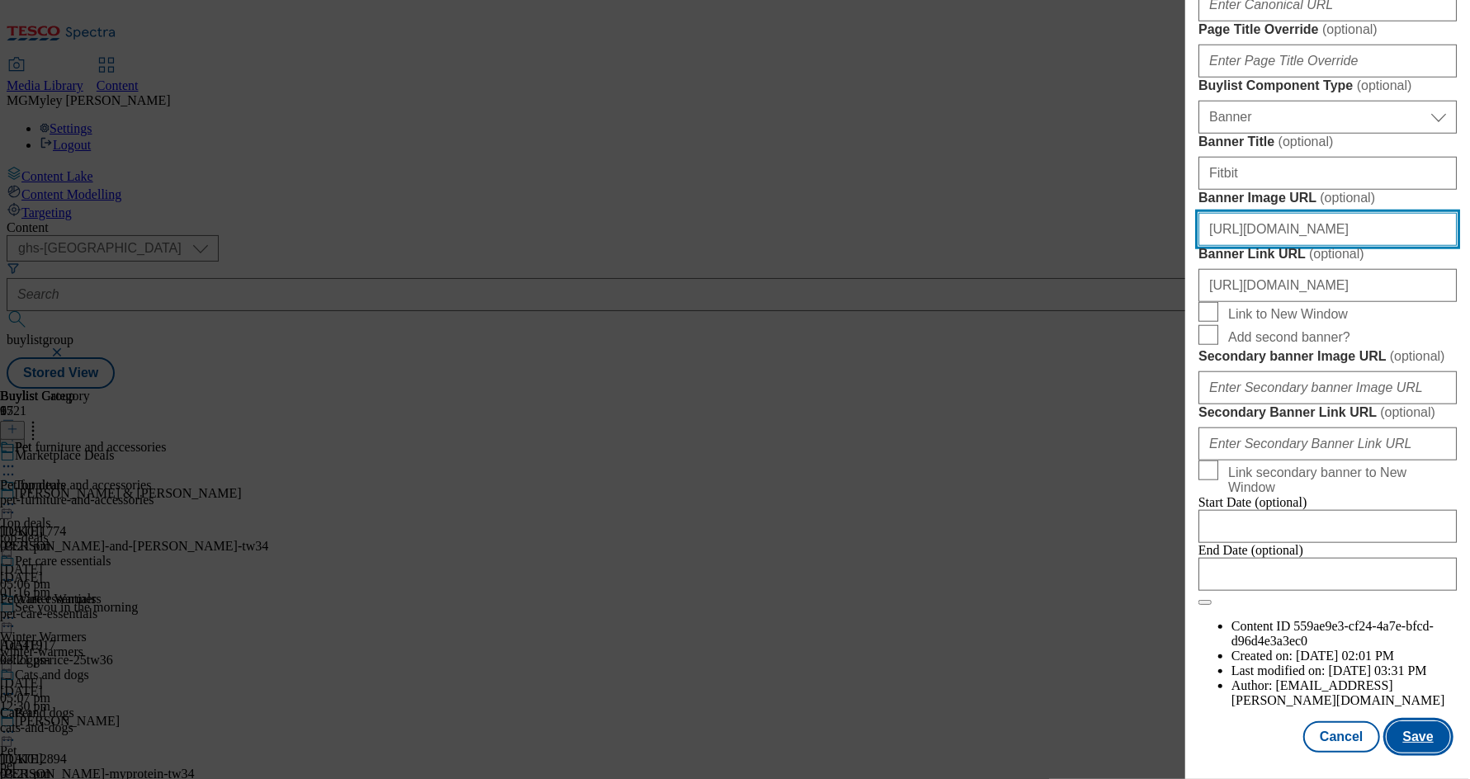
type input "https://digitalcontent.api.tesco.com/v2/media/ghs-mktg/643ddb6c-433a-4173-8039-…"
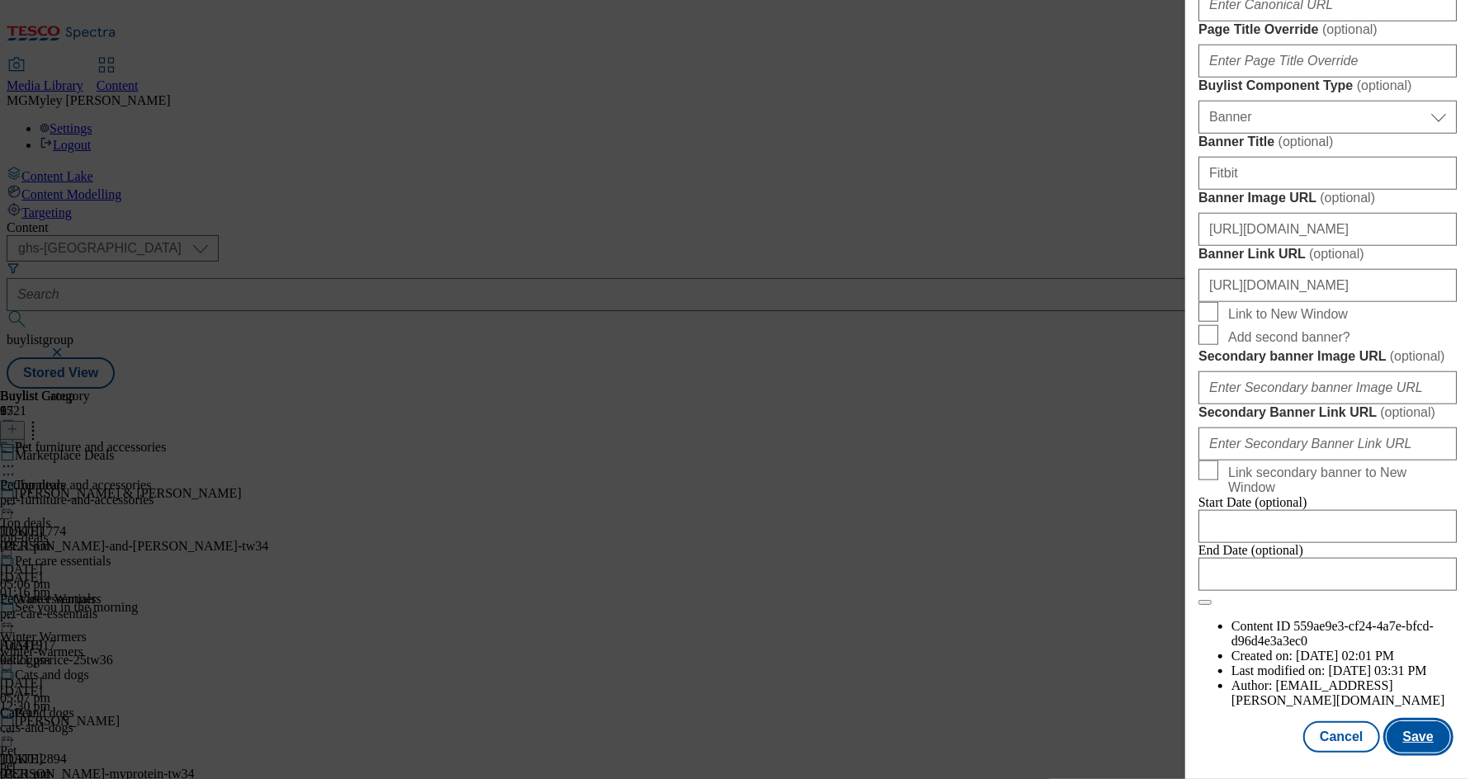
click at [1423, 729] on button "Save" at bounding box center [1418, 736] width 64 height 31
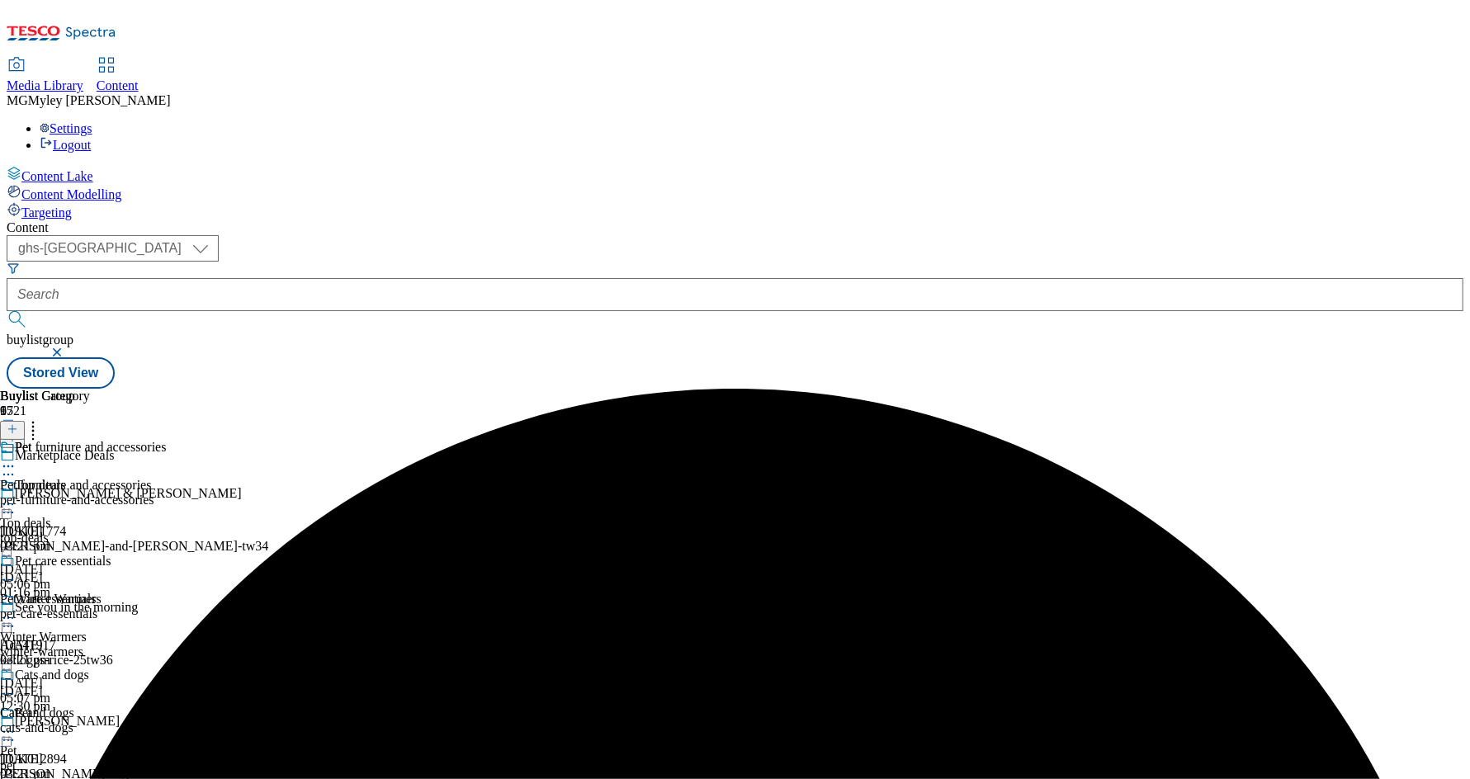
scroll to position [380, 0]
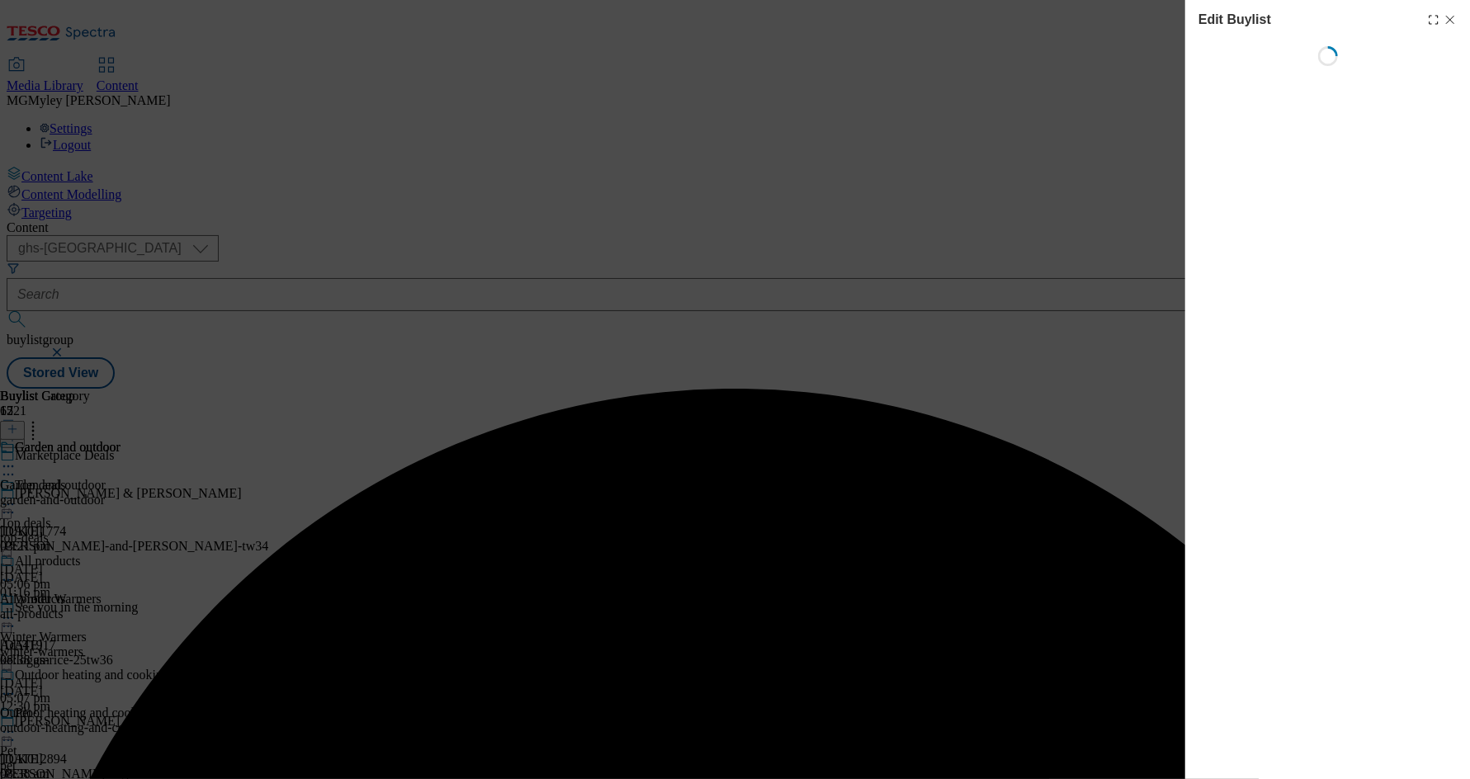
select select "evergreen"
select select "Banner"
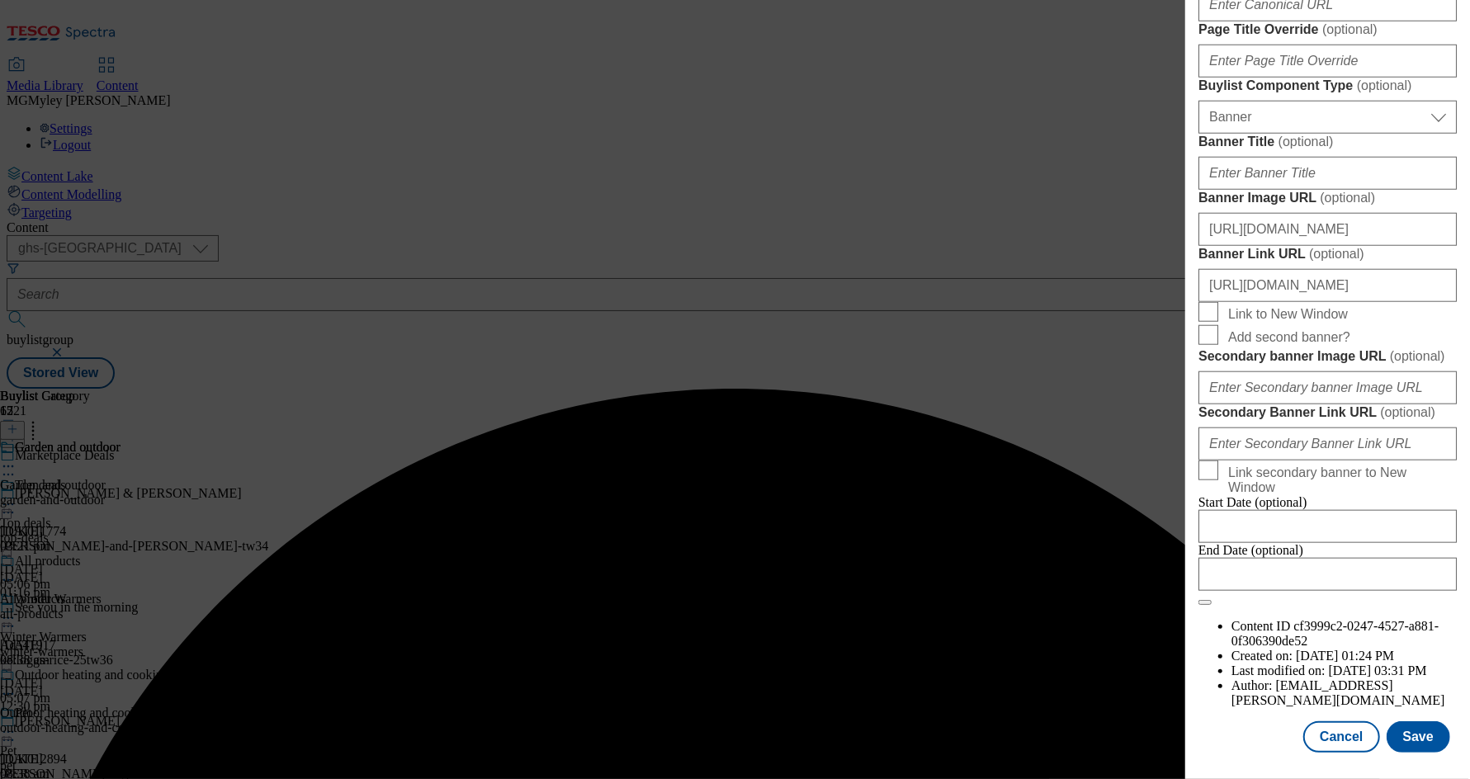
scroll to position [1608, 0]
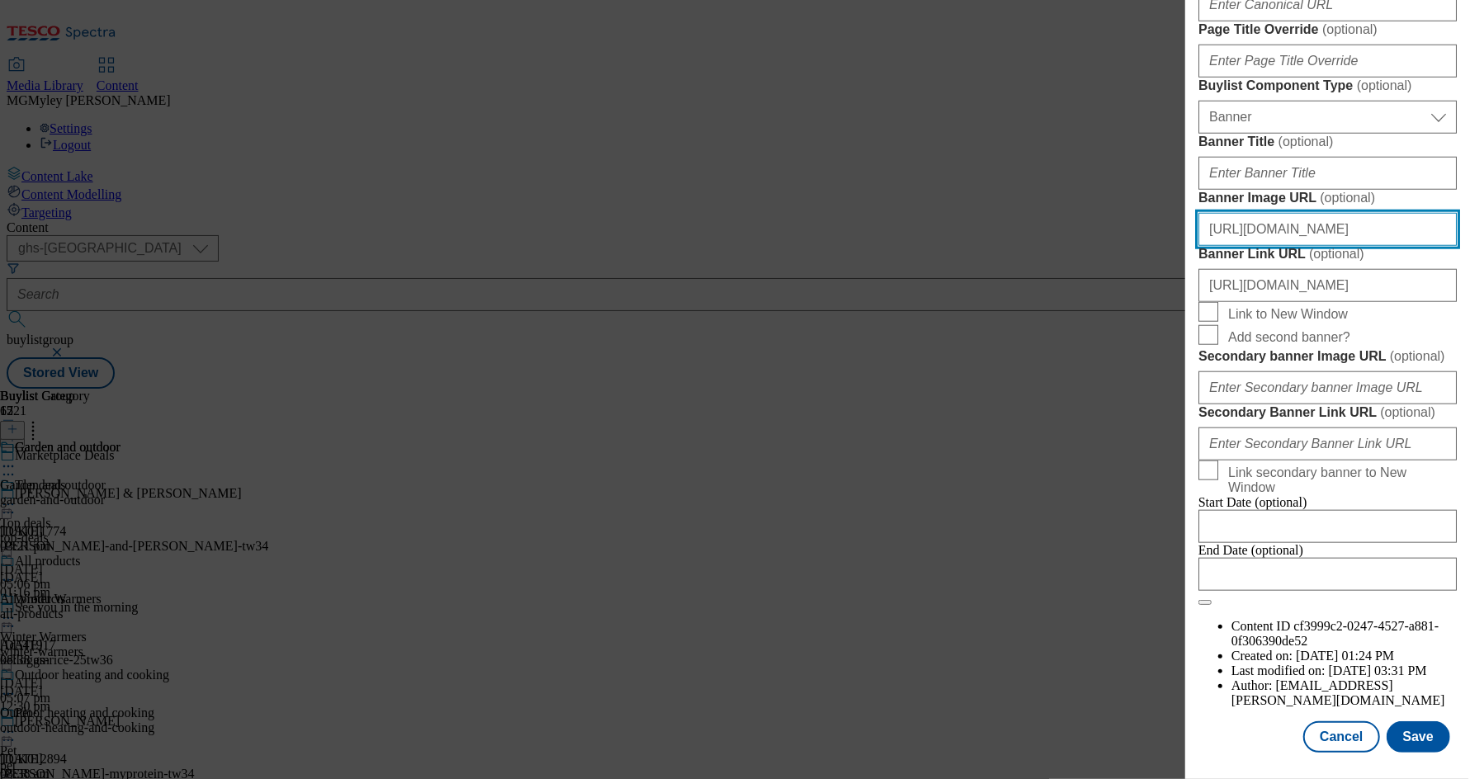
click at [1351, 213] on input "https://digitalcontent.api.tesco.com/v2/media/ghs-mktg/1ffcb514-4eb1-425b-aae6-…" at bounding box center [1327, 229] width 258 height 33
paste input "643ddb6c-433a-4173-8039-194a91fb27dd/2531-MP-Hubpage_-Header-1390x392_Autumn"
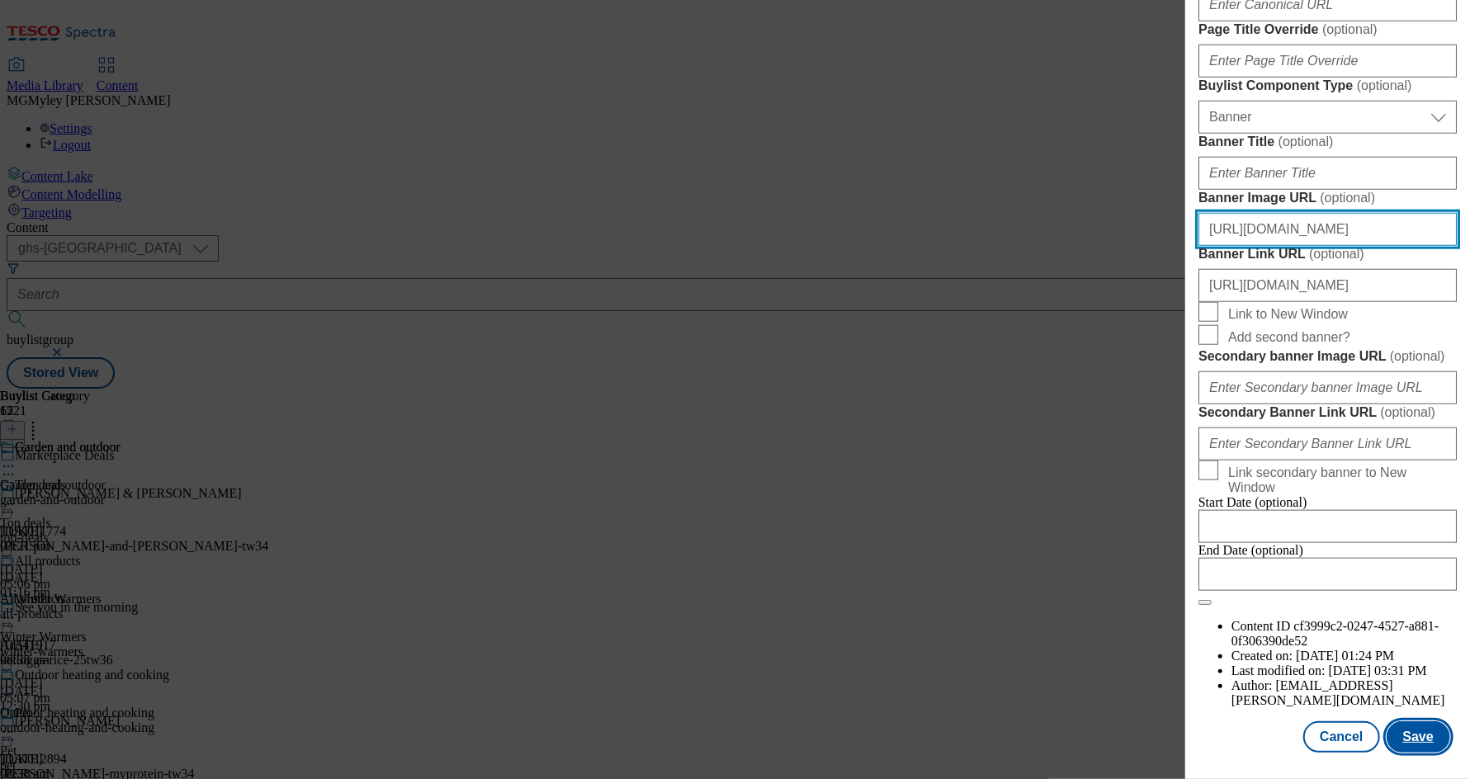
type input "https://digitalcontent.api.tesco.com/v2/media/ghs-mktg/643ddb6c-433a-4173-8039-…"
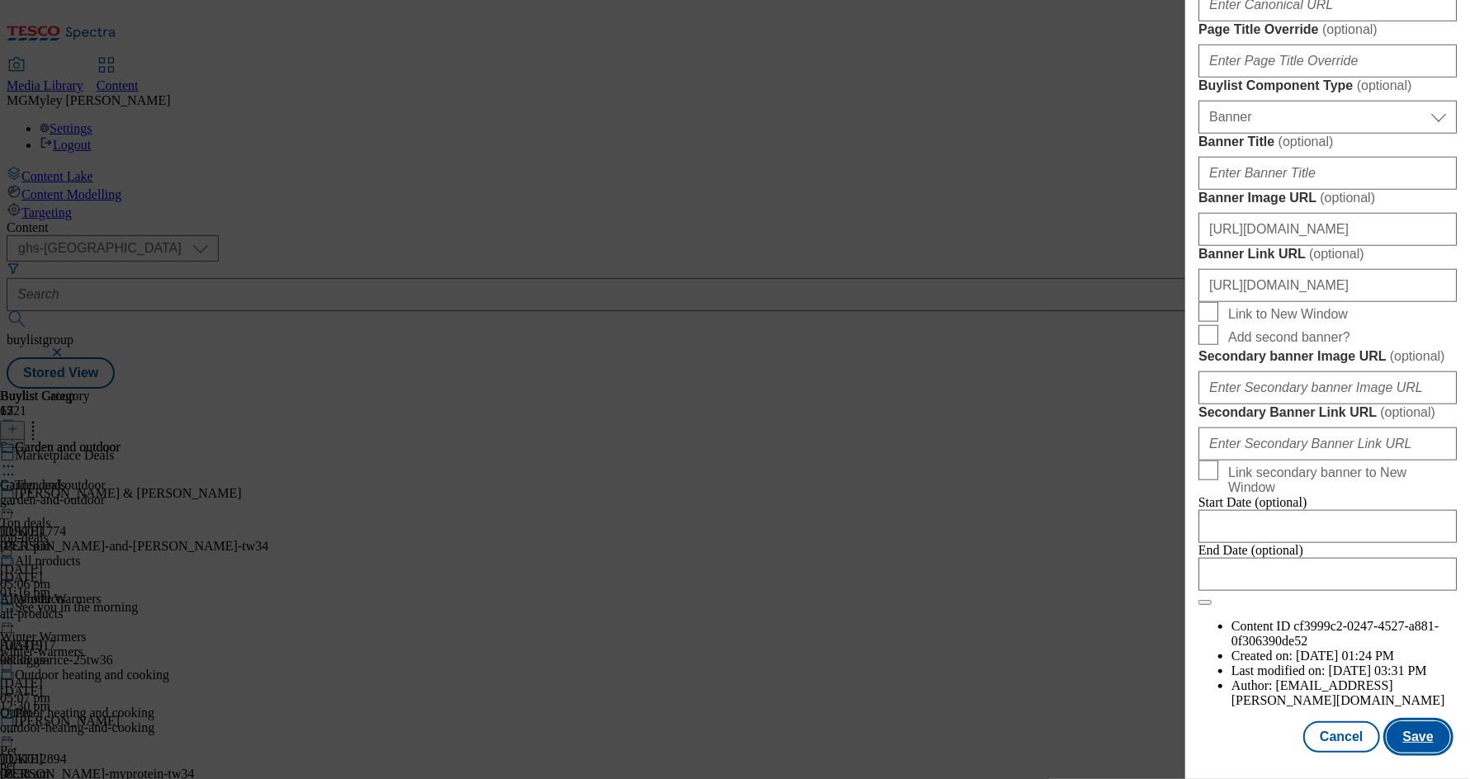
click at [1423, 739] on button "Save" at bounding box center [1418, 736] width 64 height 31
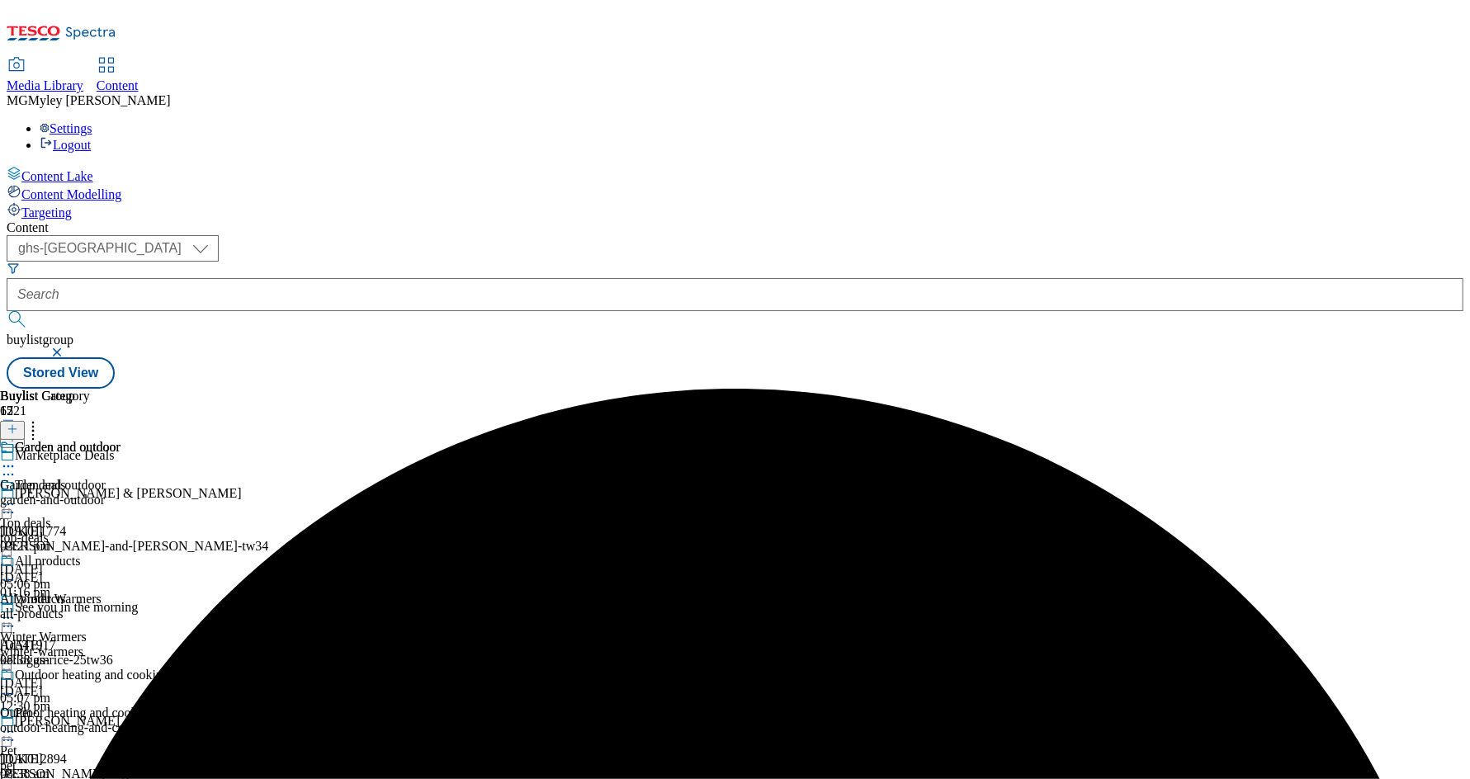
scroll to position [690, 0]
select select "evergreen"
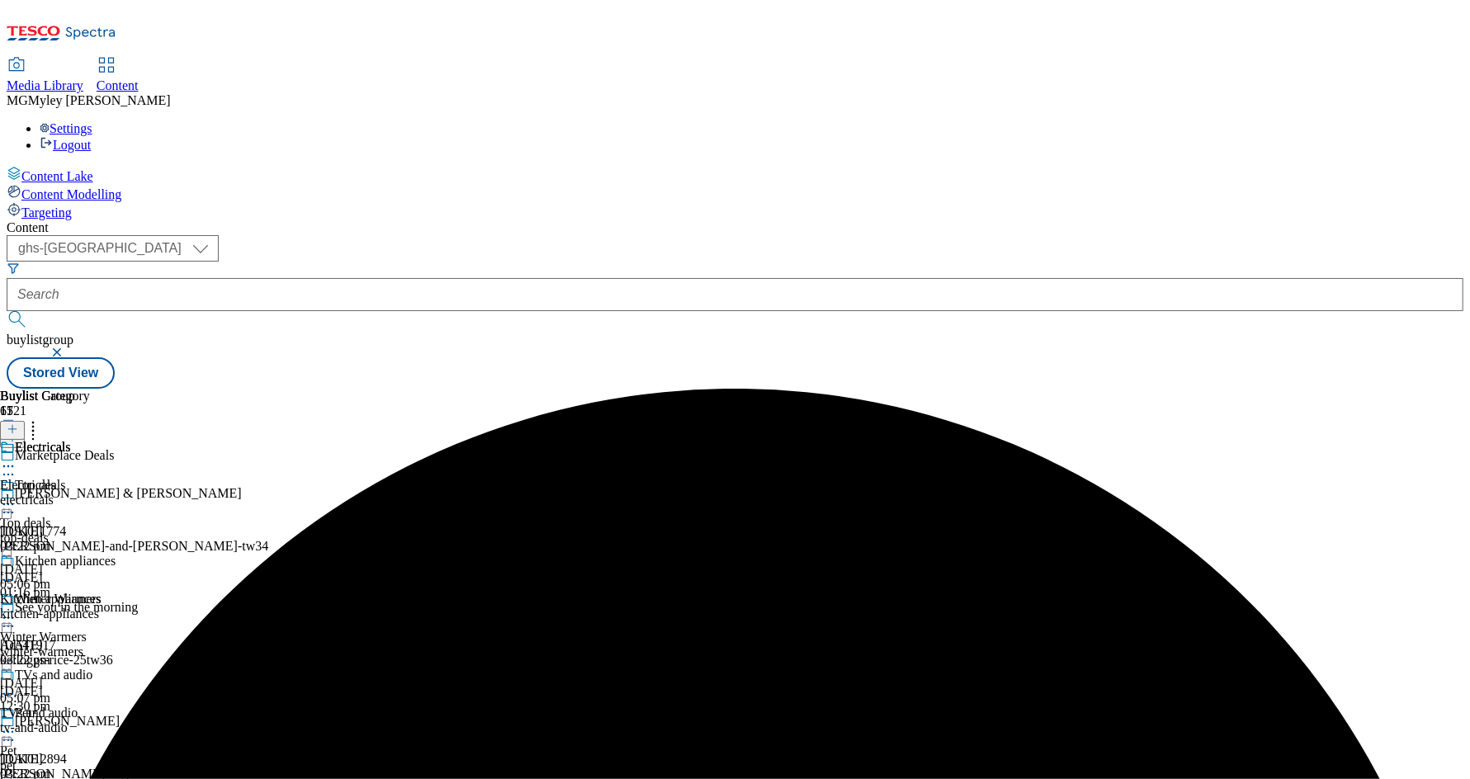
select select "Banner"
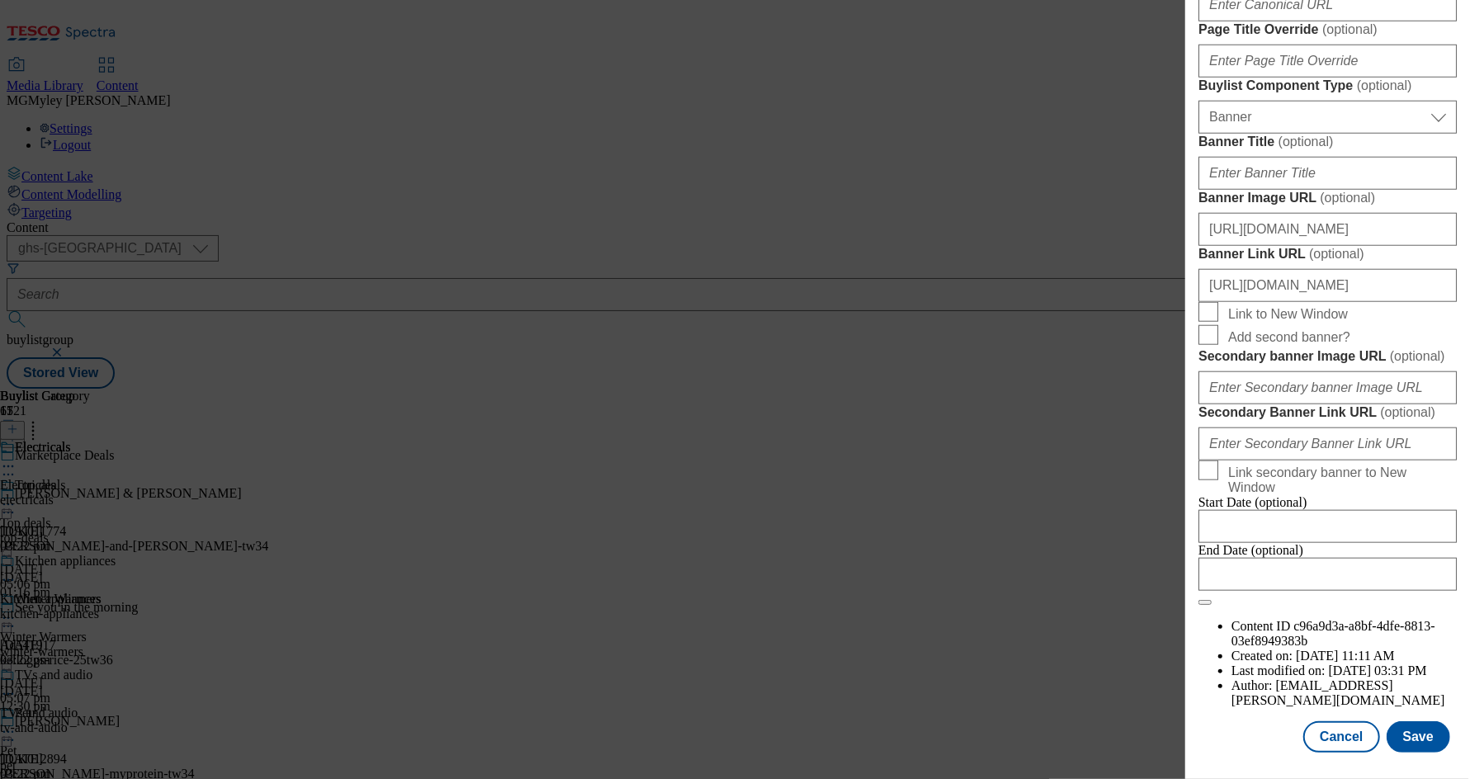
scroll to position [1608, 0]
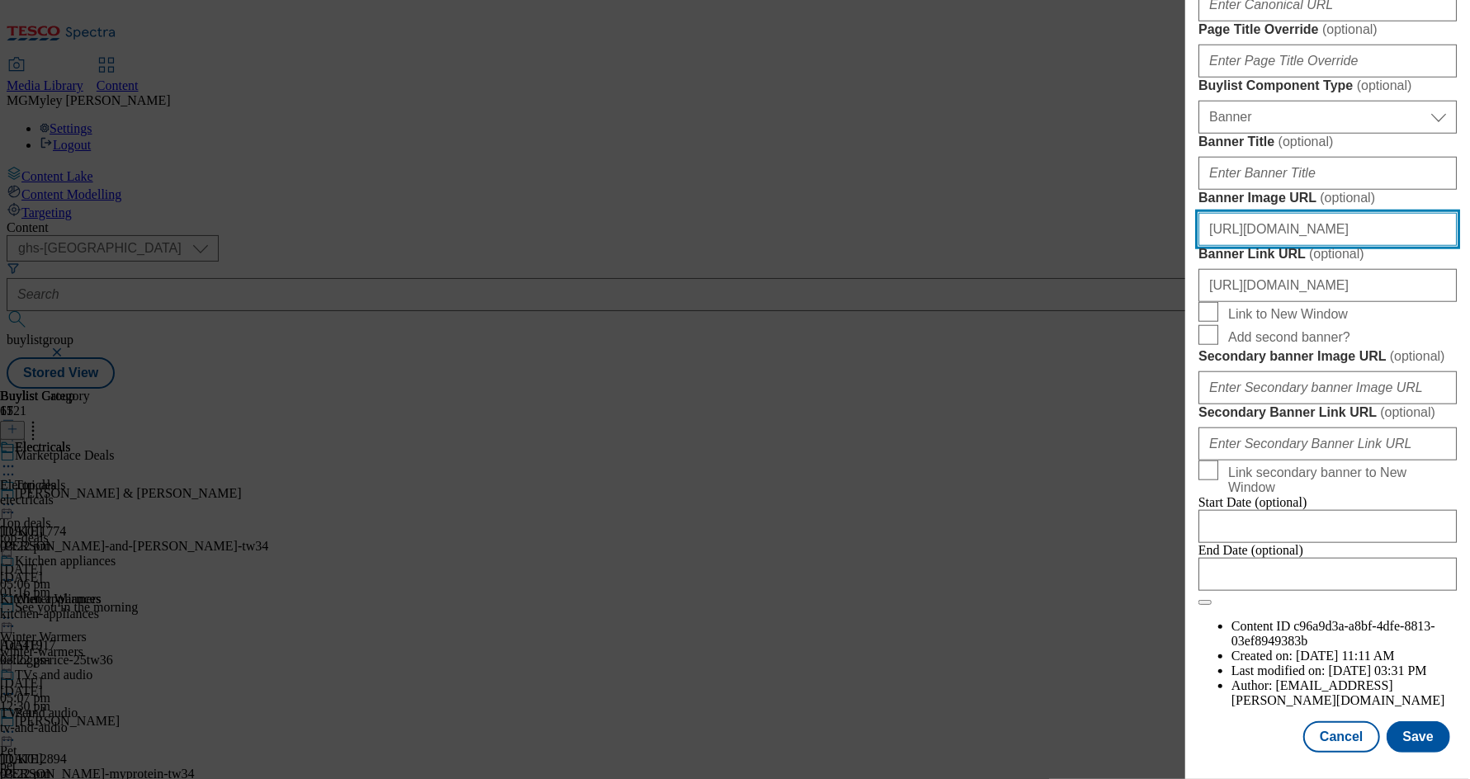
click at [1319, 213] on input "https://digitalcontent.api.tesco.com/v2/media/ghs-mktg/1ffcb514-4eb1-425b-aae6-…" at bounding box center [1327, 229] width 258 height 33
paste input "643ddb6c-433a-4173-8039-194a91fb27dd/2531-MP-Hubpage_-Header-1390x392_Autumn"
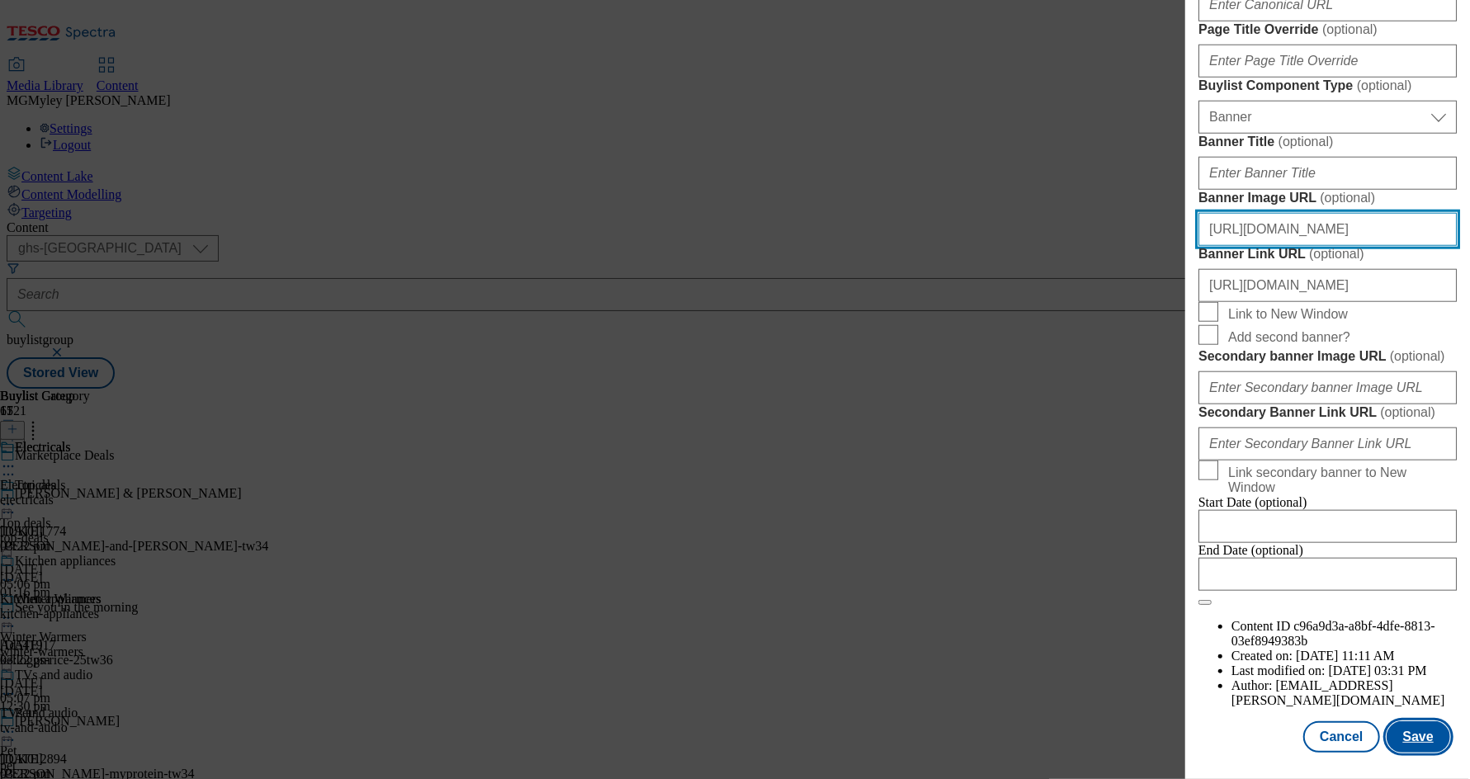
type input "https://digitalcontent.api.tesco.com/v2/media/ghs-mktg/643ddb6c-433a-4173-8039-…"
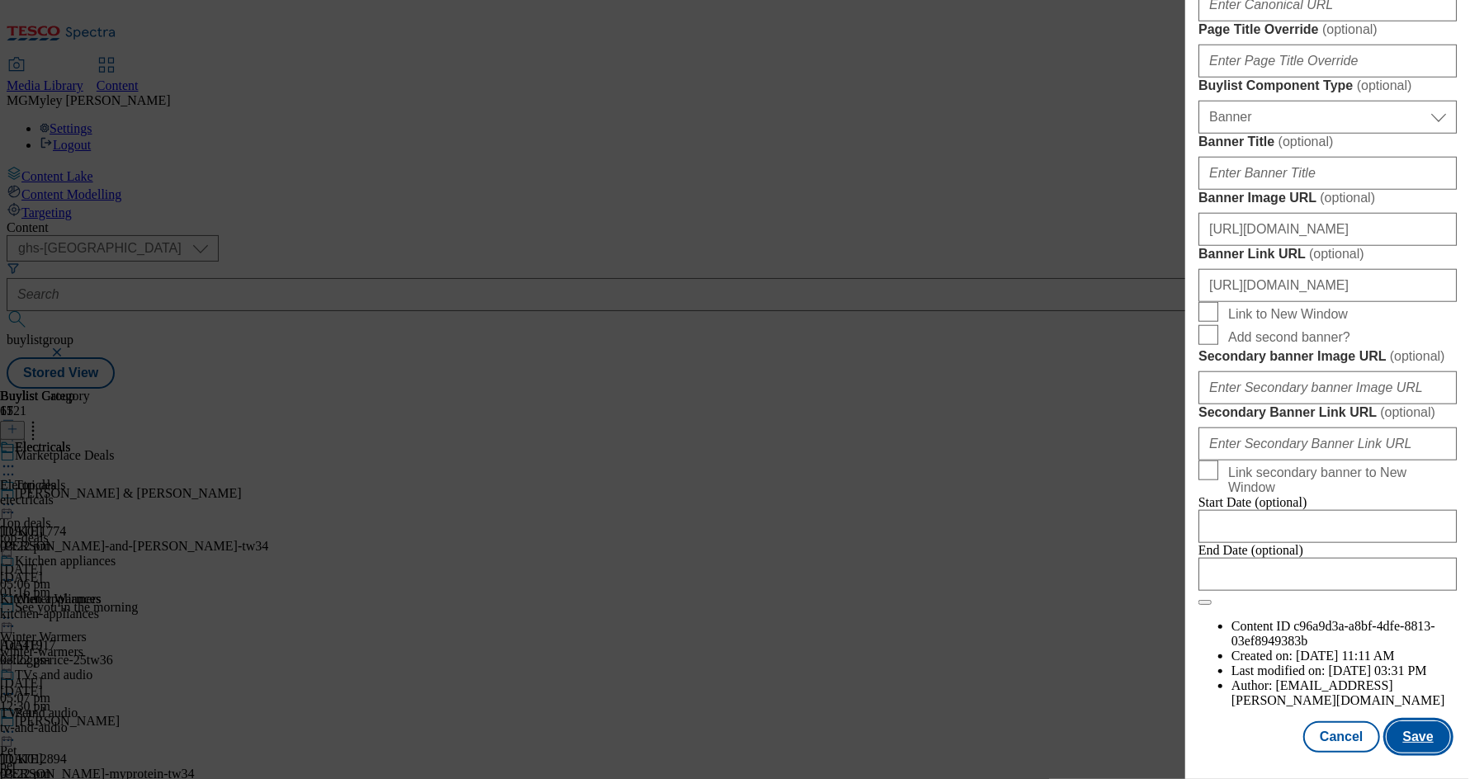
scroll to position [0, 0]
click at [1416, 738] on button "Save" at bounding box center [1418, 736] width 64 height 31
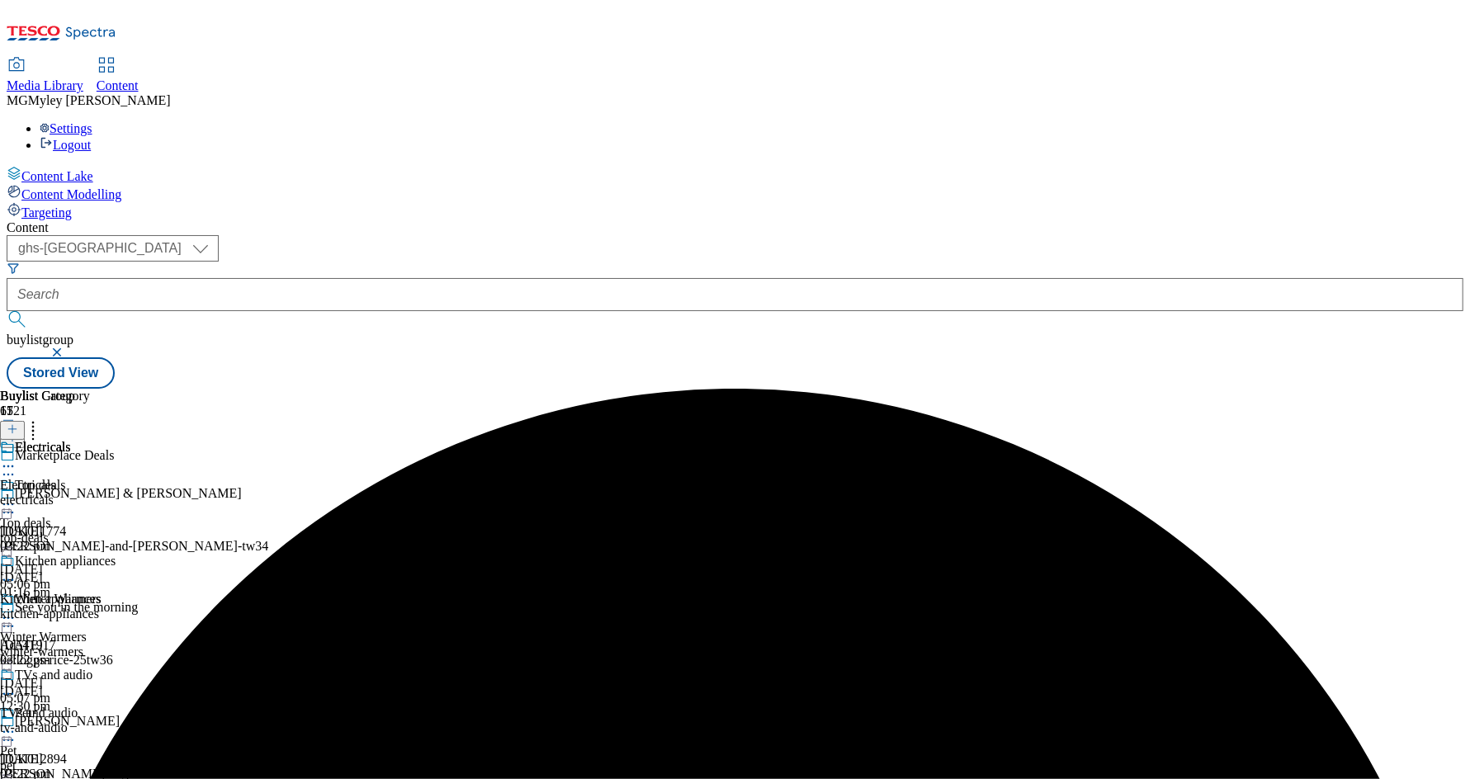
scroll to position [736, 0]
select select "evergreen"
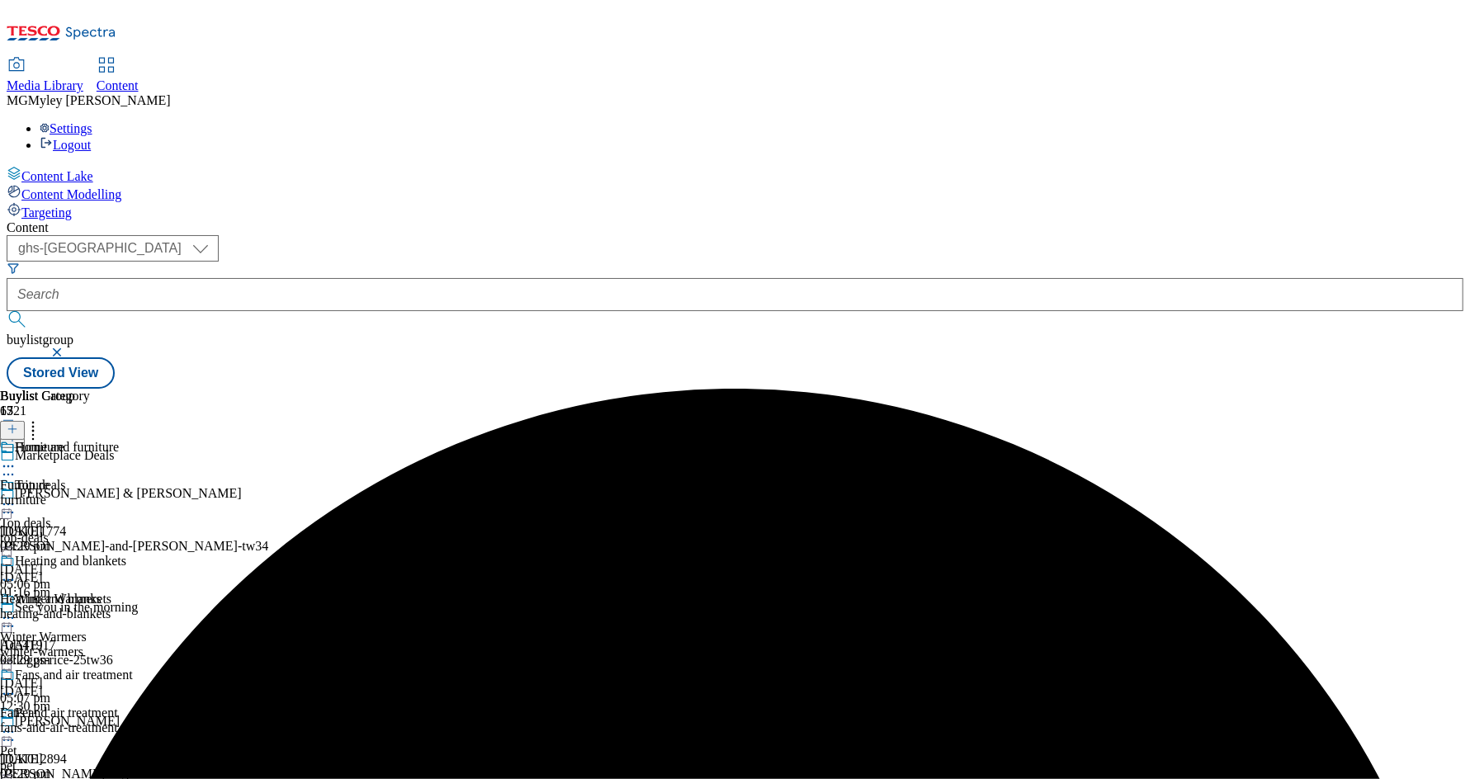
select select "Banner"
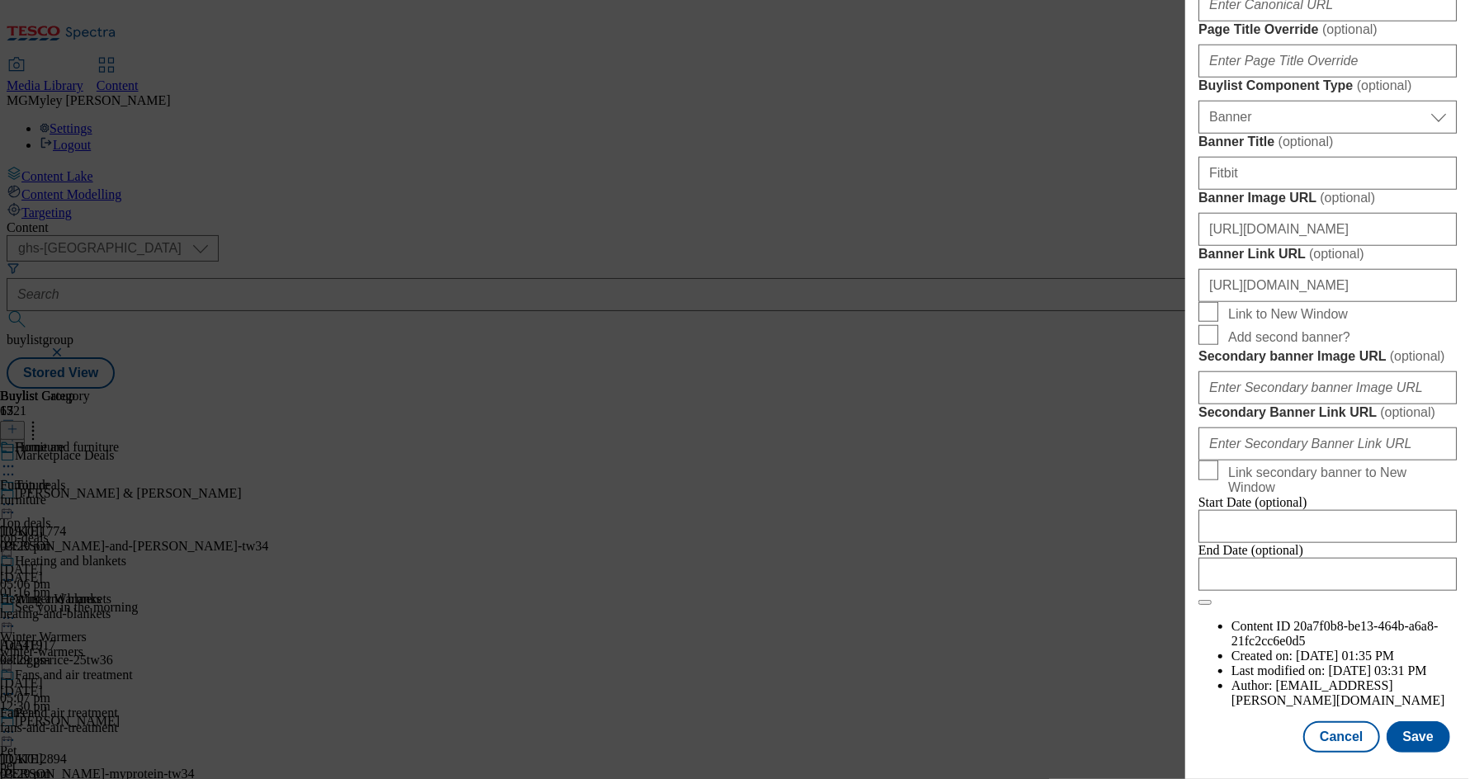
scroll to position [1608, 0]
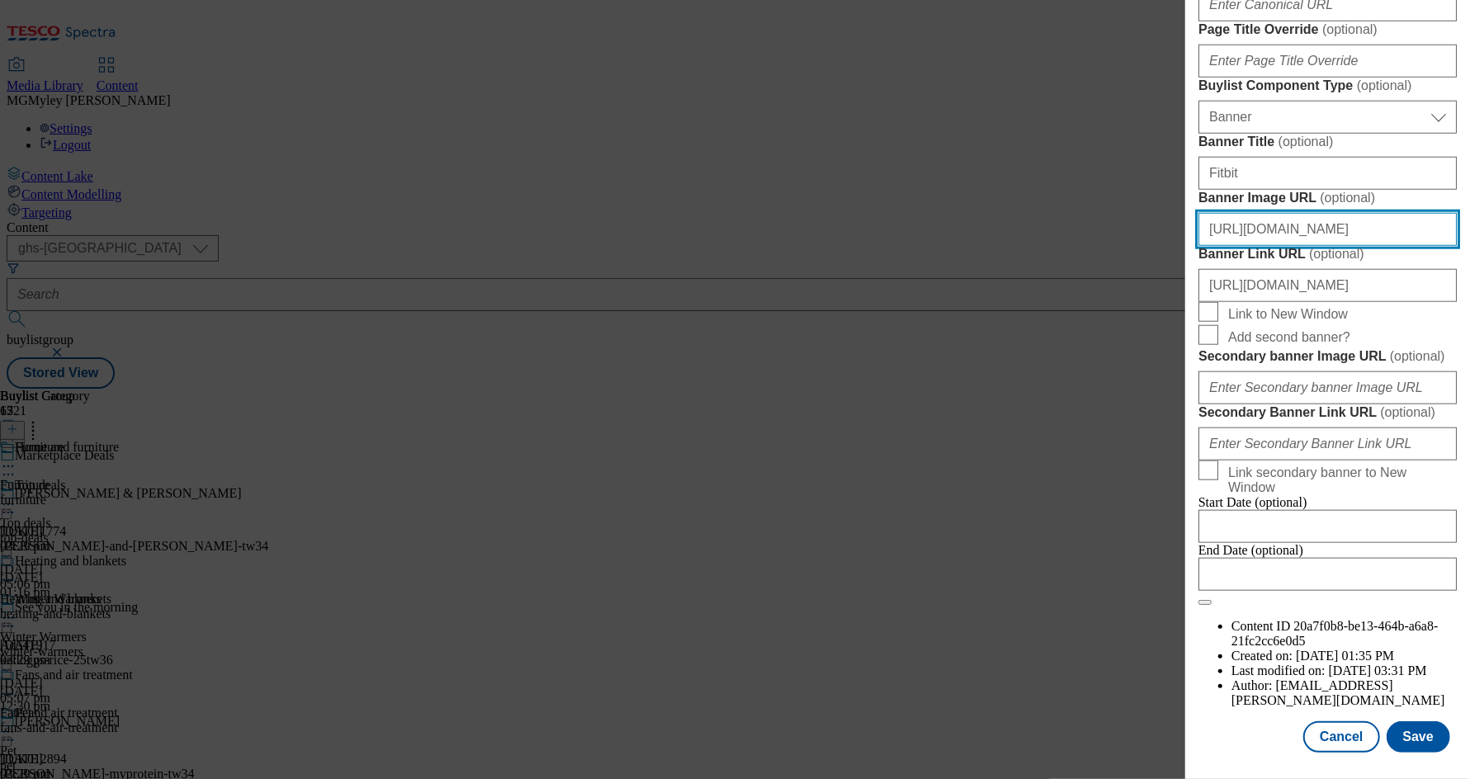
click at [1345, 213] on input "https://digitalcontent.api.tesco.com/v2/media/ghs-mktg/1ffcb514-4eb1-425b-aae6-…" at bounding box center [1327, 229] width 258 height 33
paste input "643ddb6c-433a-4173-8039-194a91fb27dd/2531-MP-Hubpage_-Header-1390x392_Autumn"
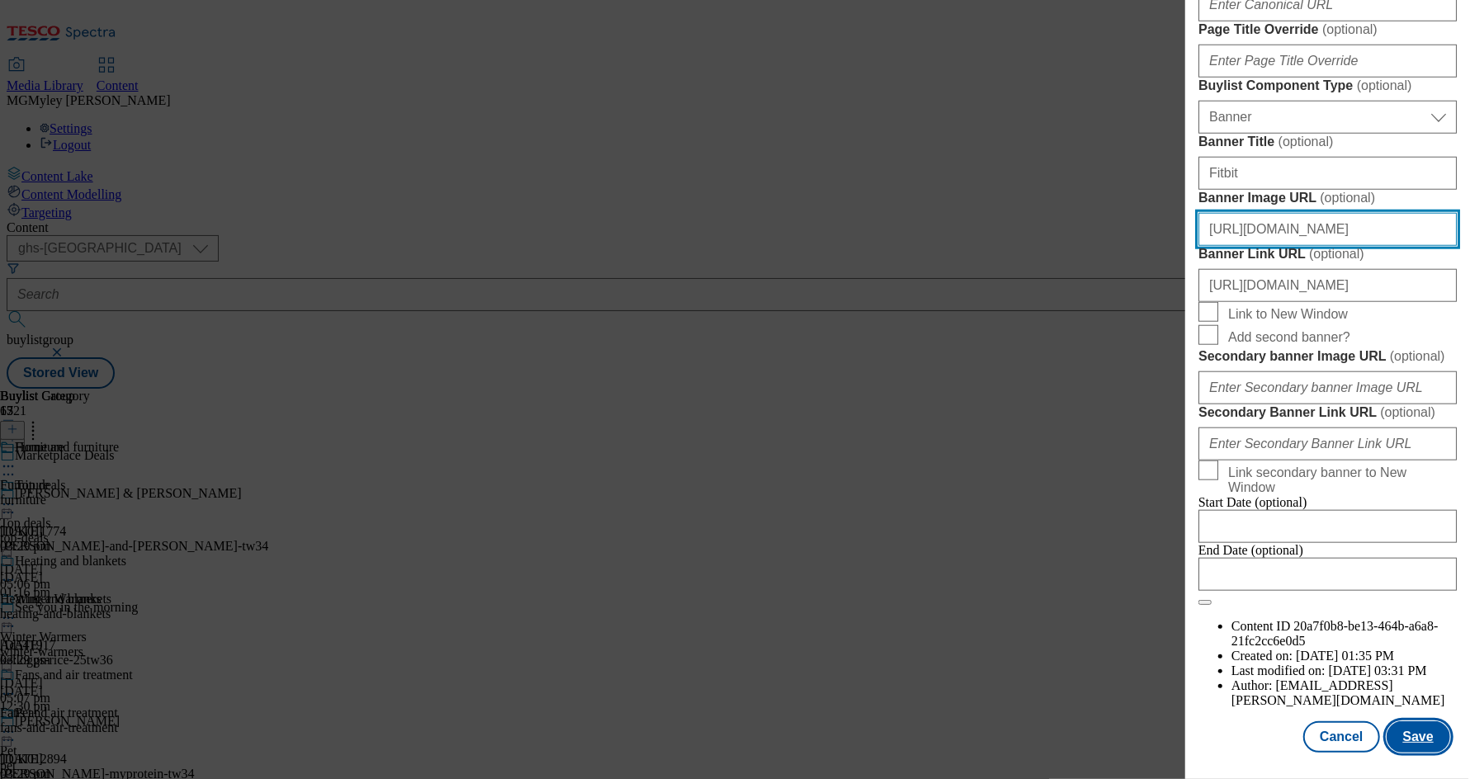
type input "https://digitalcontent.api.tesco.com/v2/media/ghs-mktg/643ddb6c-433a-4173-8039-…"
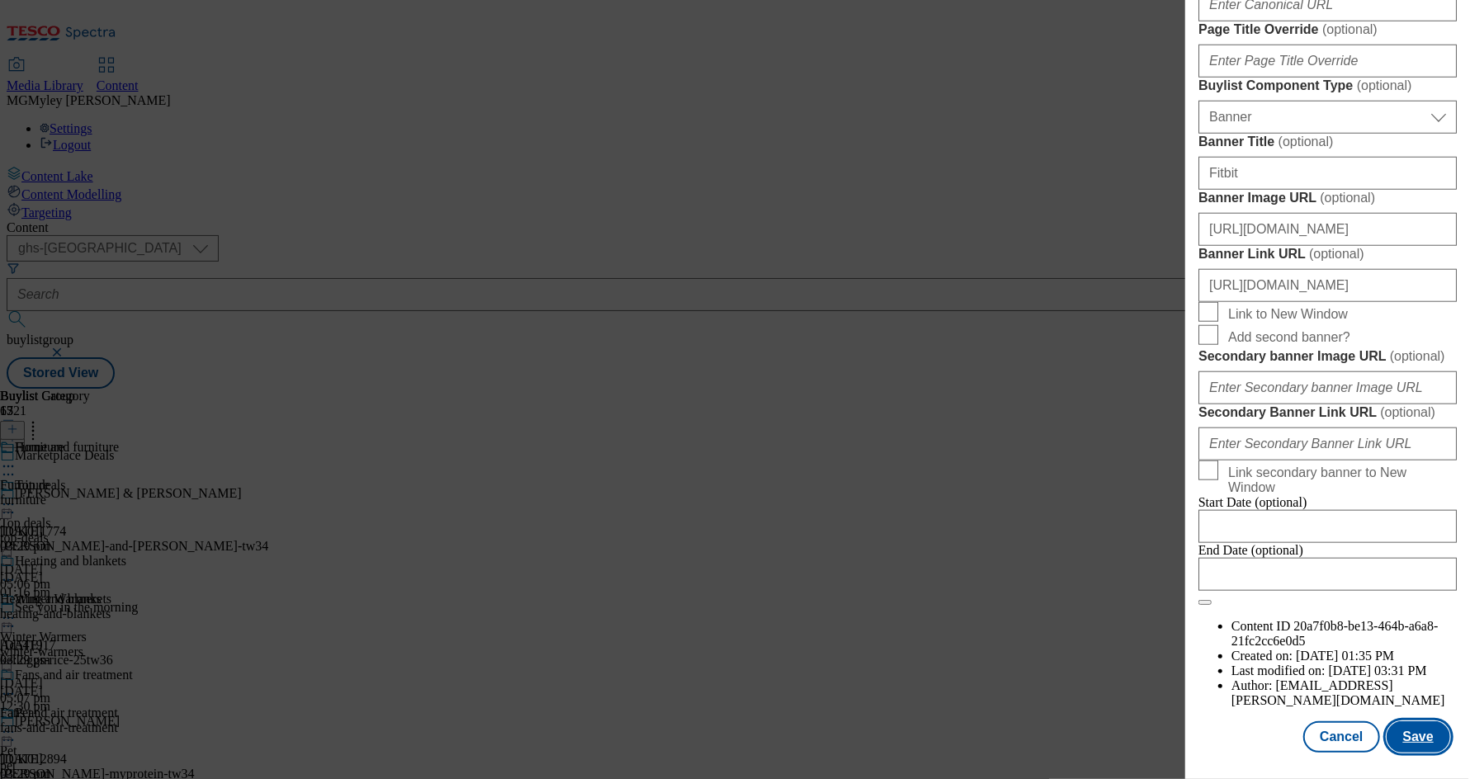
click at [1408, 729] on button "Save" at bounding box center [1418, 736] width 64 height 31
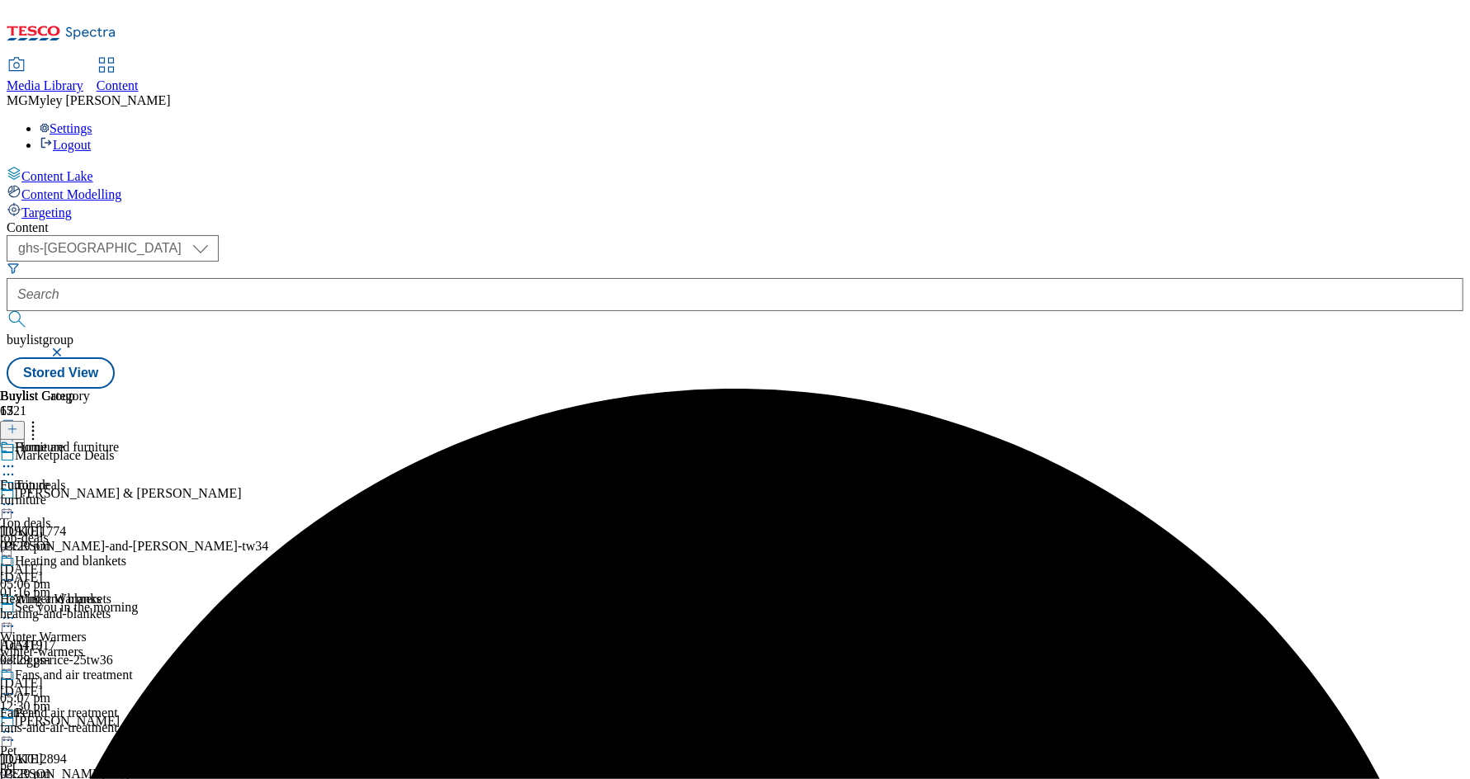
scroll to position [970, 0]
select select "evergreen"
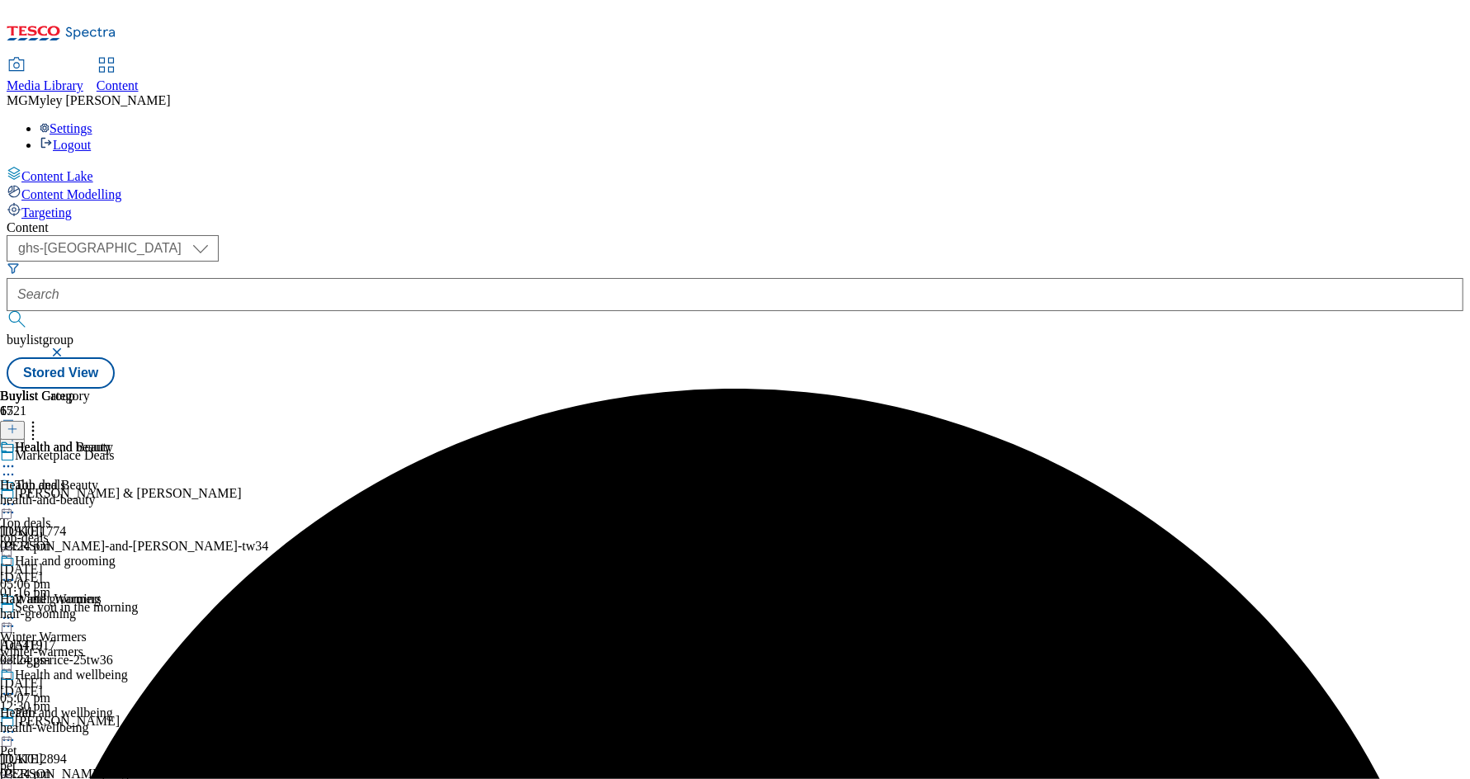
select select "Banner"
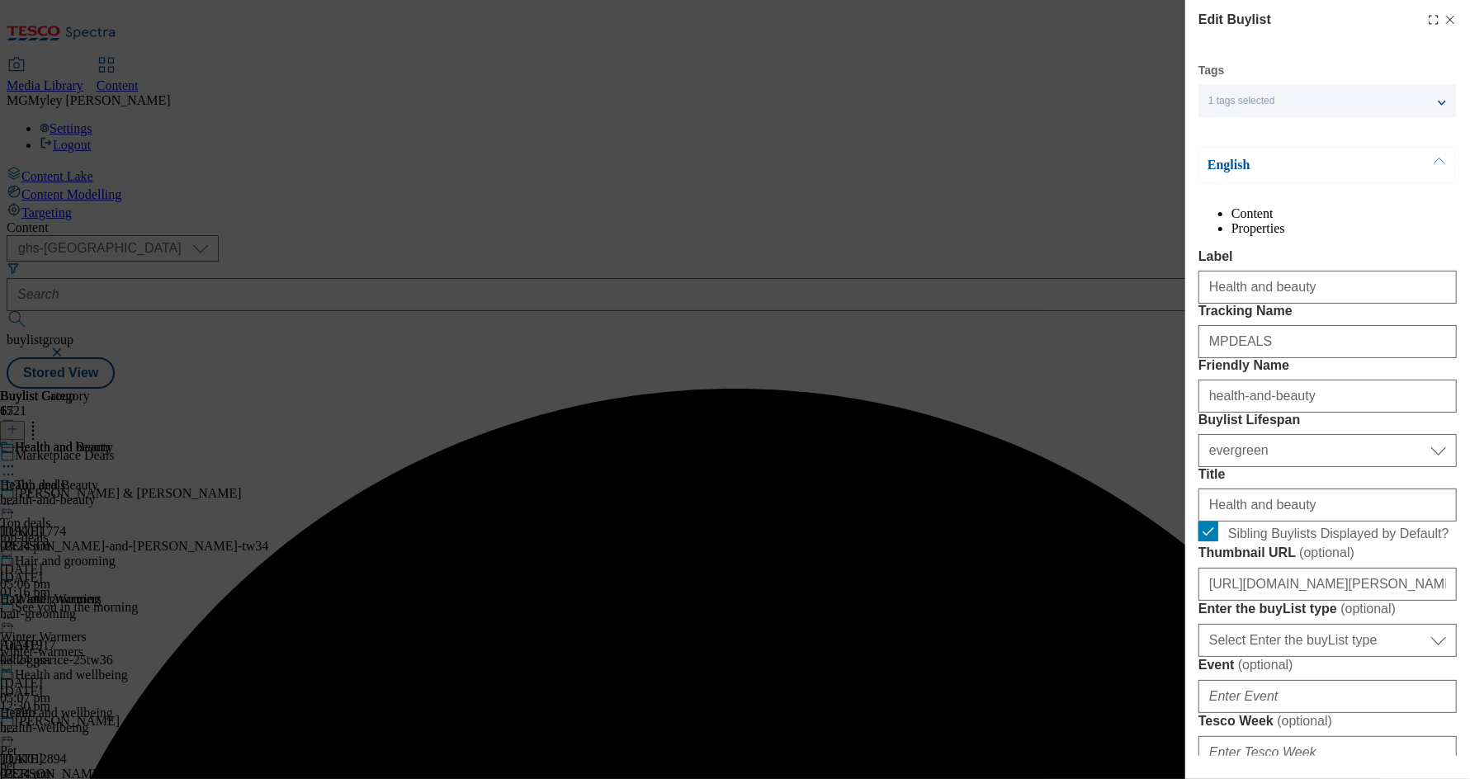
scroll to position [1608, 0]
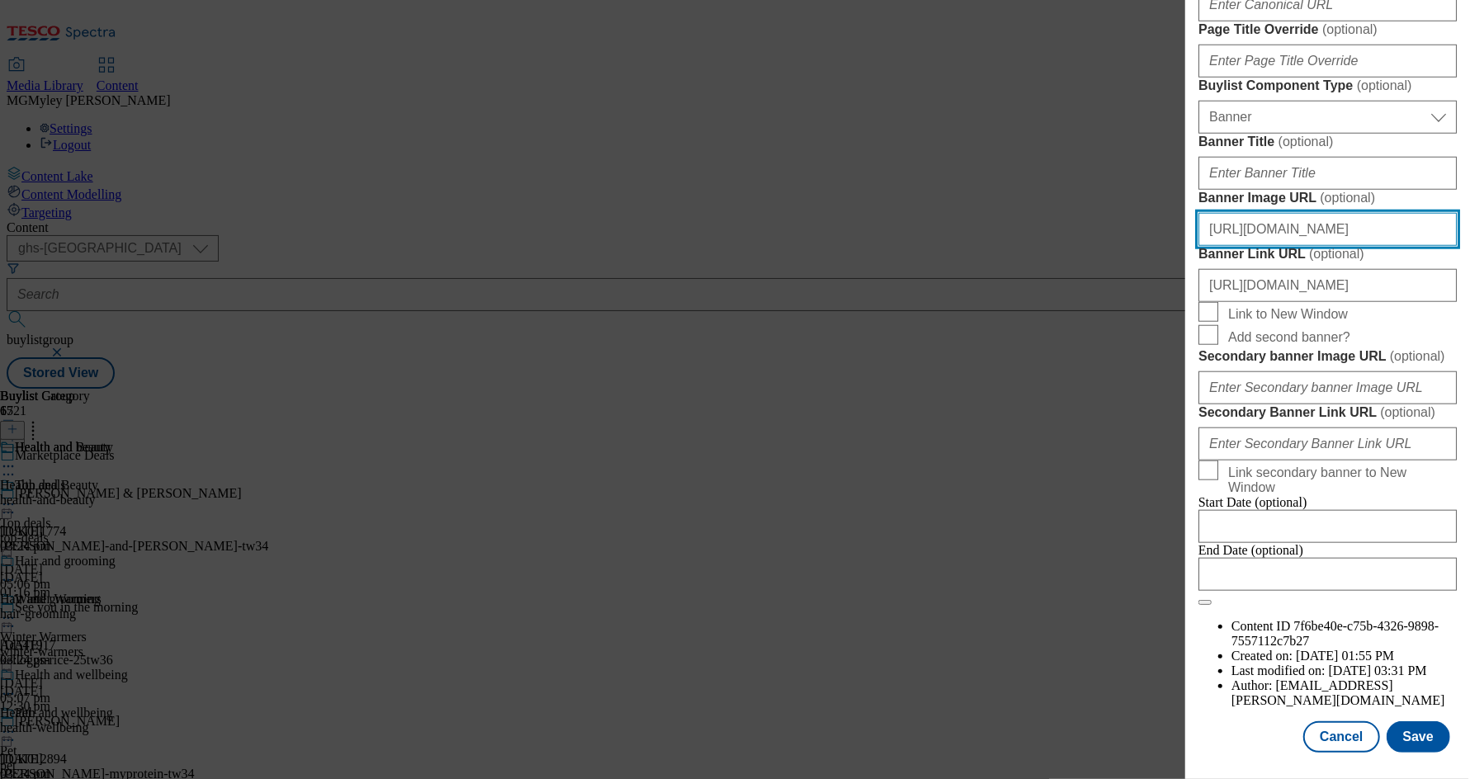
click at [1323, 213] on input "https://digitalcontent.api.tesco.com/v2/media/ghs-mktg/1ffcb514-4eb1-425b-aae6-…" at bounding box center [1327, 229] width 258 height 33
paste input "643ddb6c-433a-4173-8039-194a91fb27dd/2531-MP-Hubpage_-Header-1390x392_Autumn"
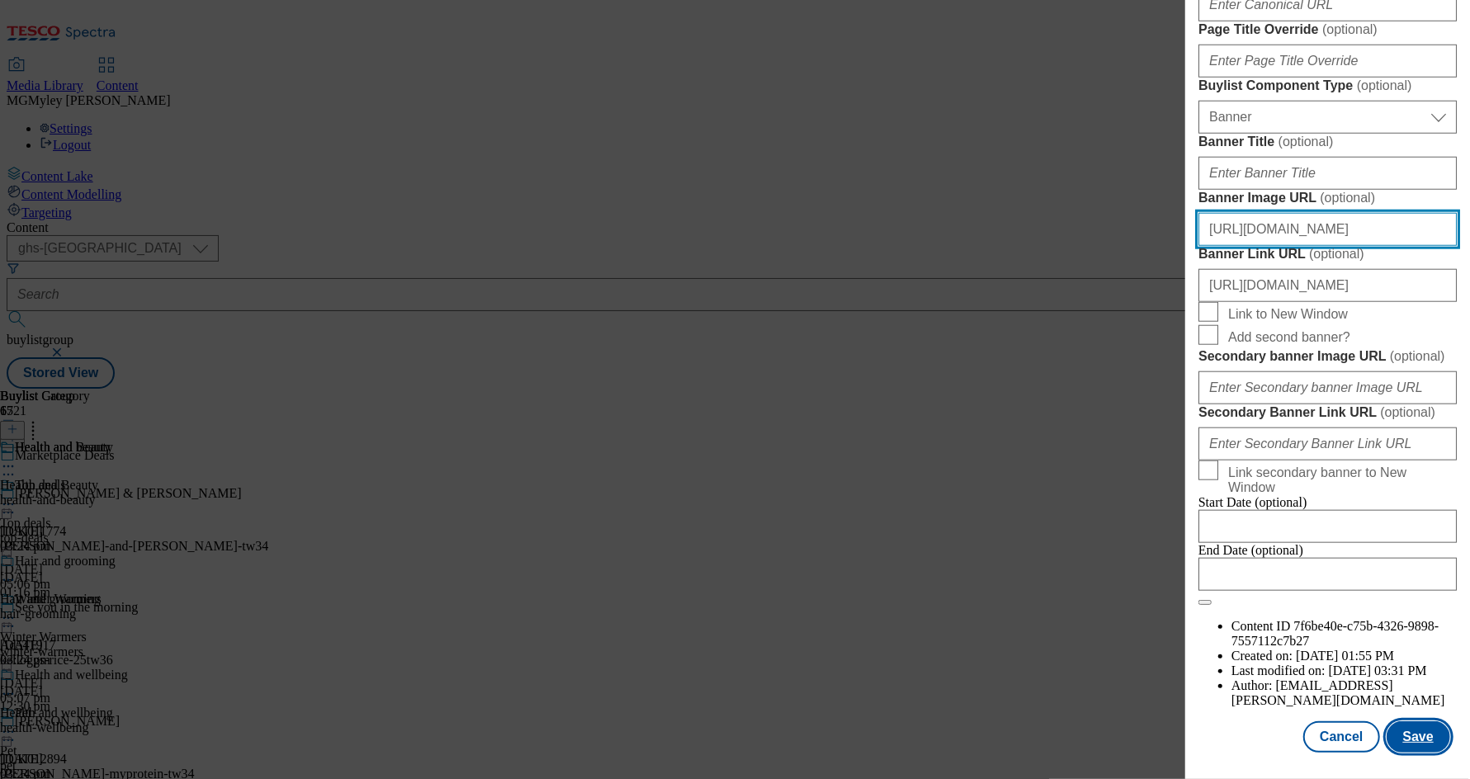
type input "https://digitalcontent.api.tesco.com/v2/media/ghs-mktg/643ddb6c-433a-4173-8039-…"
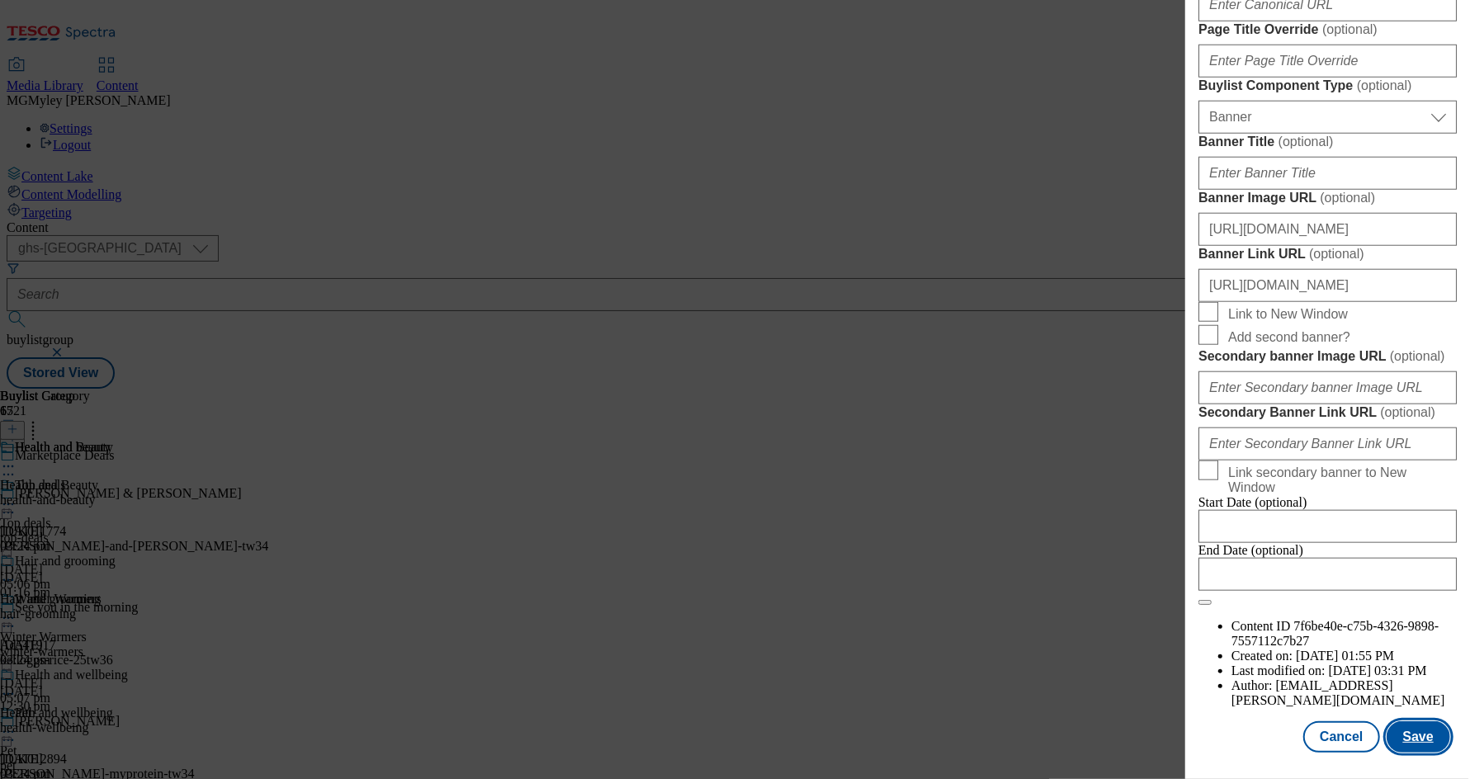
scroll to position [0, 0]
click at [1402, 731] on button "Save" at bounding box center [1418, 736] width 64 height 31
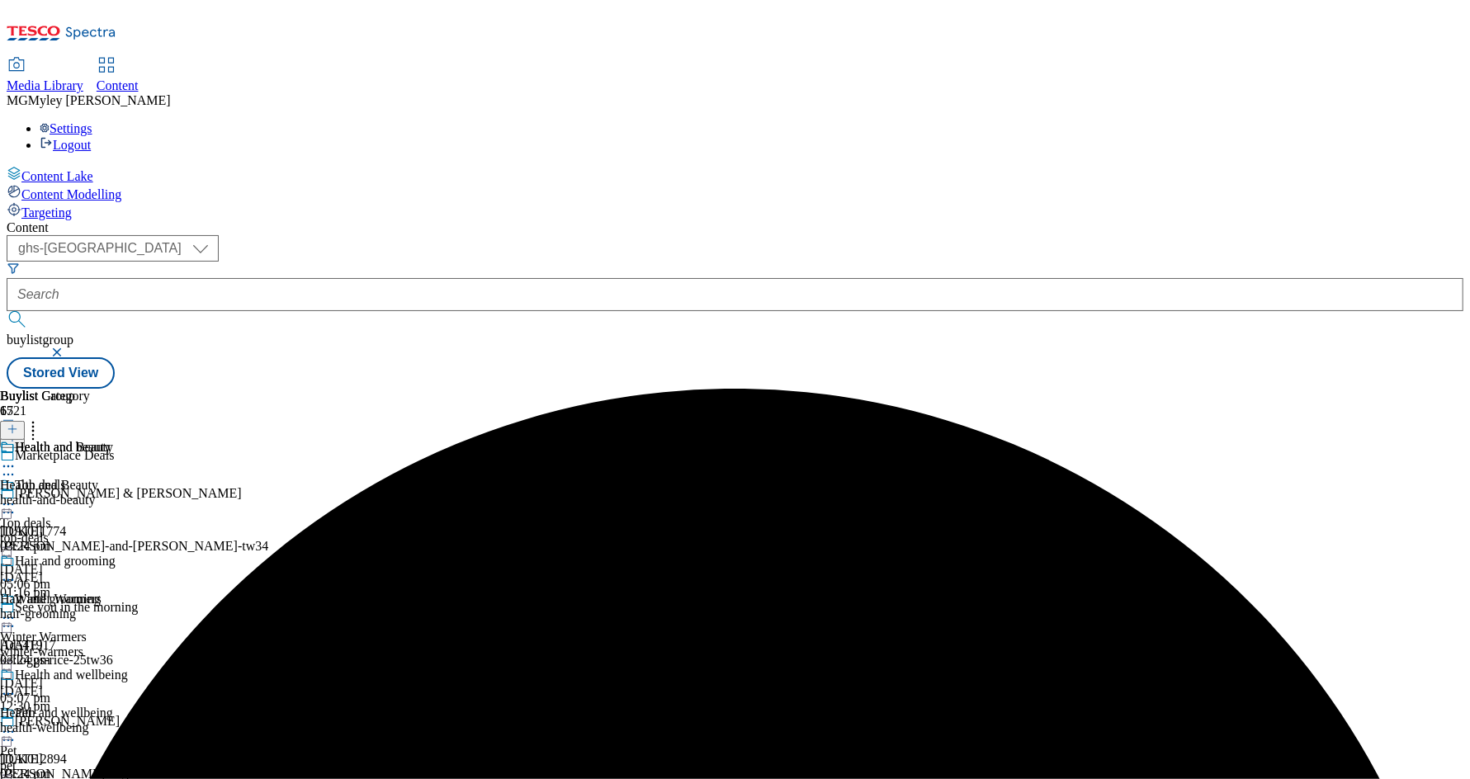
scroll to position [1023, 0]
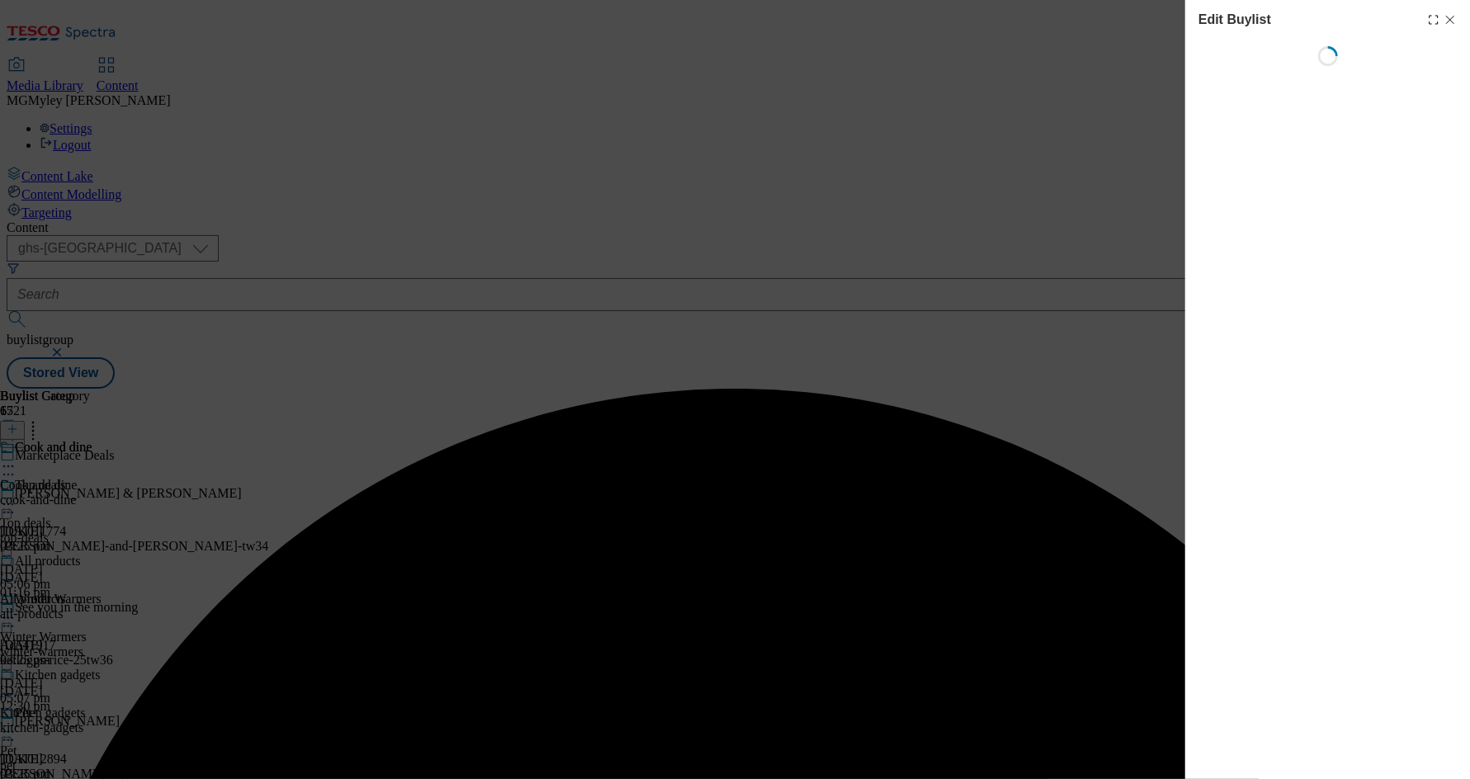
select select "evergreen"
select select "Banner"
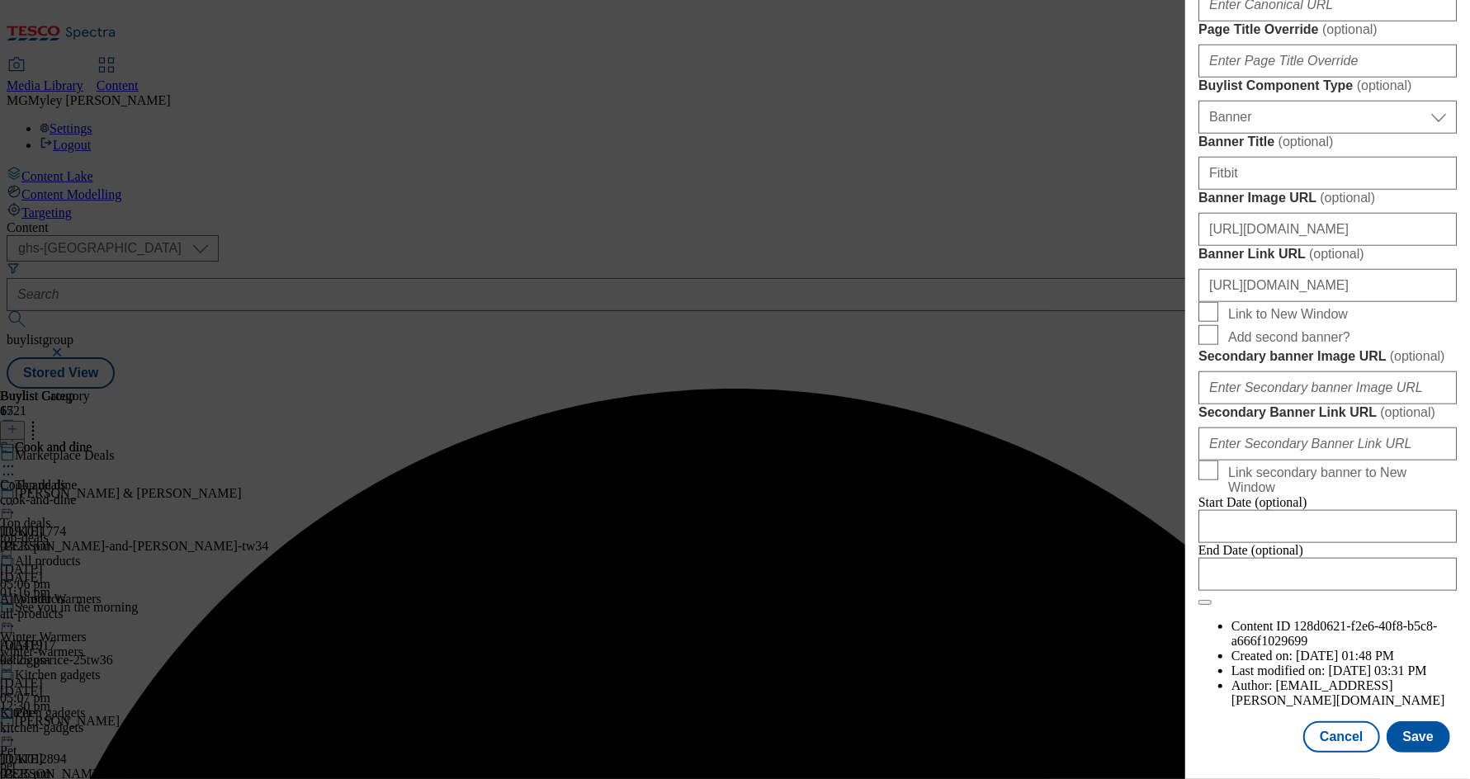
scroll to position [1608, 0]
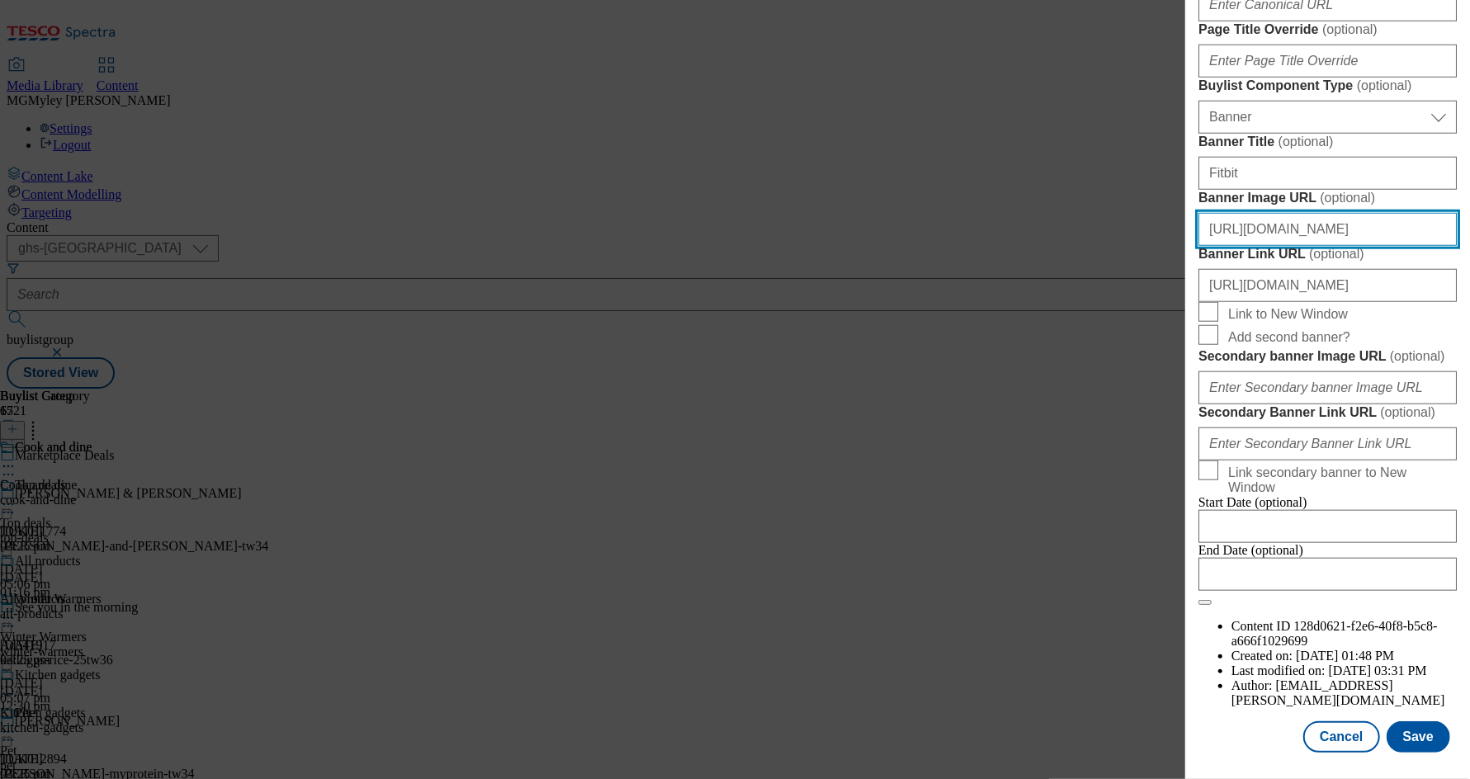
click at [1359, 213] on input "https://digitalcontent.api.tesco.com/v2/media/ghs-mktg/1ffcb514-4eb1-425b-aae6-…" at bounding box center [1327, 229] width 258 height 33
paste input "643ddb6c-433a-4173-8039-194a91fb27dd/2531-MP-Hubpage_-Header-1390x392_Autumn"
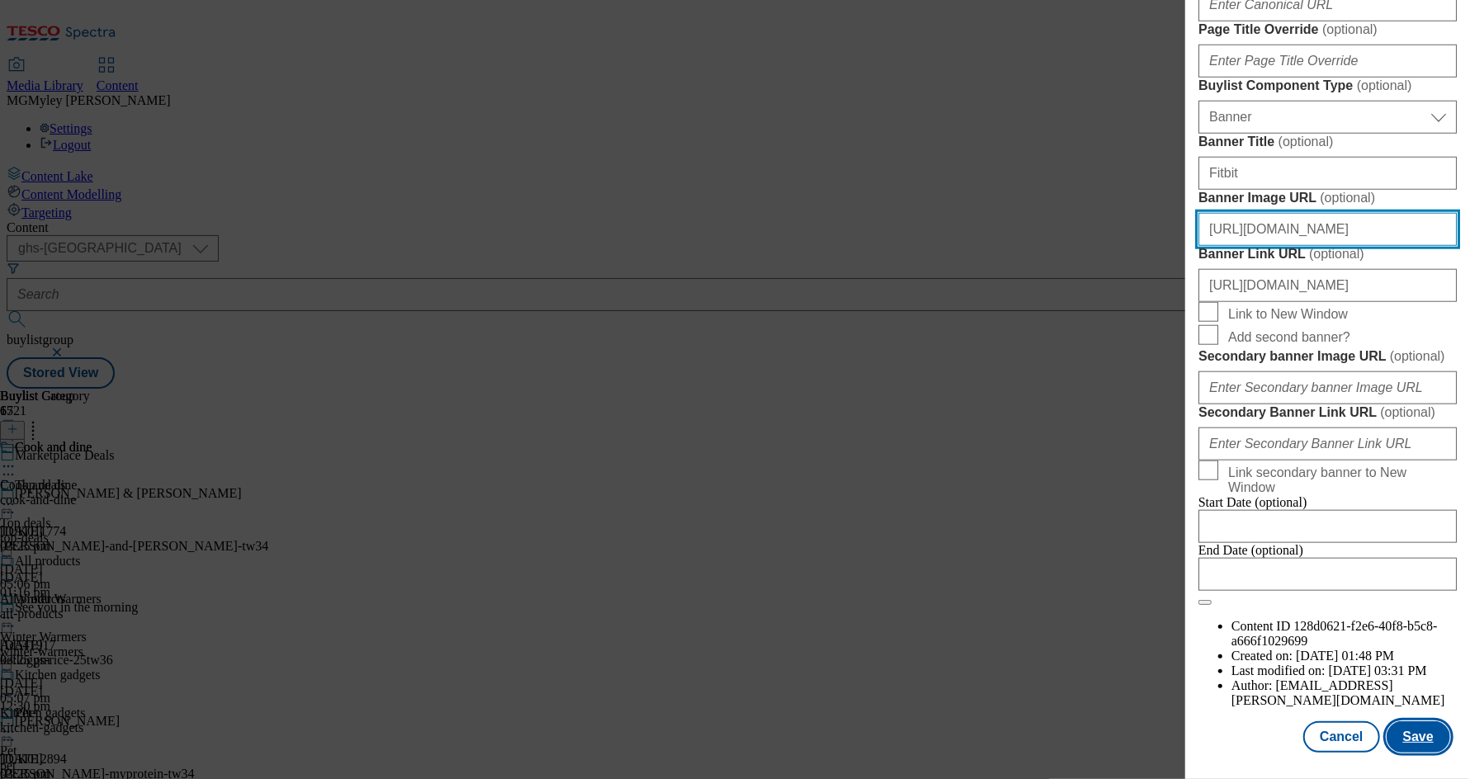
type input "https://digitalcontent.api.tesco.com/v2/media/ghs-mktg/643ddb6c-433a-4173-8039-…"
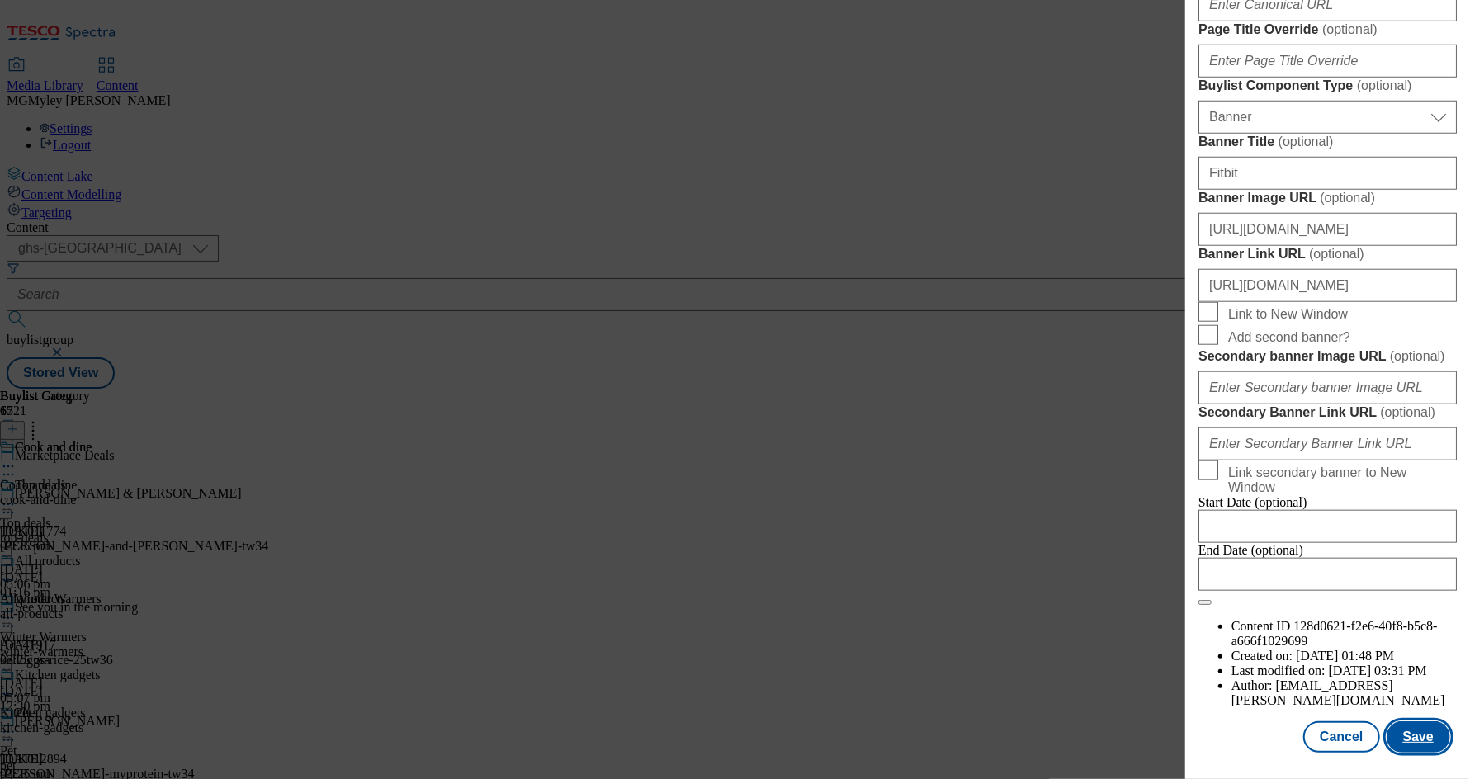
click at [1424, 736] on button "Save" at bounding box center [1418, 736] width 64 height 31
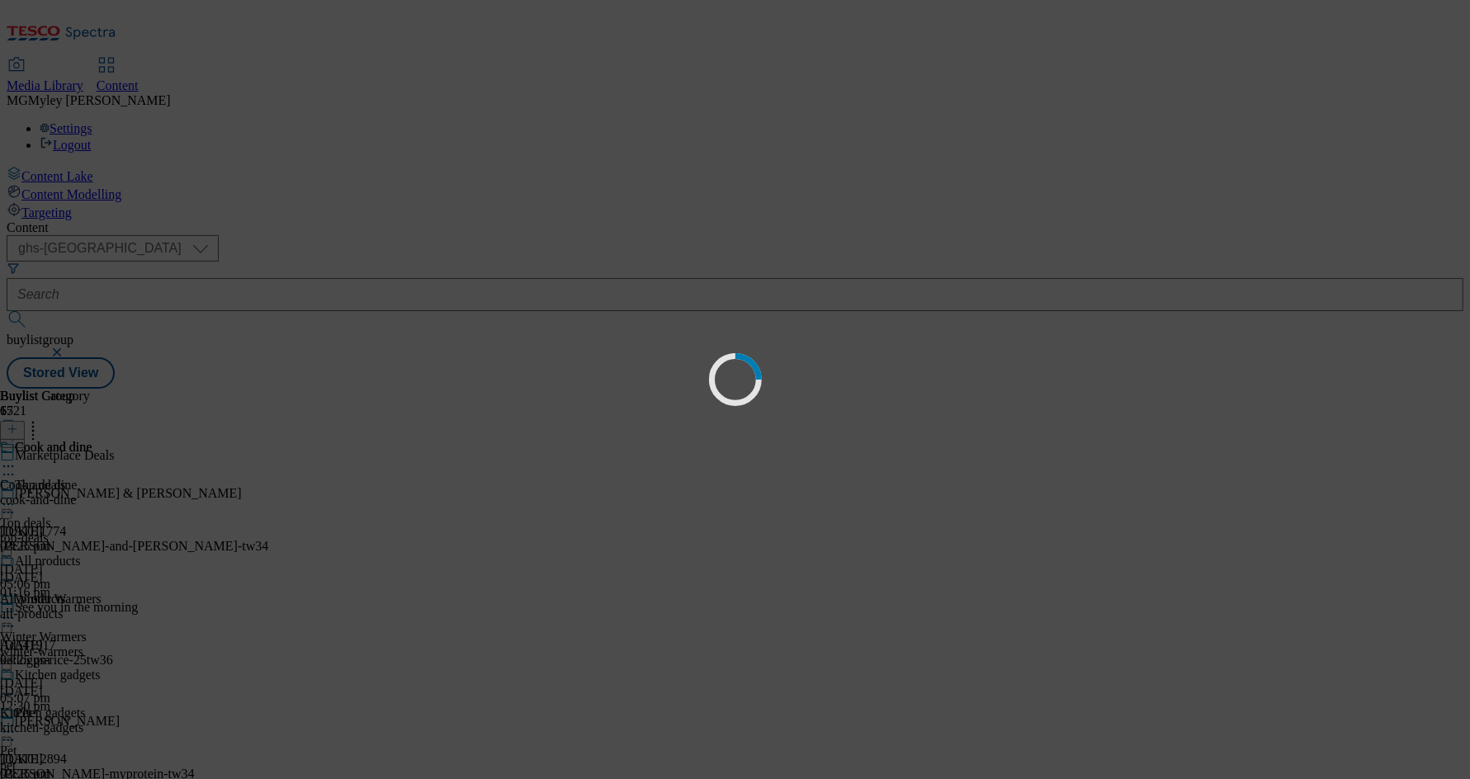
scroll to position [0, 0]
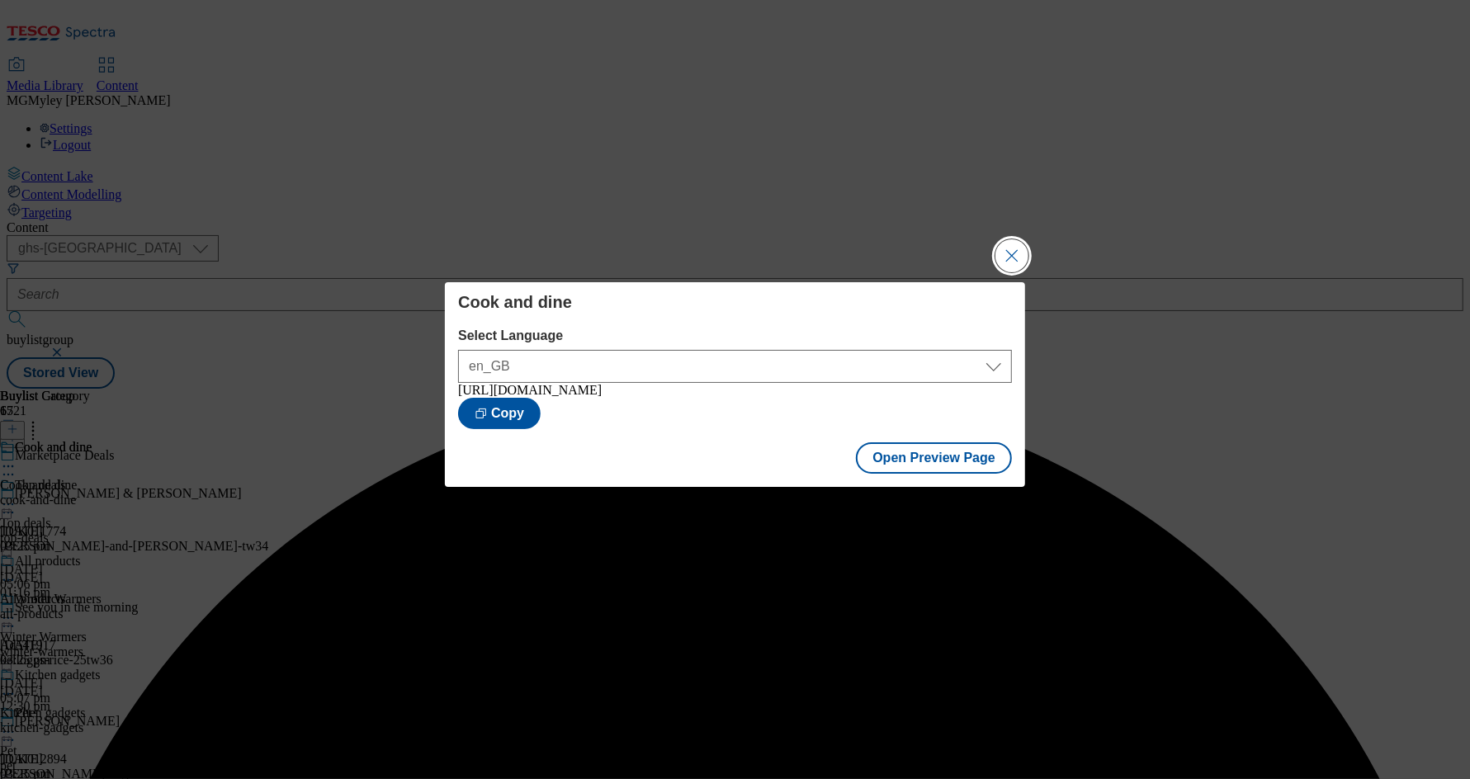
click at [1008, 248] on button "Close Modal" at bounding box center [1011, 255] width 33 height 33
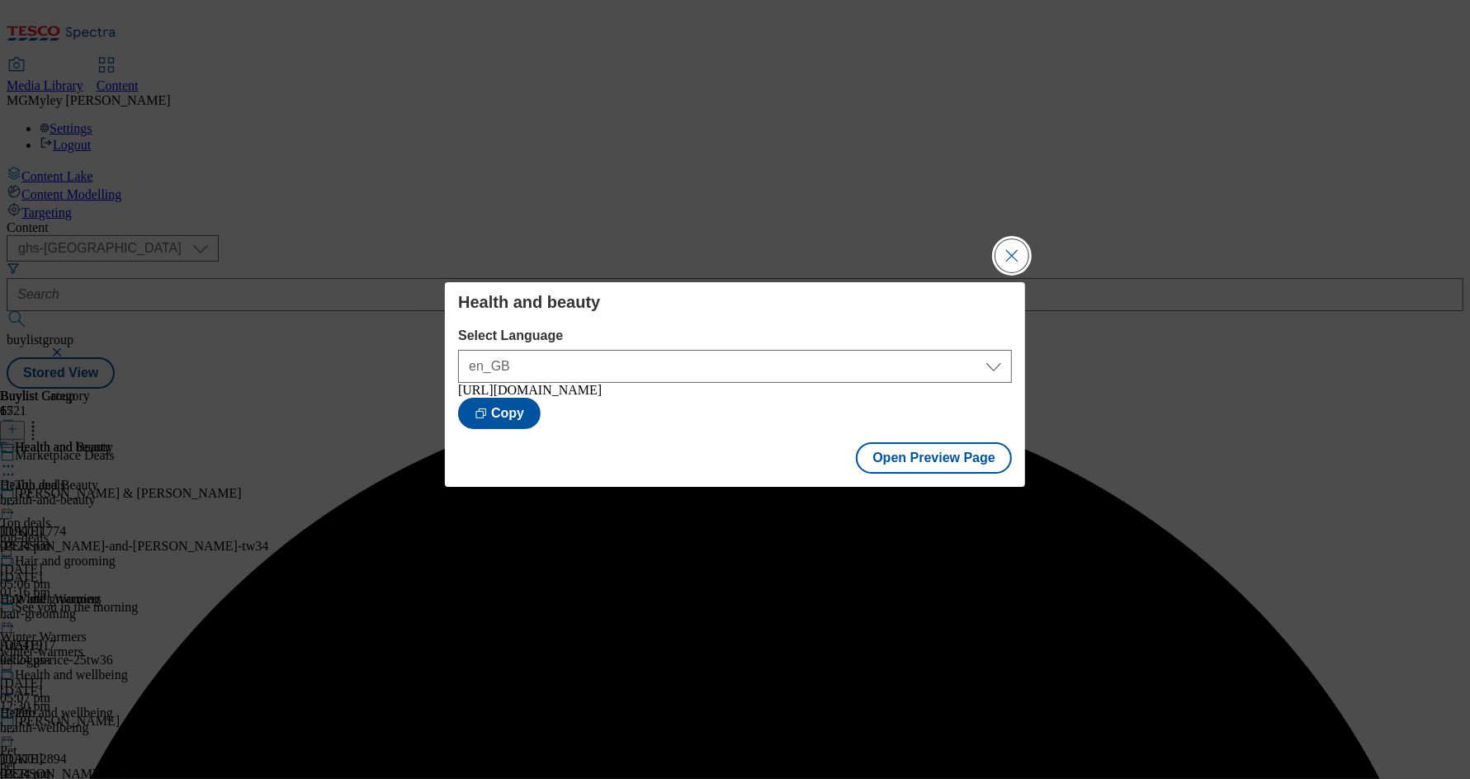
click at [1017, 249] on button "Close Modal" at bounding box center [1011, 255] width 33 height 33
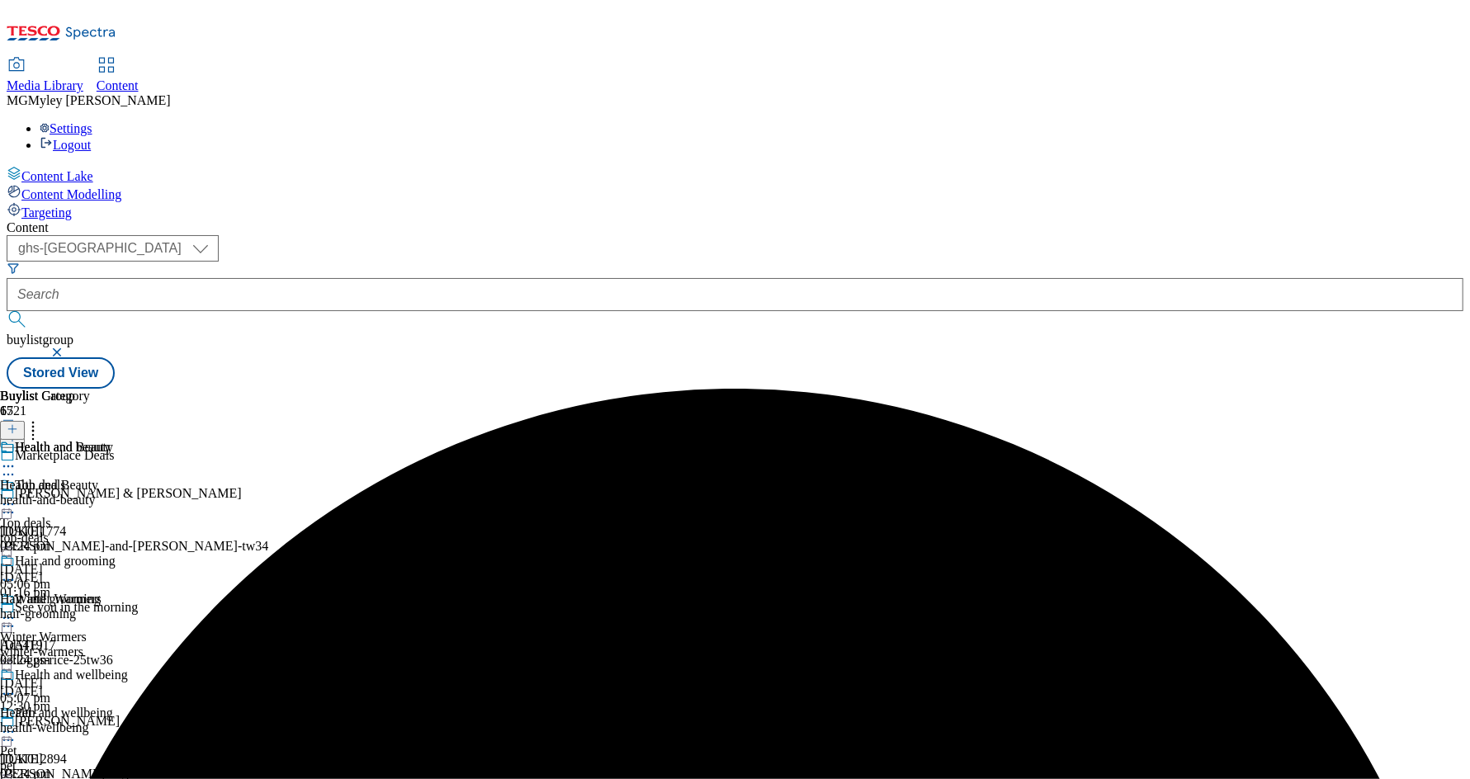
scroll to position [757, 0]
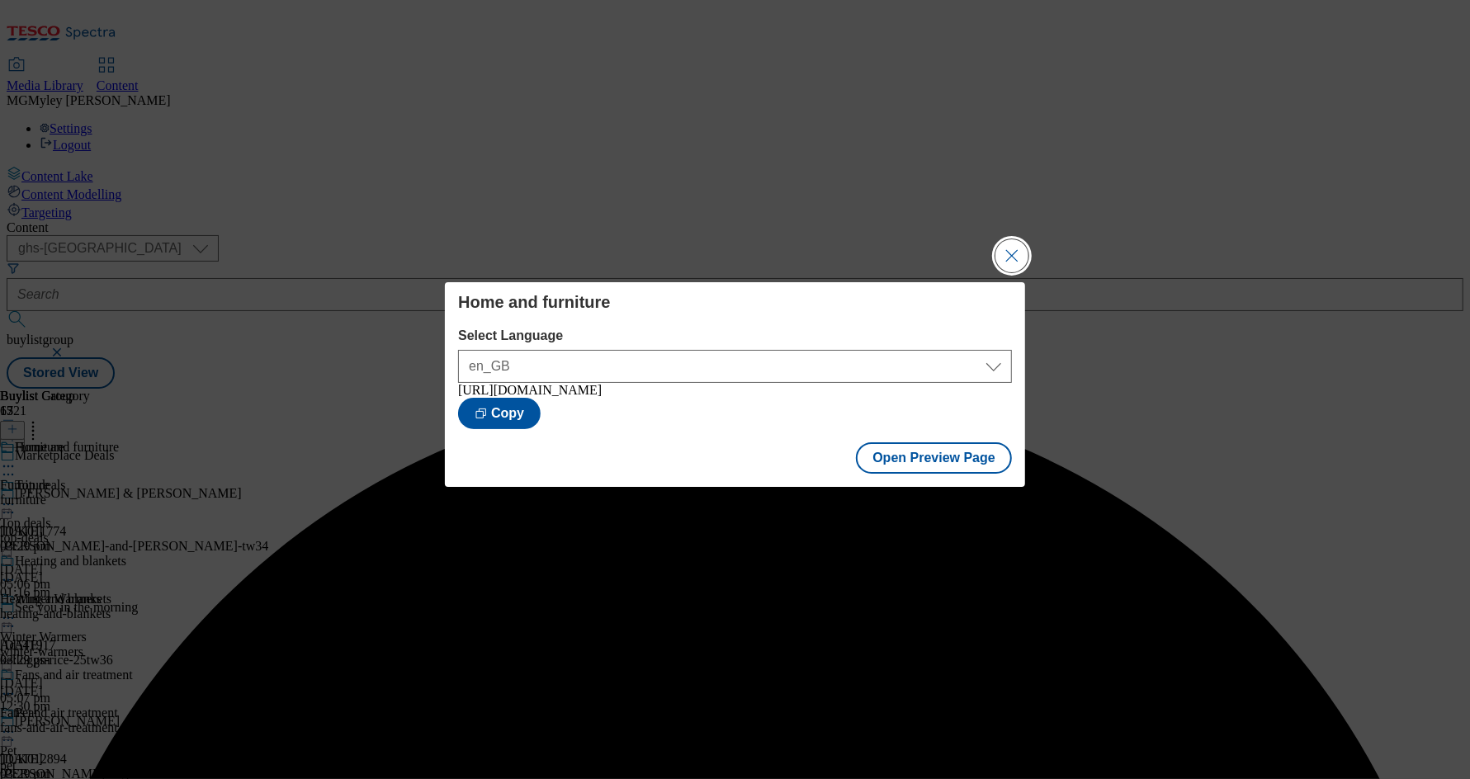
click at [1004, 266] on button "Close Modal" at bounding box center [1011, 255] width 33 height 33
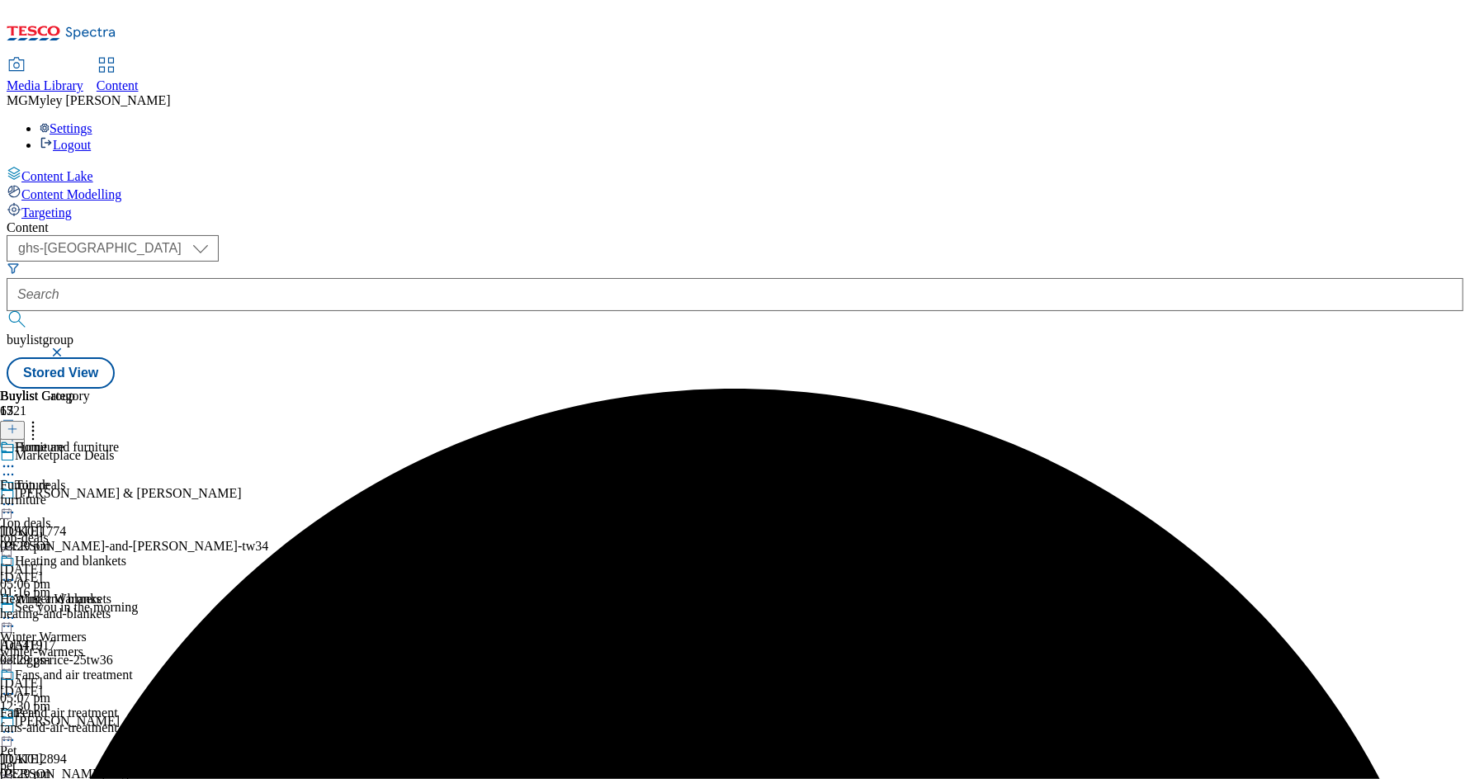
scroll to position [602, 0]
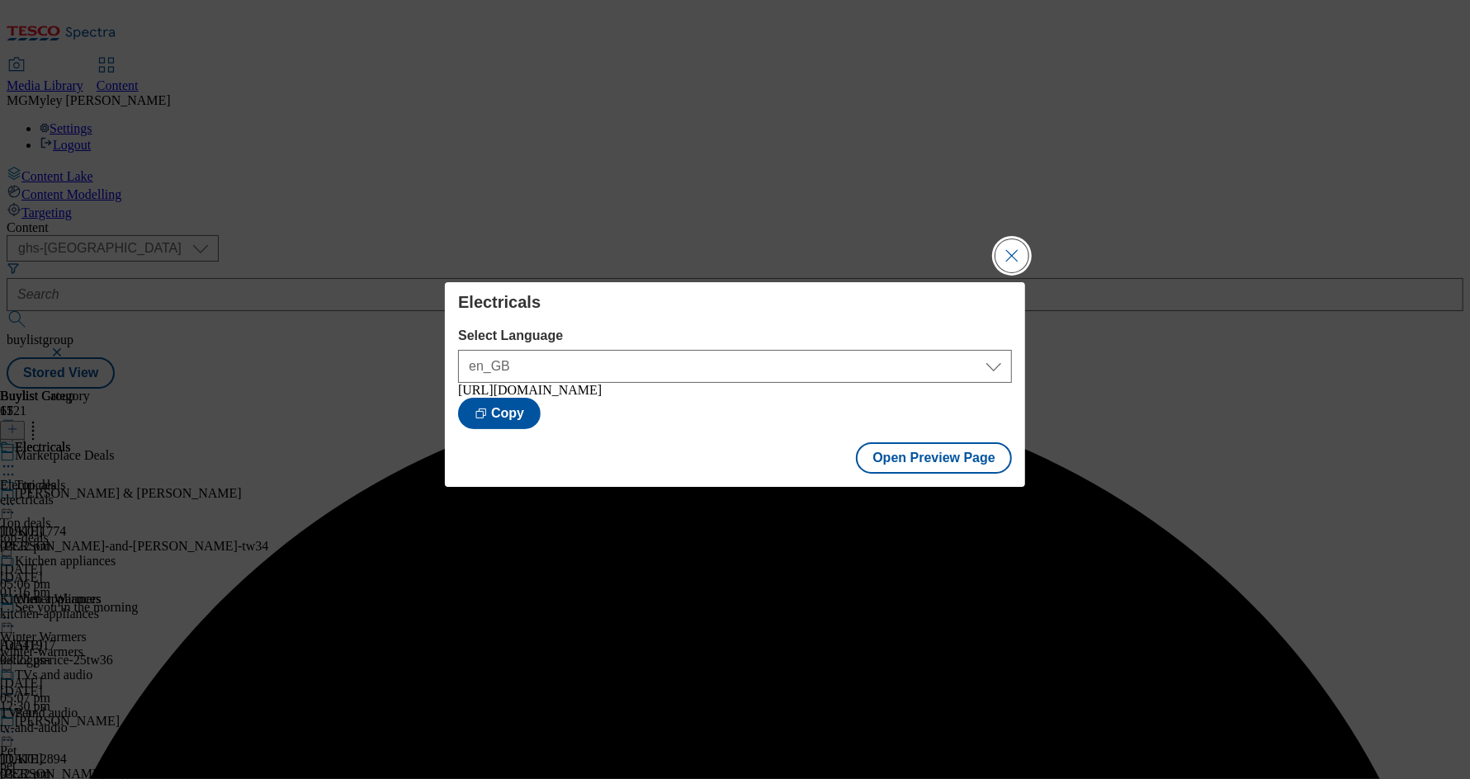
click at [1012, 255] on button "Close Modal" at bounding box center [1011, 255] width 33 height 33
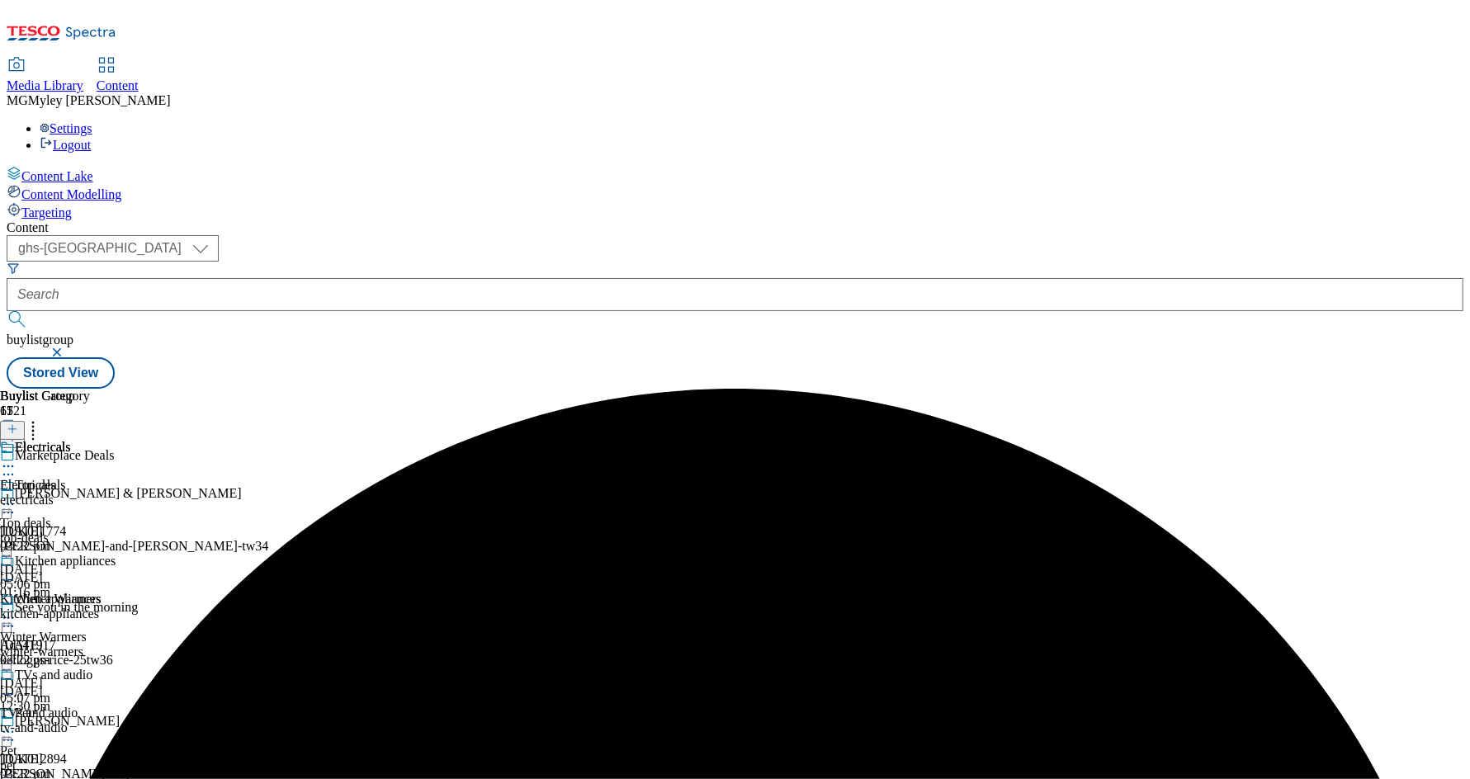
scroll to position [354, 0]
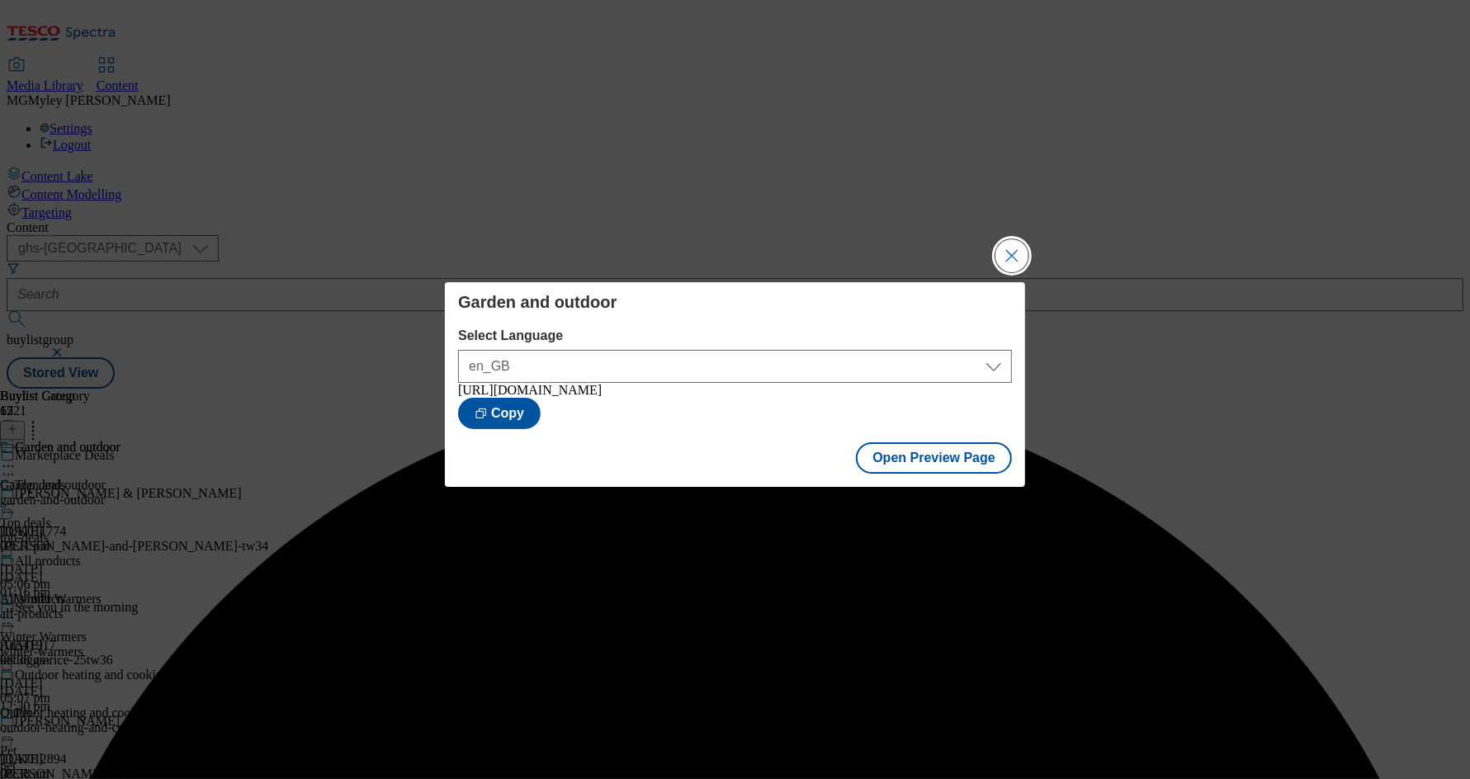
click at [1019, 243] on button "Close Modal" at bounding box center [1011, 255] width 33 height 33
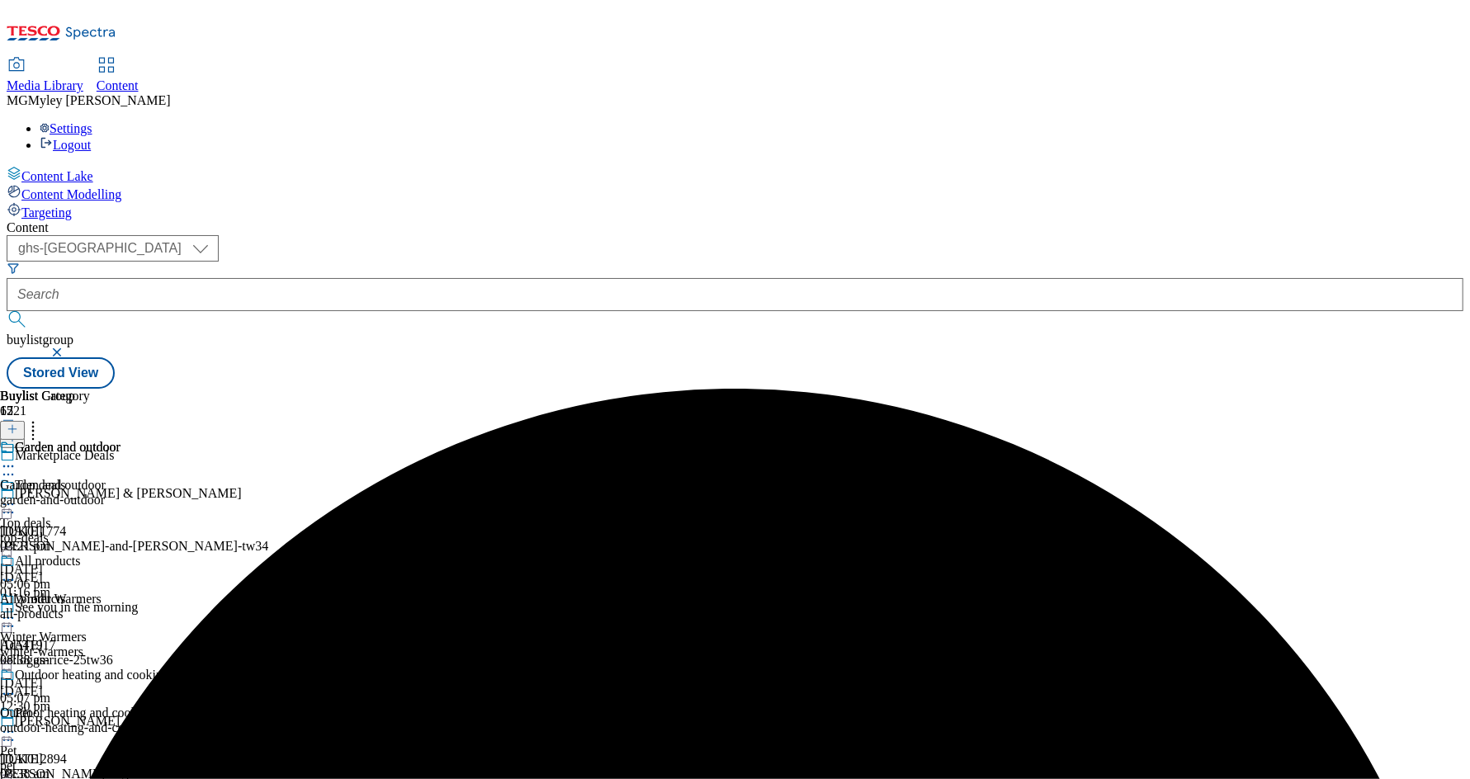
scroll to position [292, 0]
click at [130, 758] on div "pet" at bounding box center [65, 765] width 130 height 15
click at [17, 724] on icon at bounding box center [8, 732] width 17 height 17
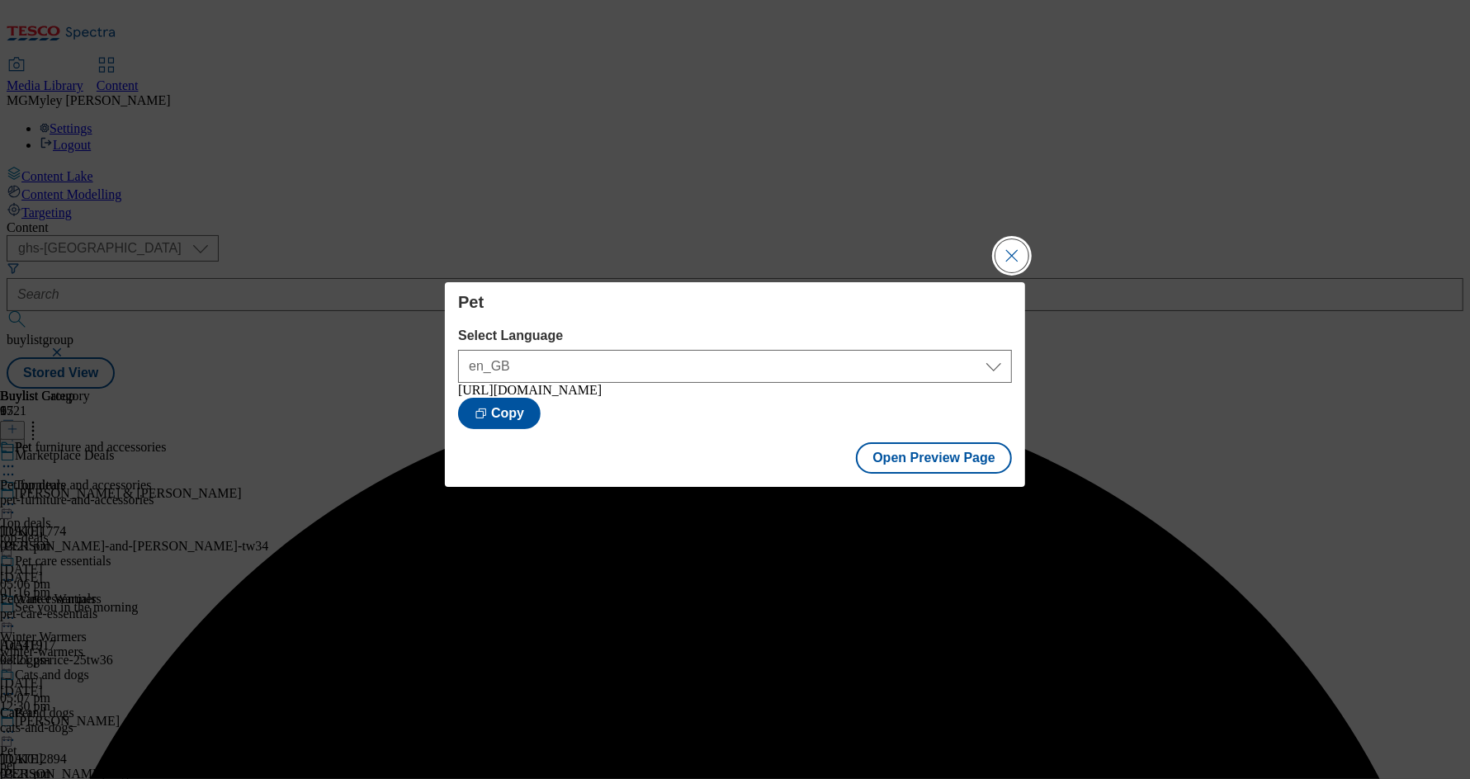
click at [1006, 252] on button "Close Modal" at bounding box center [1011, 255] width 33 height 33
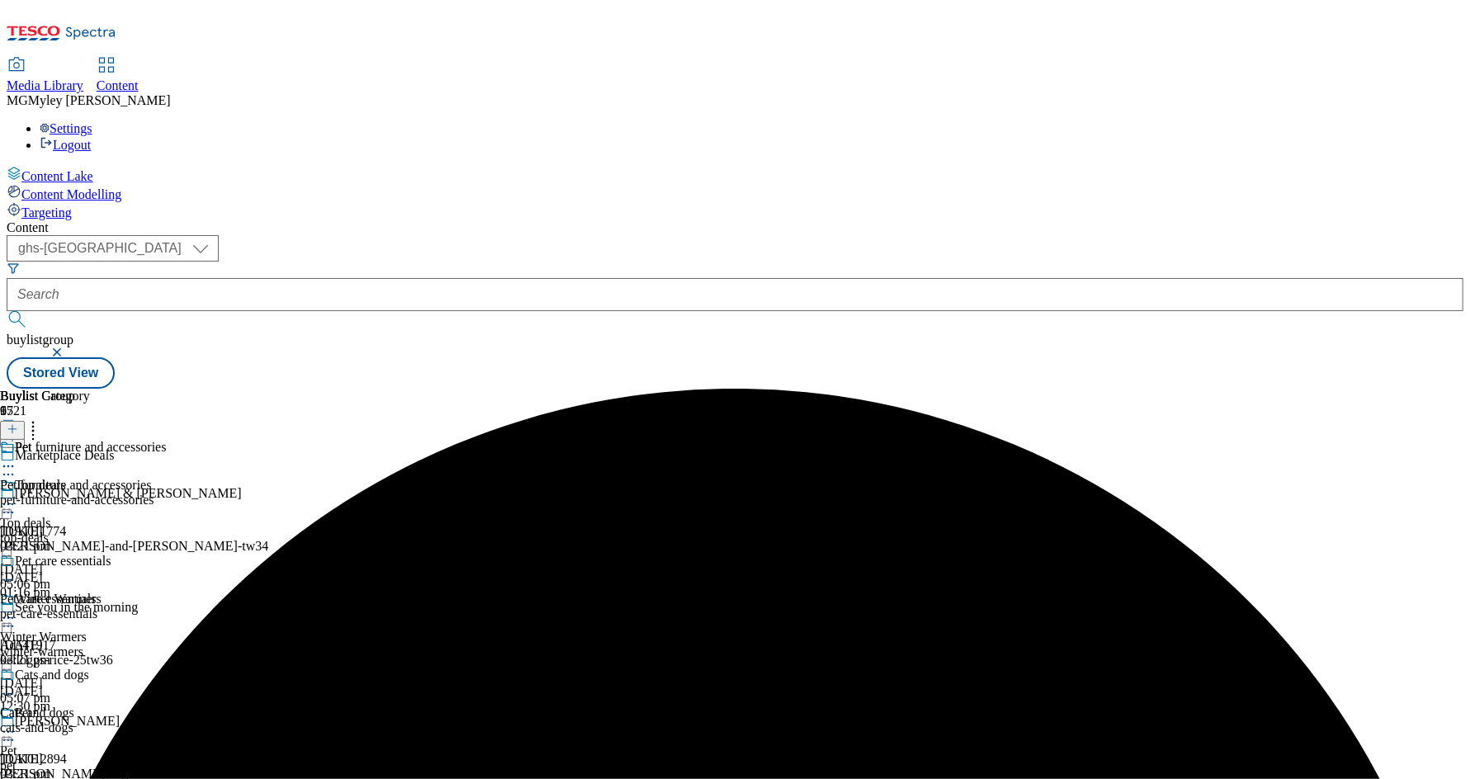
click at [130, 592] on div "Winter Warmers Winter Warmers winter-warmers 14 Oct 2025 05:07 pm" at bounding box center [65, 649] width 130 height 114
click at [14, 617] on circle at bounding box center [13, 618] width 2 height 2
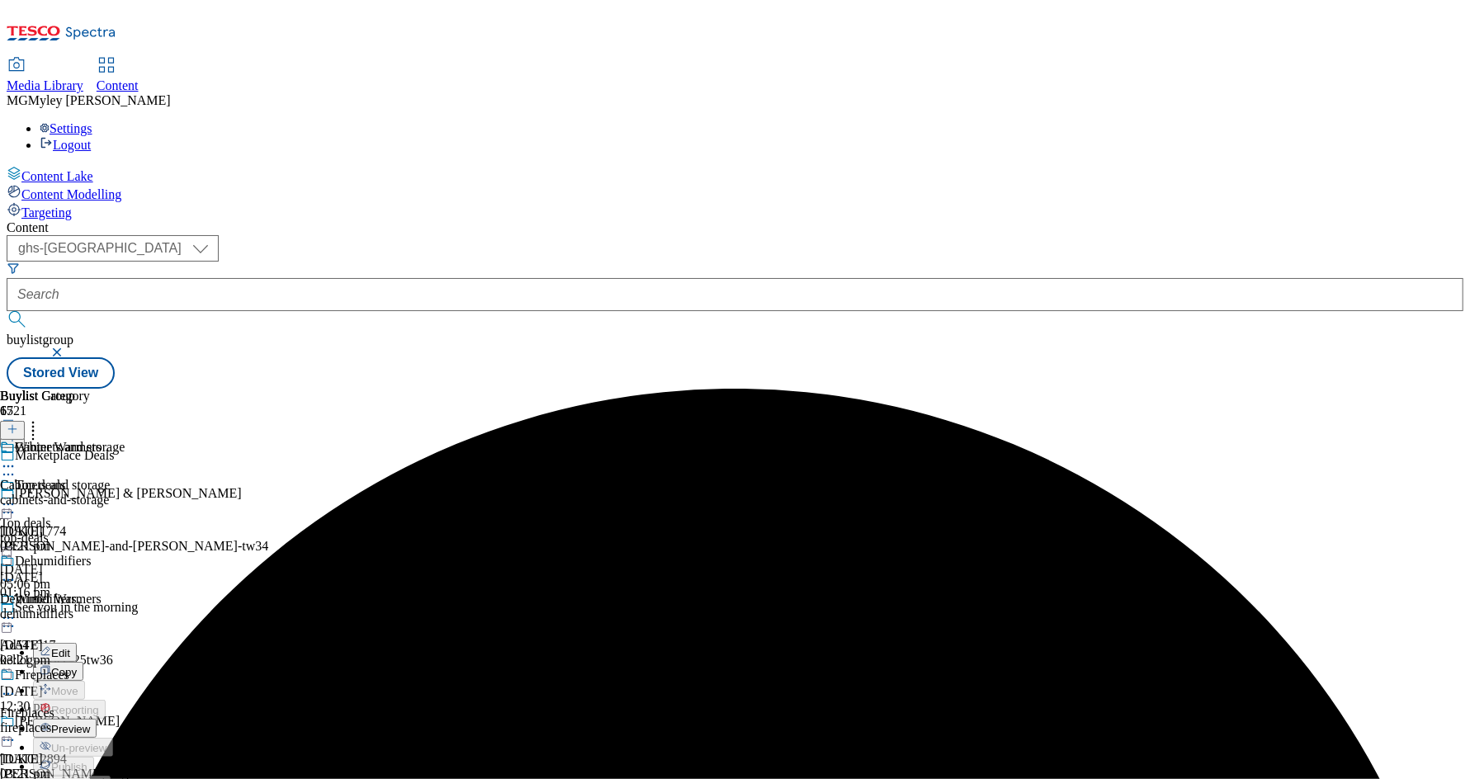
click at [90, 723] on span "Preview" at bounding box center [70, 729] width 39 height 12
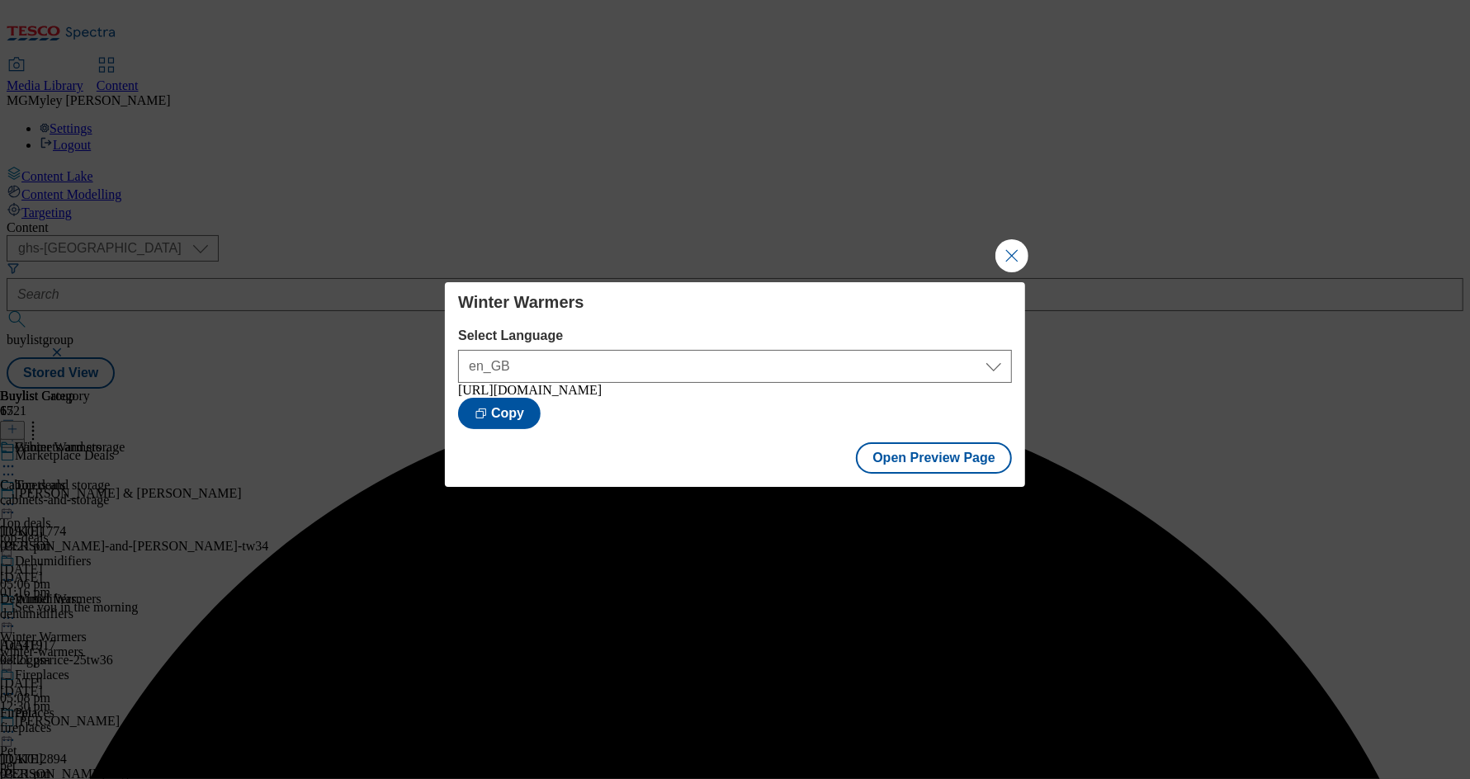
click at [990, 263] on div "Winter Warmers Select Language en_GB en_GB https://www.tesco.com/groceries/en-G…" at bounding box center [735, 389] width 1470 height 779
click at [1008, 252] on button "Close Modal" at bounding box center [1011, 255] width 33 height 33
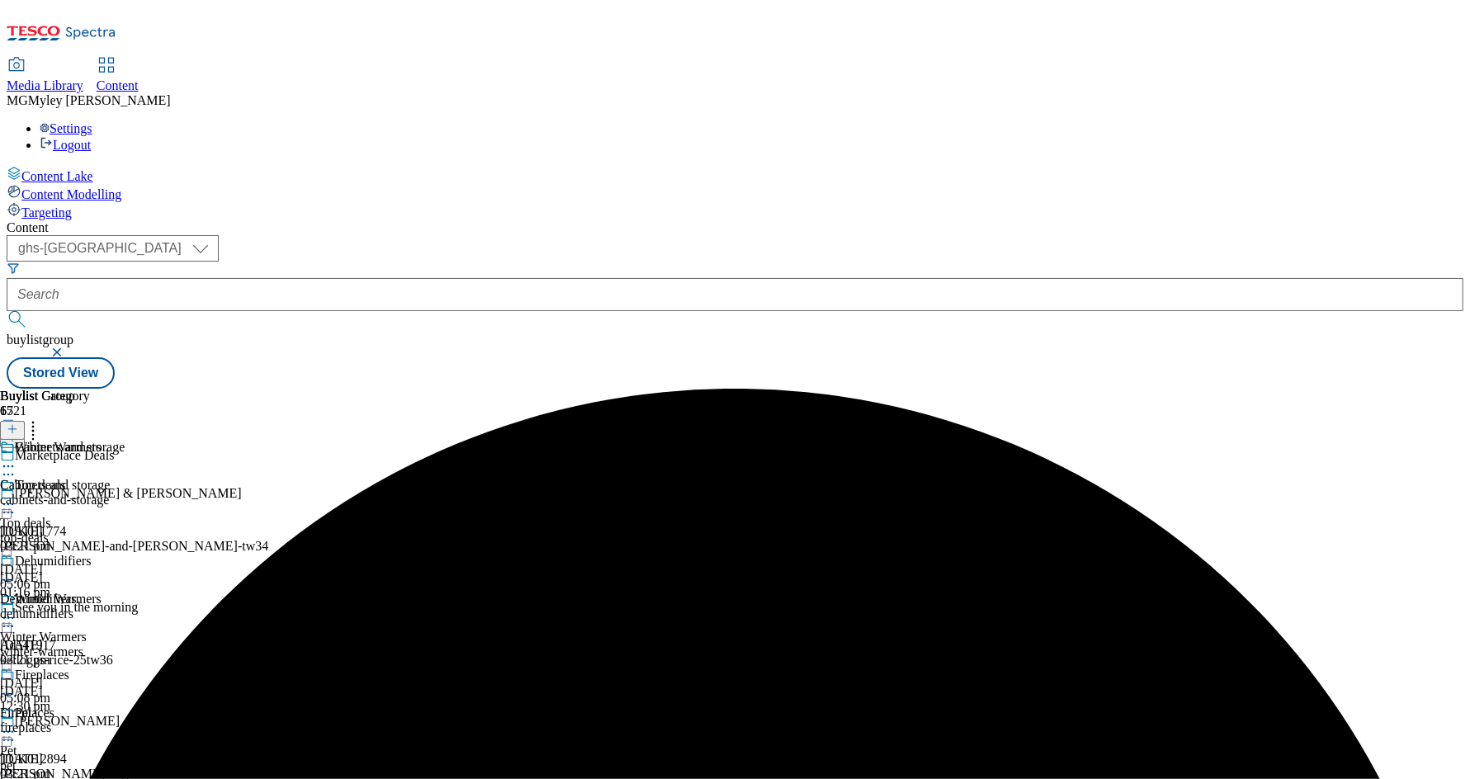
click at [130, 478] on div "Top deals" at bounding box center [65, 497] width 130 height 38
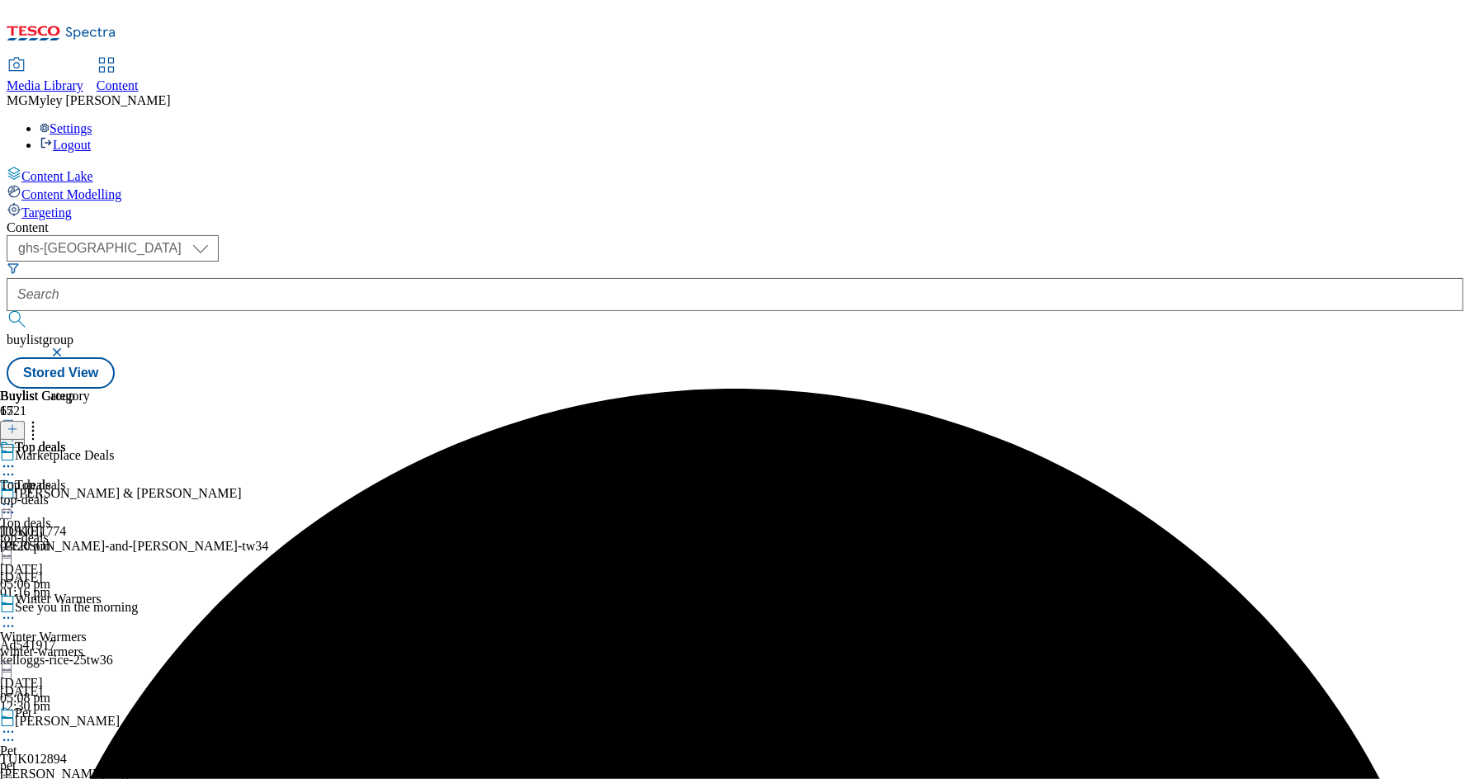
click at [17, 496] on icon at bounding box center [8, 504] width 17 height 17
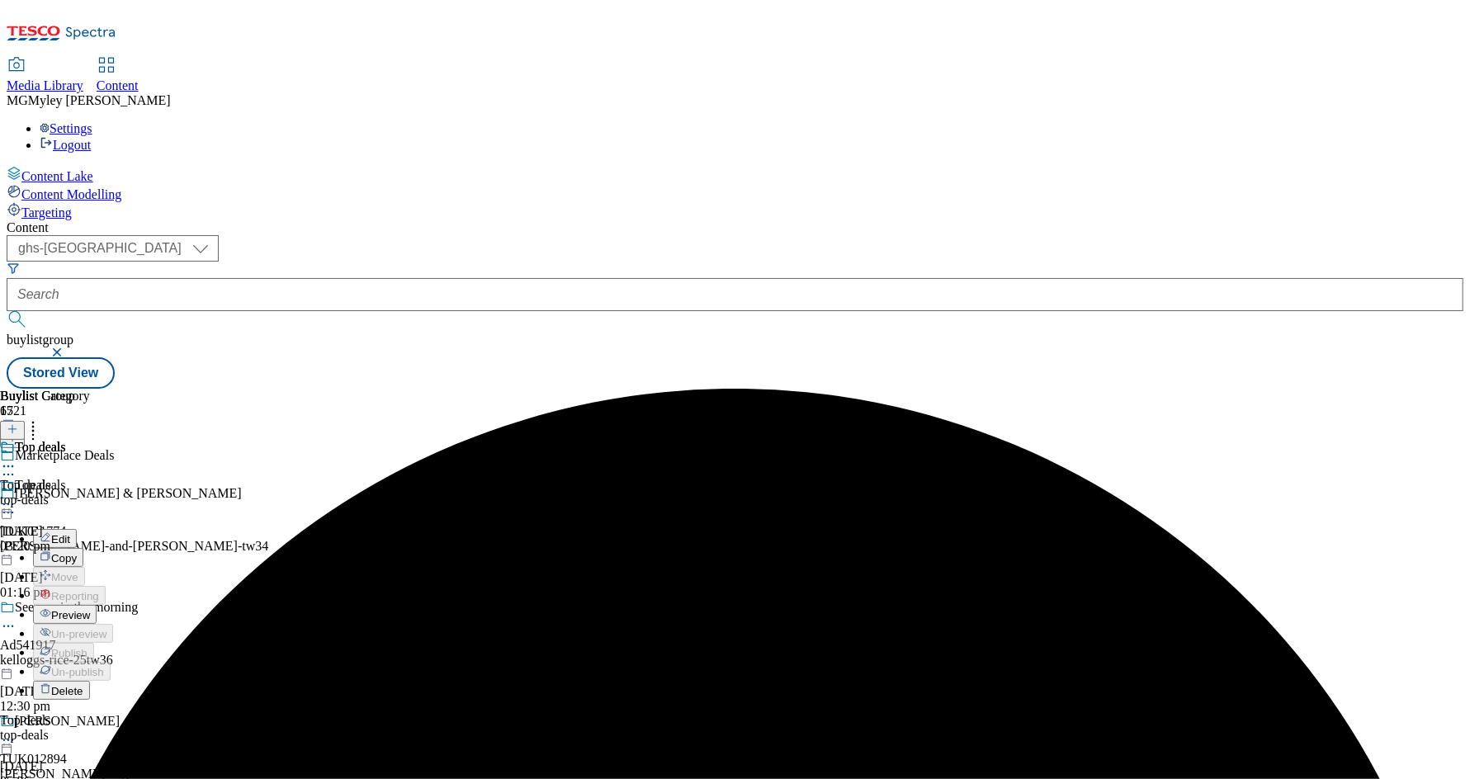
click at [90, 609] on span "Preview" at bounding box center [70, 615] width 39 height 12
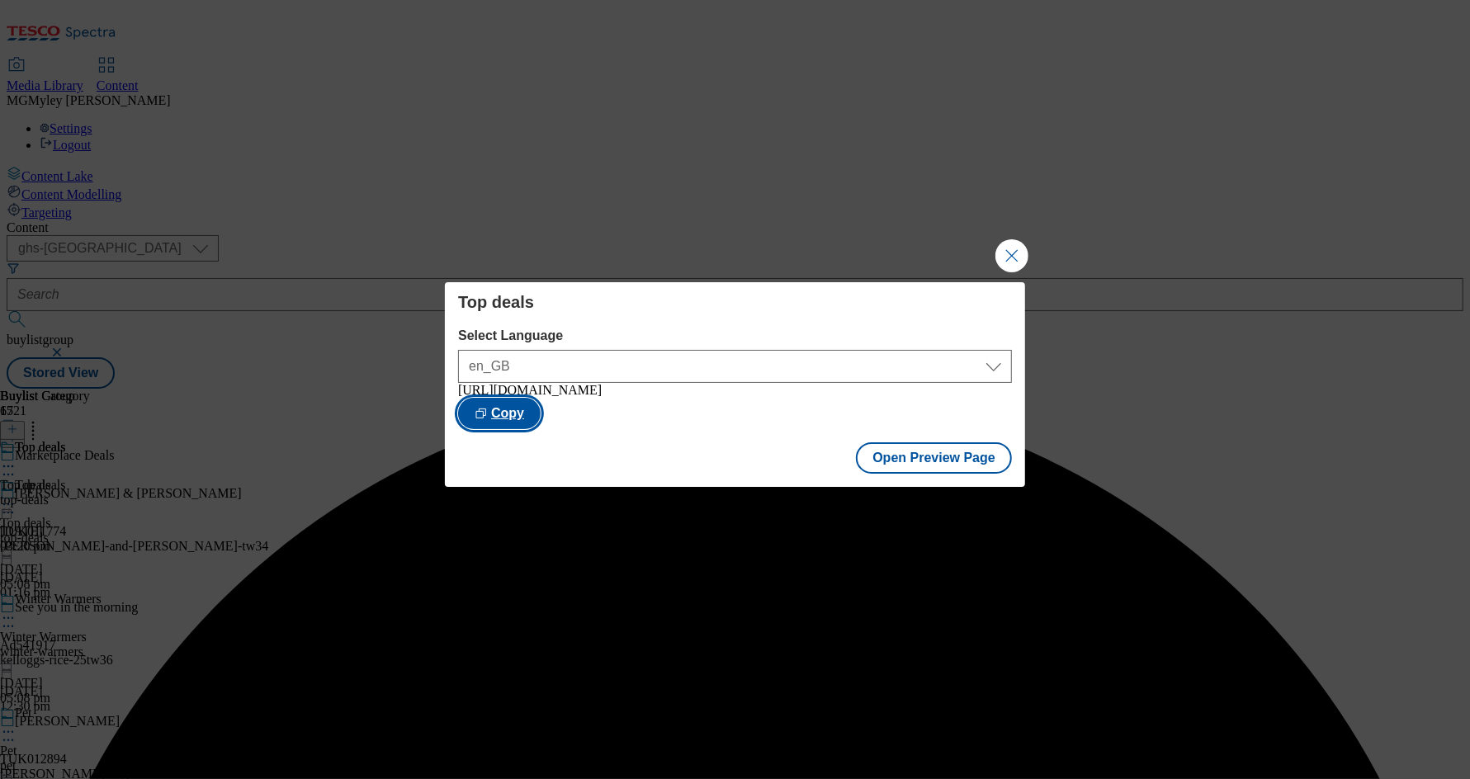
click at [540, 405] on button "Copy" at bounding box center [499, 413] width 83 height 31
click at [950, 455] on button "Open Preview Page" at bounding box center [934, 457] width 156 height 31
click at [998, 243] on button "Close Modal" at bounding box center [1011, 255] width 33 height 33
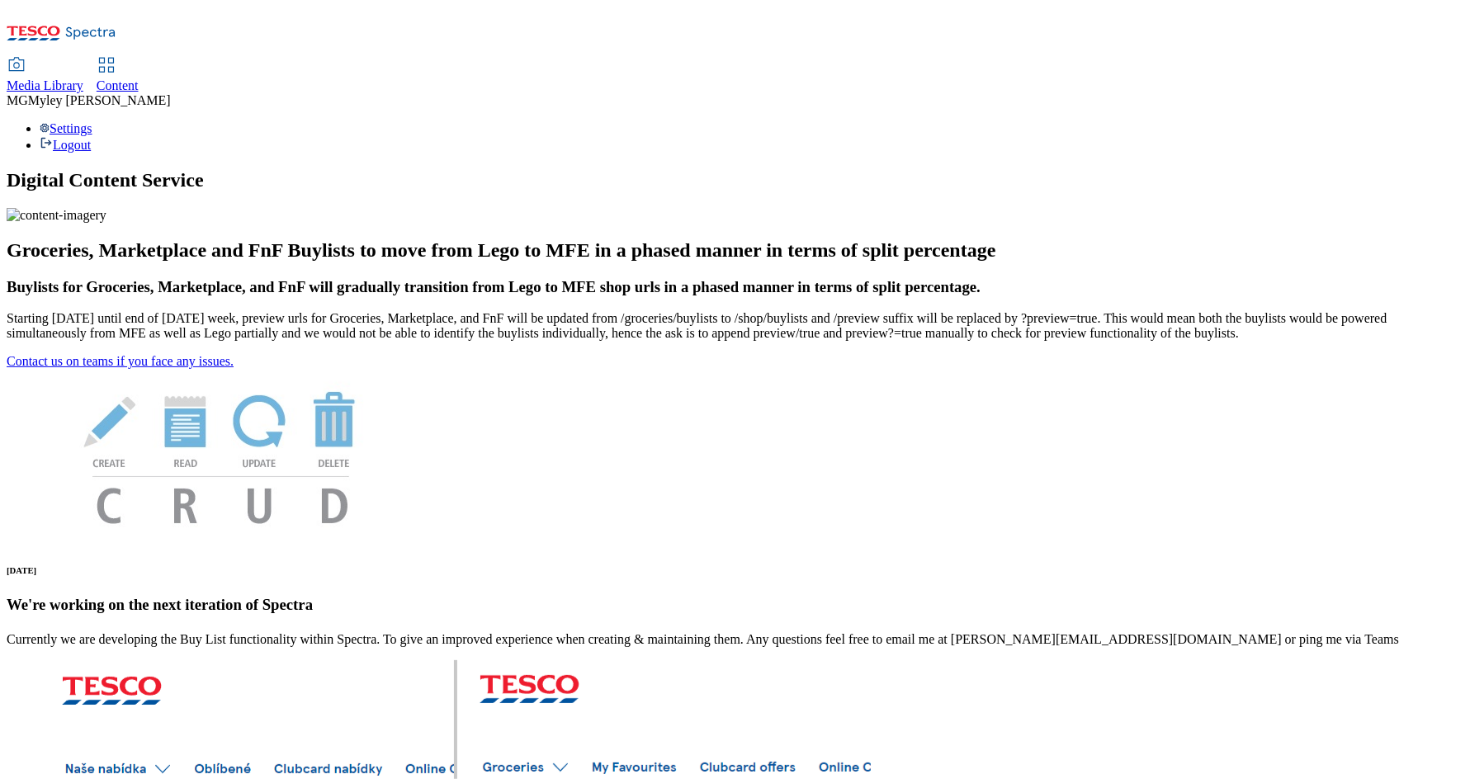
click at [83, 78] on span "Media Library" at bounding box center [45, 85] width 77 height 14
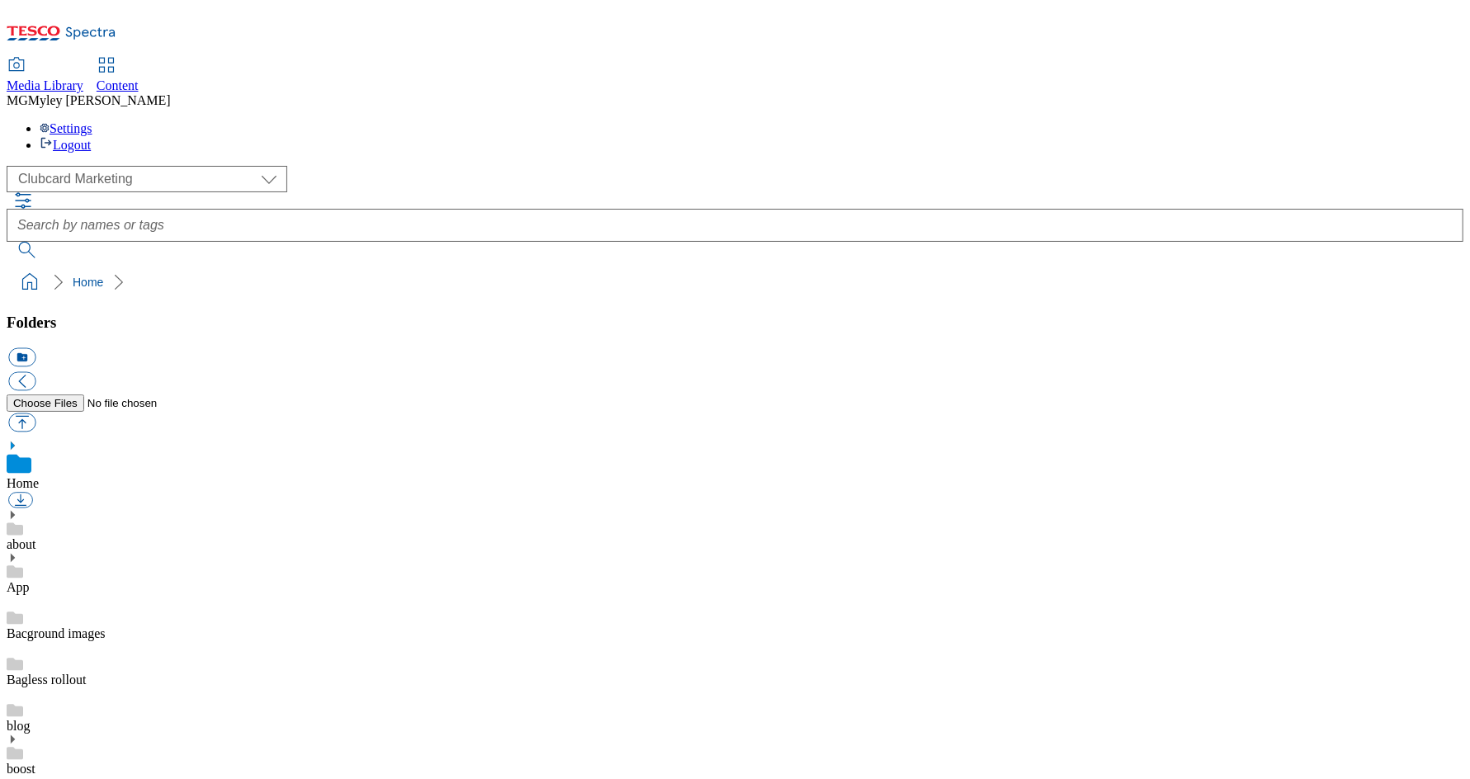
scroll to position [2, 0]
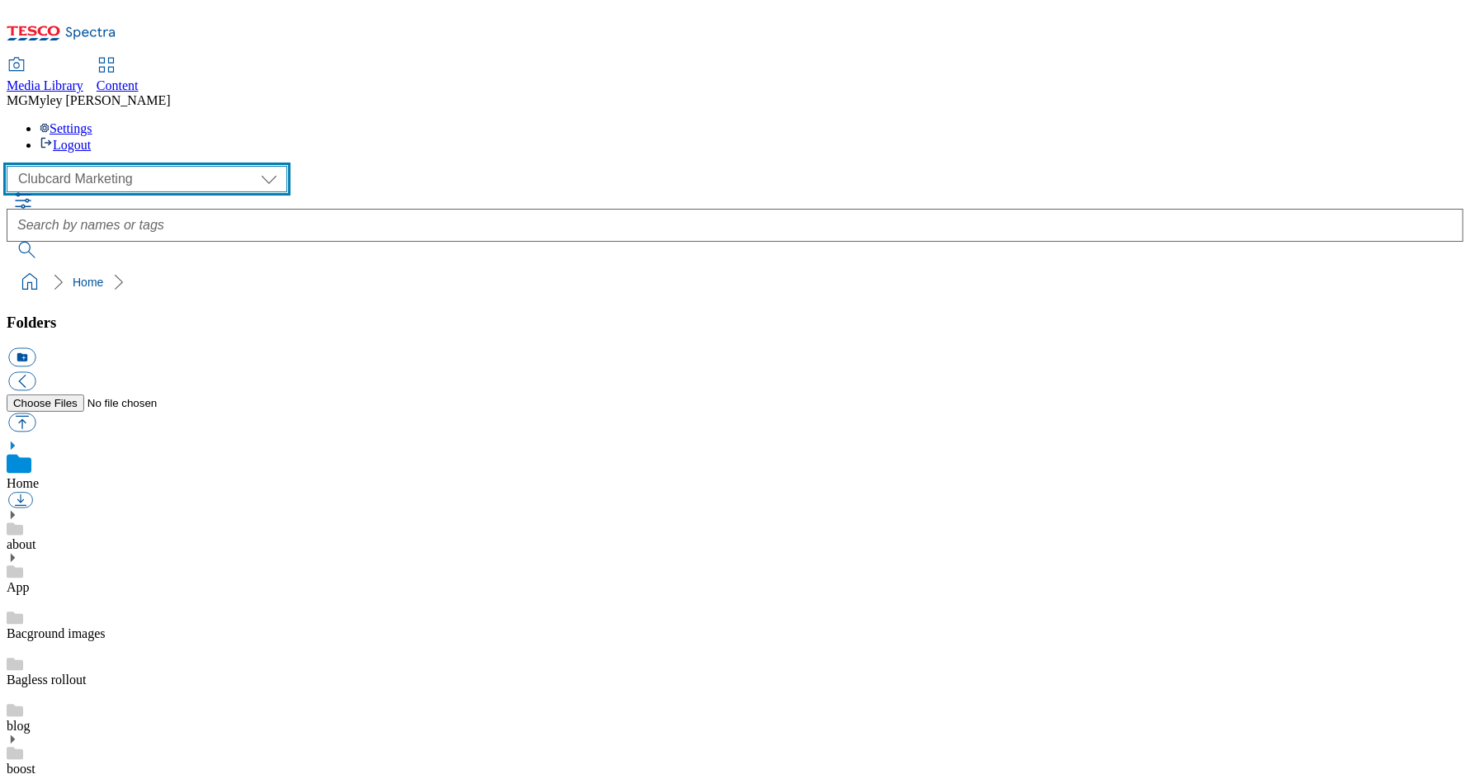
click at [131, 166] on select "Clubcard Marketing Dotcom UK GHS Marketing UK GHS ROI iGHS Marketing CE MCA CZ …" at bounding box center [147, 179] width 281 height 26
select select "flare-ghs-mktg"
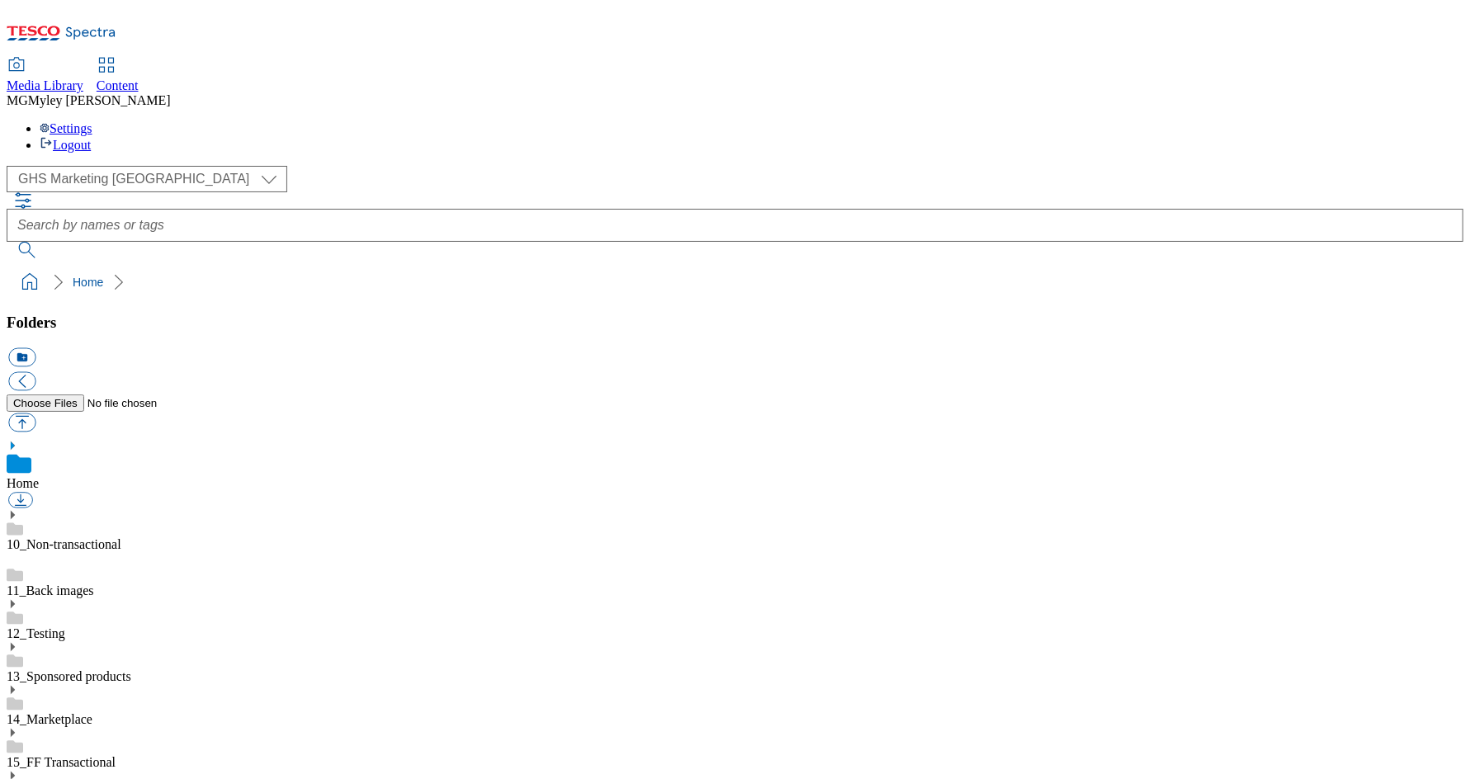
click at [18, 684] on icon at bounding box center [13, 690] width 12 height 12
click at [18, 727] on icon at bounding box center [13, 733] width 12 height 12
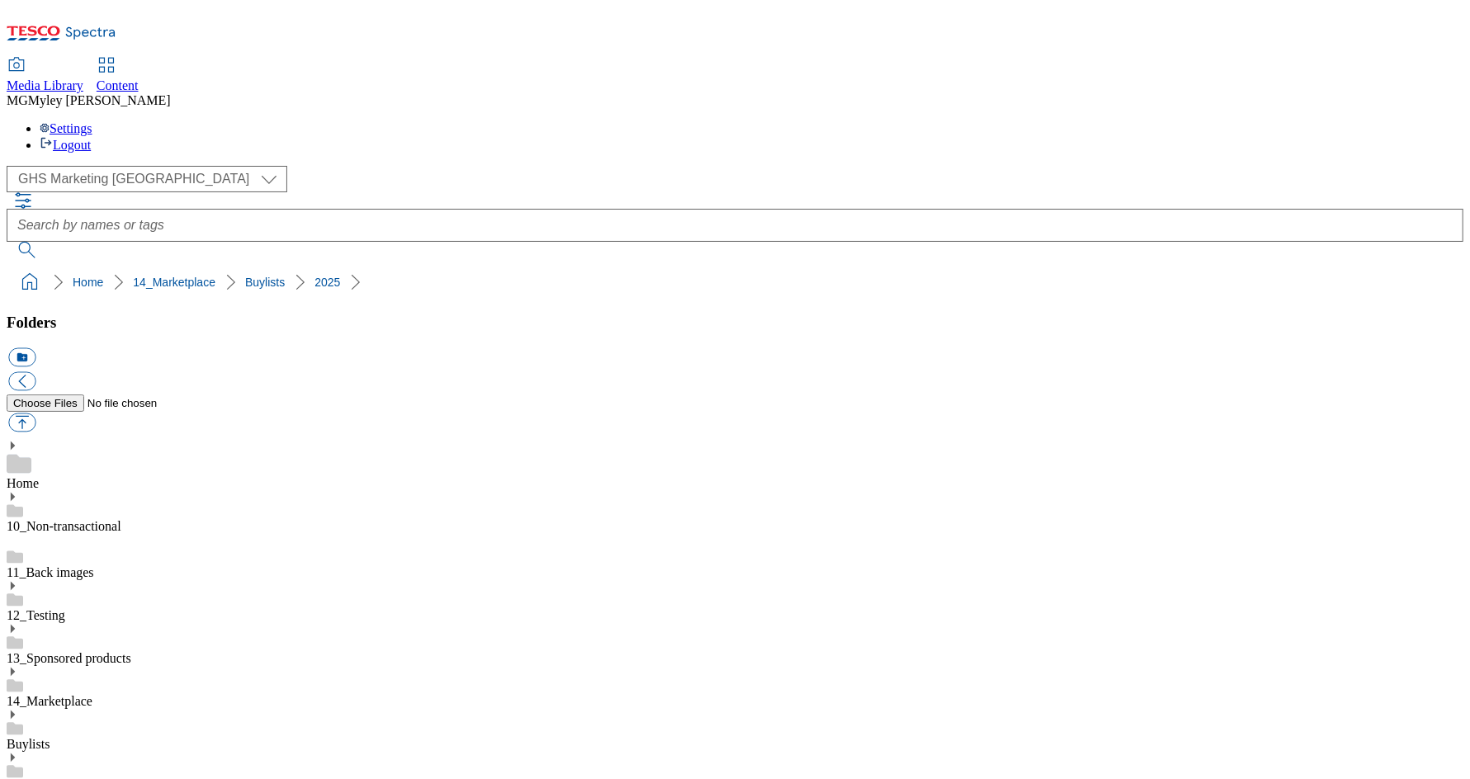
scroll to position [211, 0]
